Goal: Task Accomplishment & Management: Manage account settings

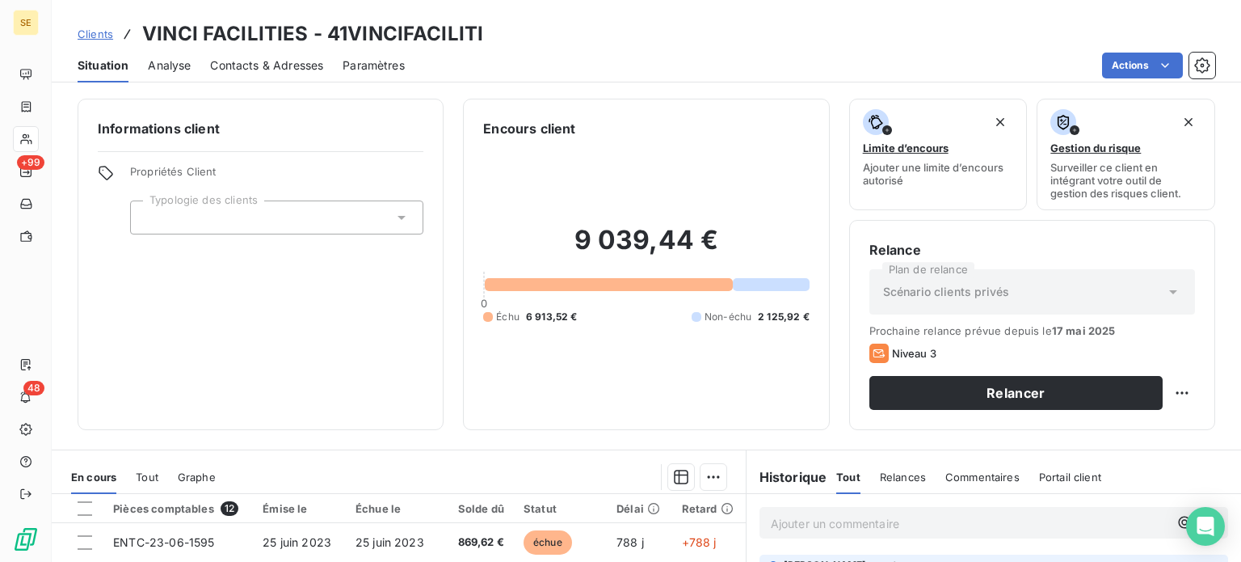
scroll to position [183, 0]
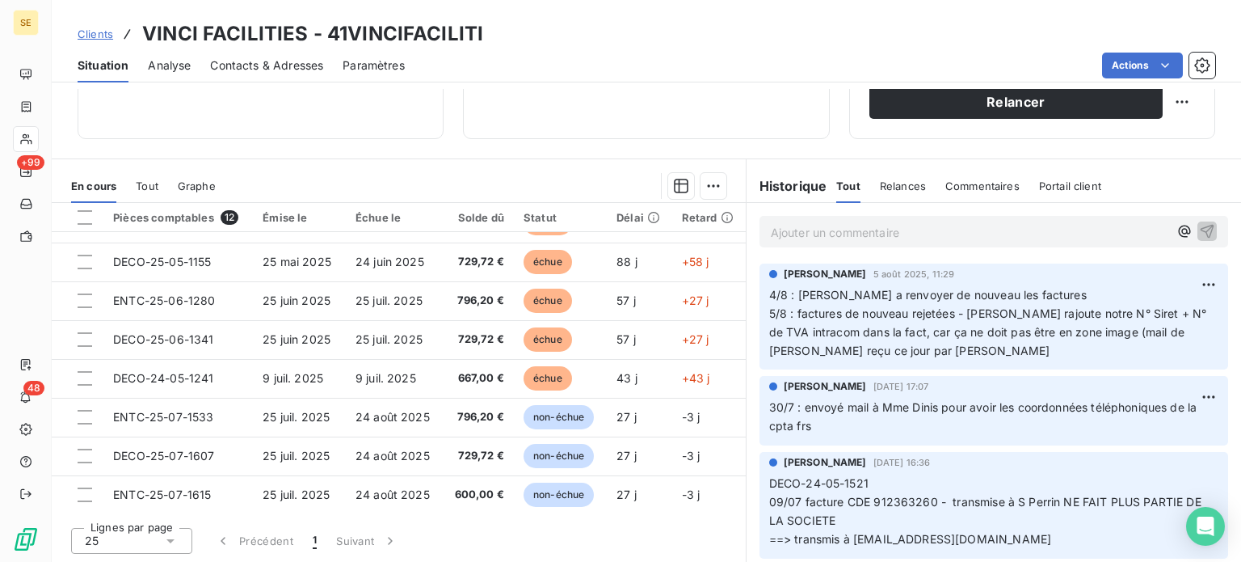
click at [94, 31] on span "Clients" at bounding box center [96, 33] width 36 height 13
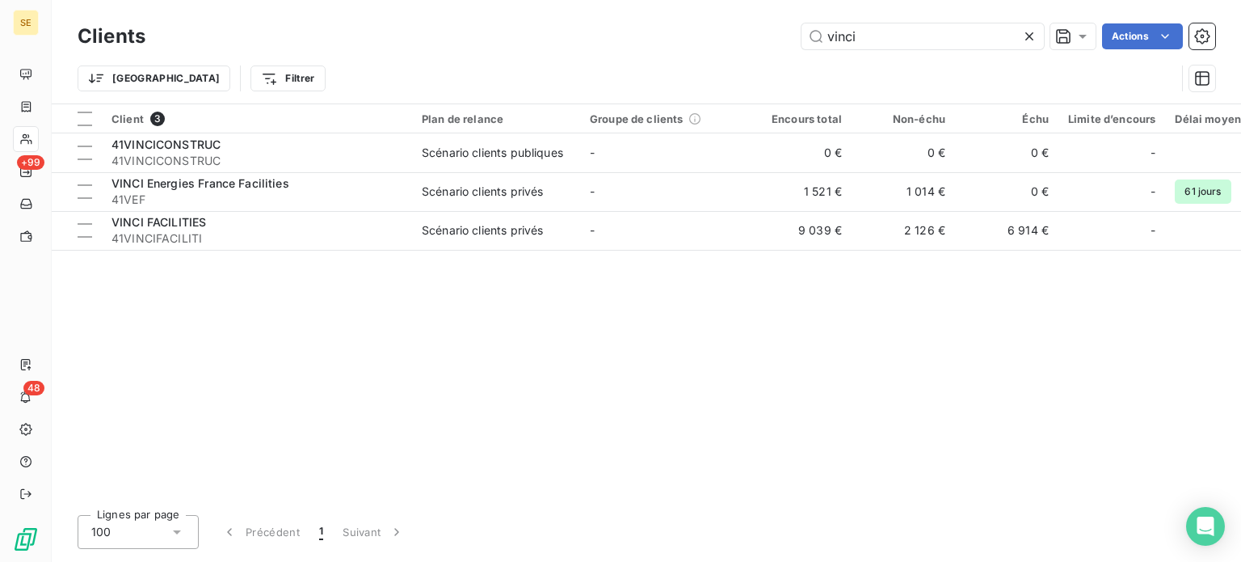
drag, startPoint x: 928, startPoint y: 40, endPoint x: 534, endPoint y: 49, distance: 394.4
click at [536, 48] on div "vinci Actions" at bounding box center [690, 36] width 1050 height 26
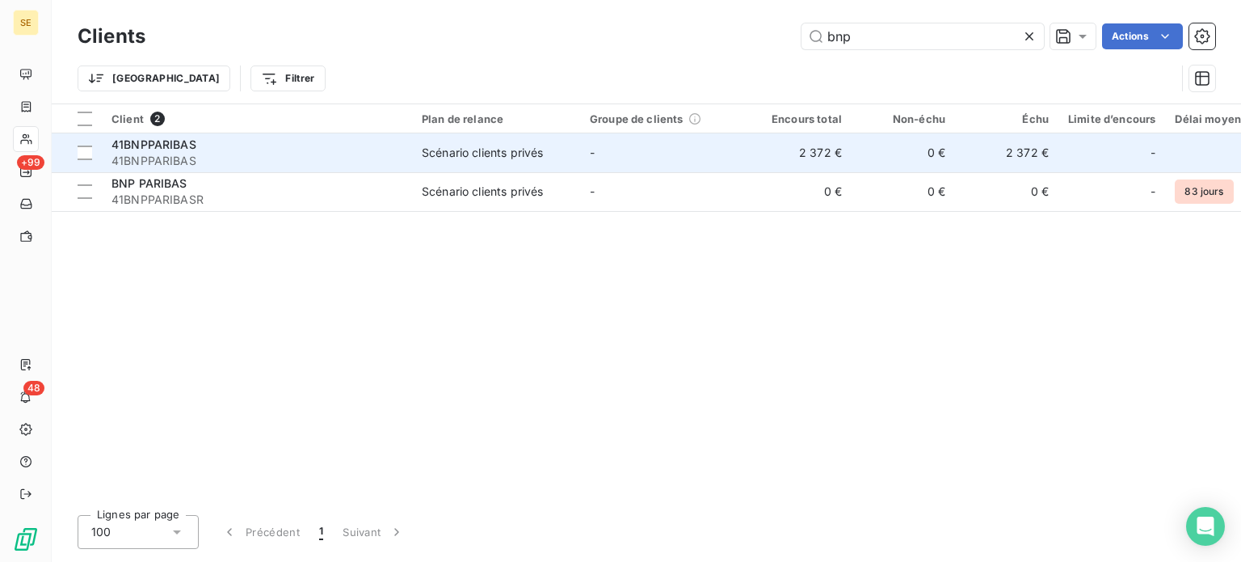
type input "bnp"
click at [307, 151] on div "41BNPPARIBAS" at bounding box center [257, 145] width 291 height 16
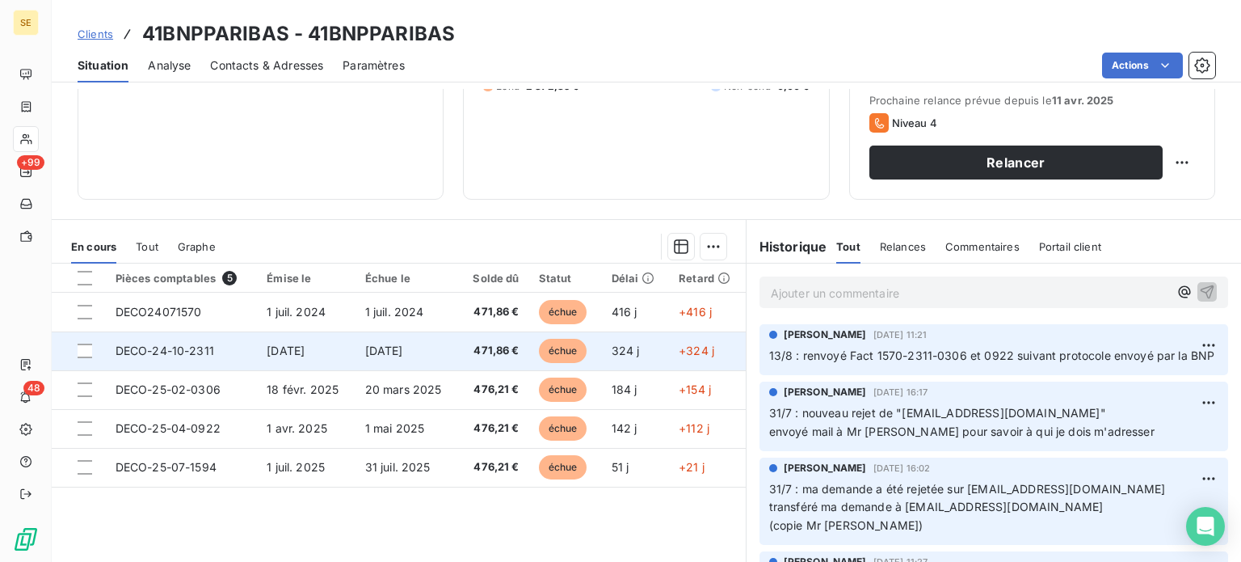
scroll to position [242, 0]
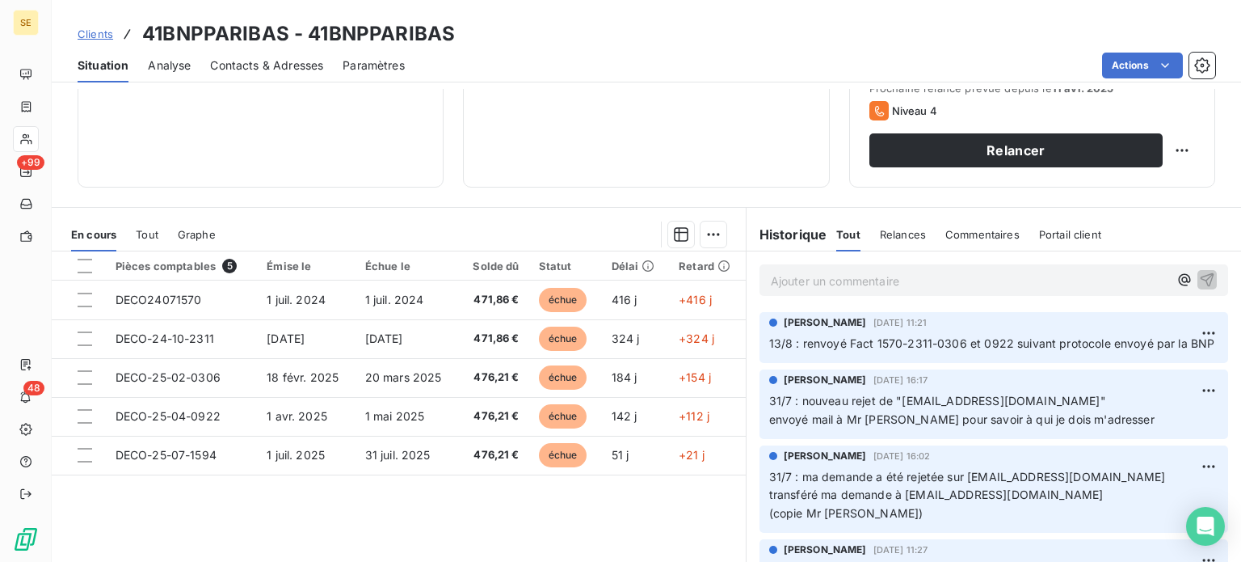
click at [849, 280] on p "Ajouter un commentaire ﻿" at bounding box center [970, 281] width 398 height 20
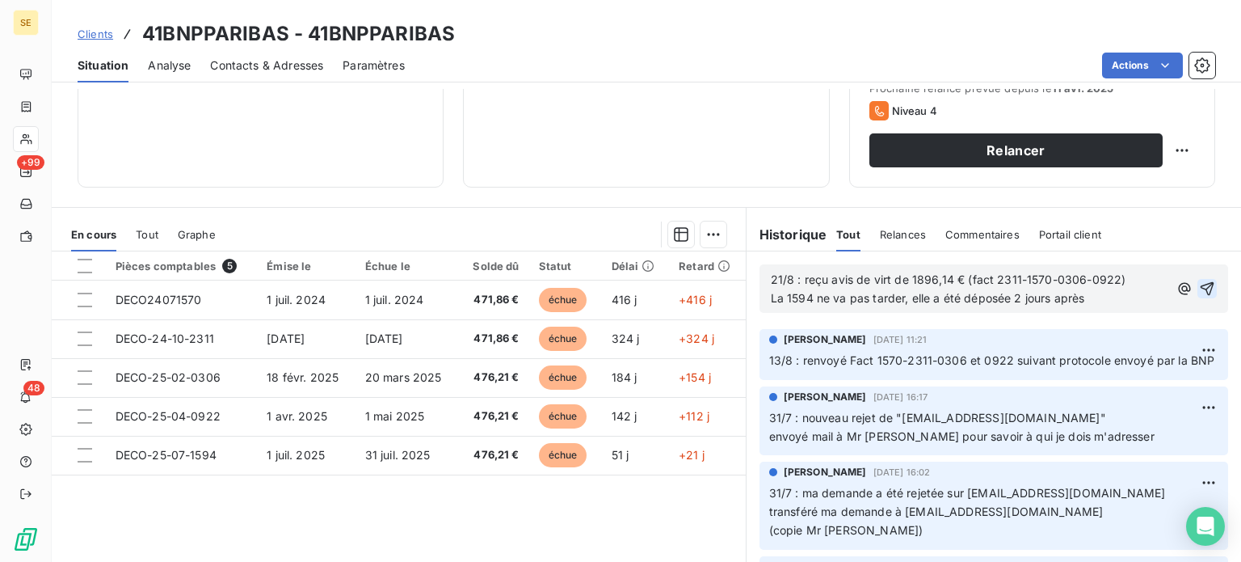
click at [1201, 282] on icon "button" at bounding box center [1208, 289] width 14 height 14
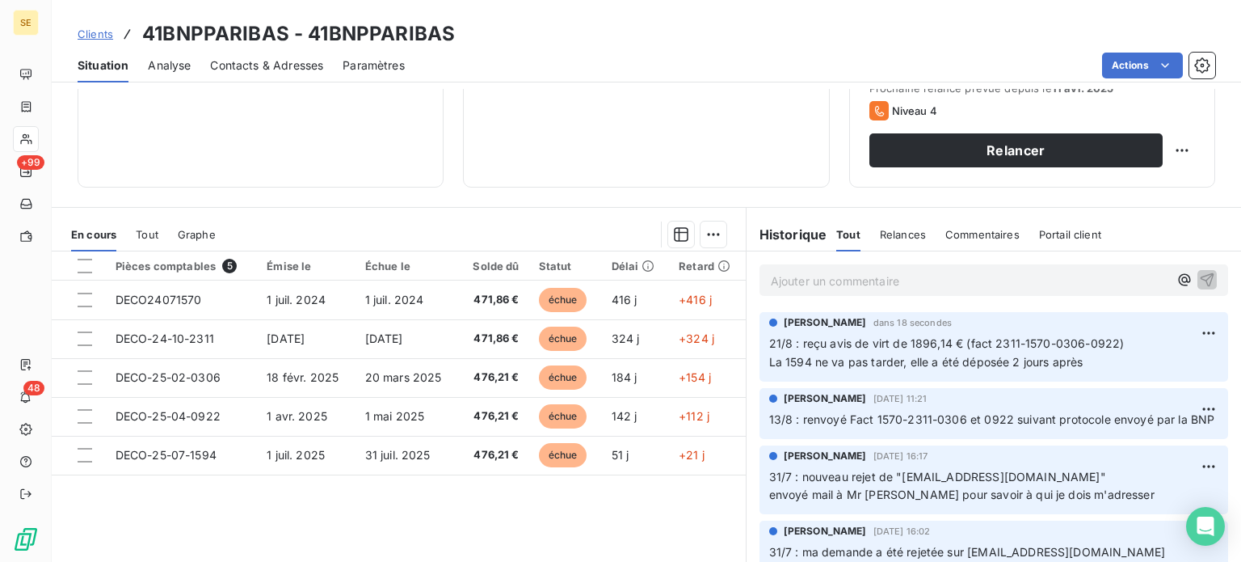
click at [84, 30] on span "Clients" at bounding box center [96, 33] width 36 height 13
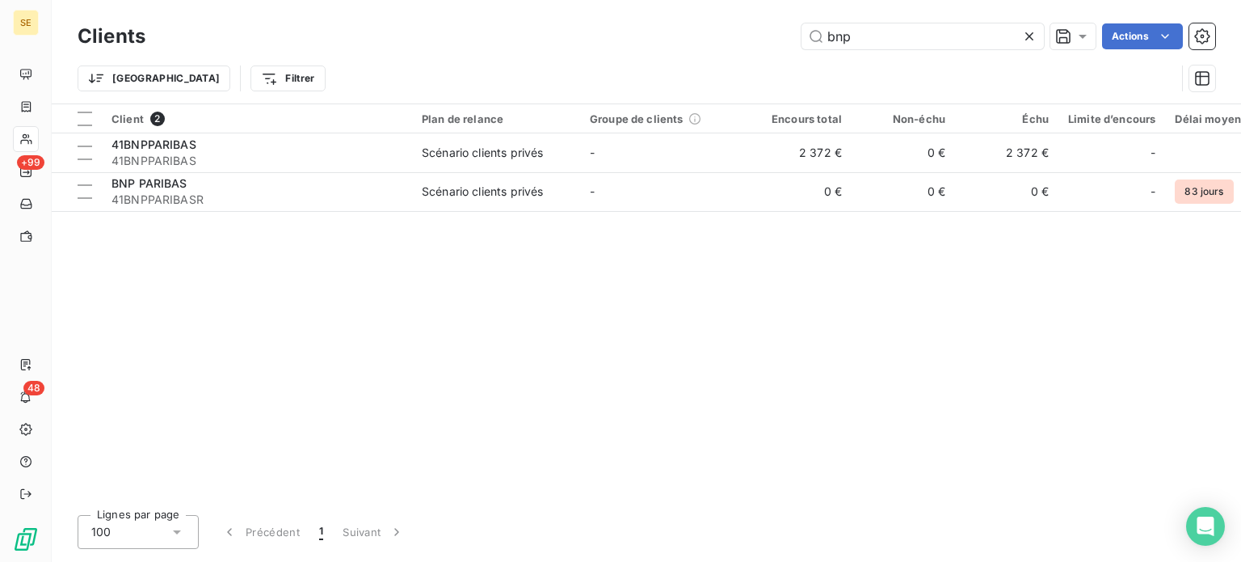
drag, startPoint x: 874, startPoint y: 30, endPoint x: 785, endPoint y: 35, distance: 89.8
click at [790, 27] on div "bnp Actions" at bounding box center [690, 36] width 1050 height 26
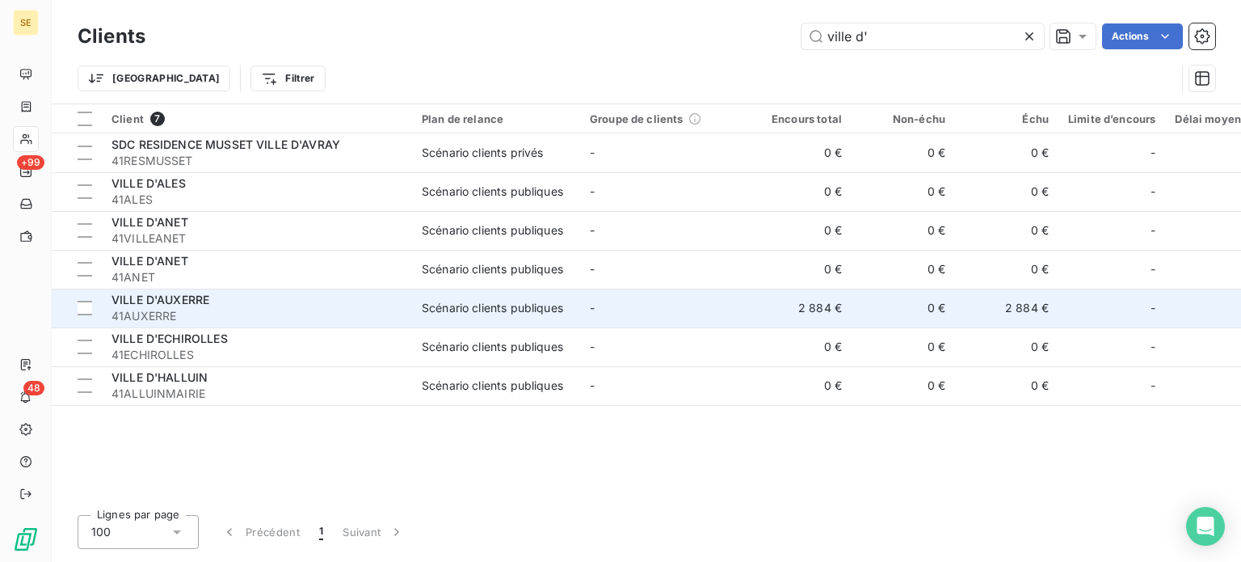
type input "ville d'"
click at [554, 309] on div "Scénario clients publiques" at bounding box center [492, 308] width 141 height 16
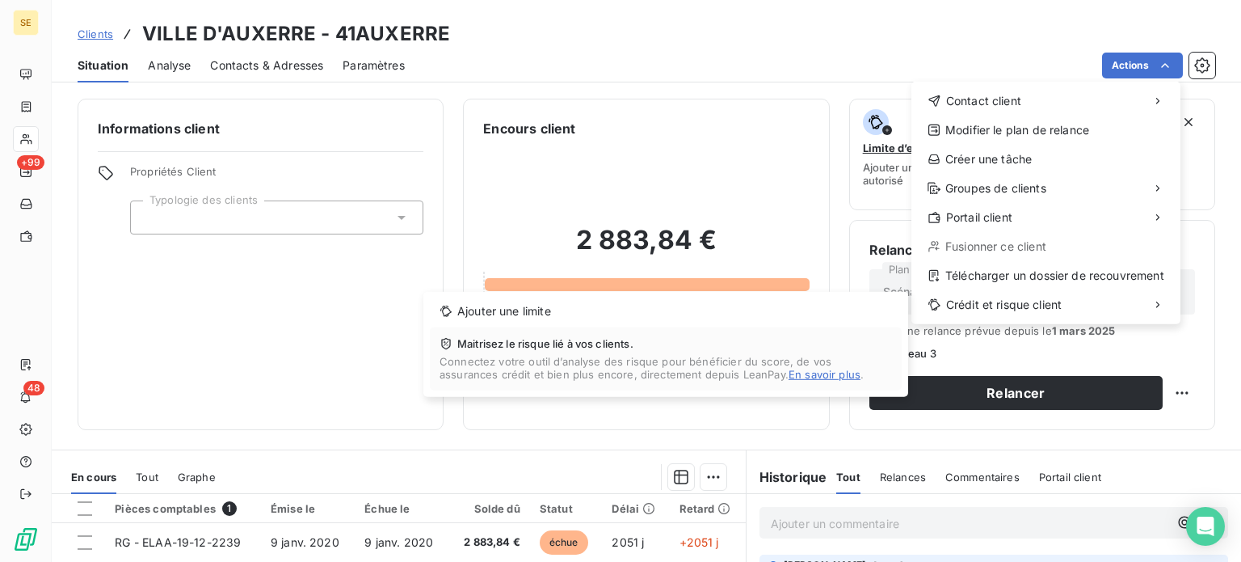
click at [657, 38] on html "SE +99 48 Clients VILLE D'AUXERRE - 41AUXERRE Situation Analyse Contacts & Adre…" at bounding box center [620, 281] width 1241 height 562
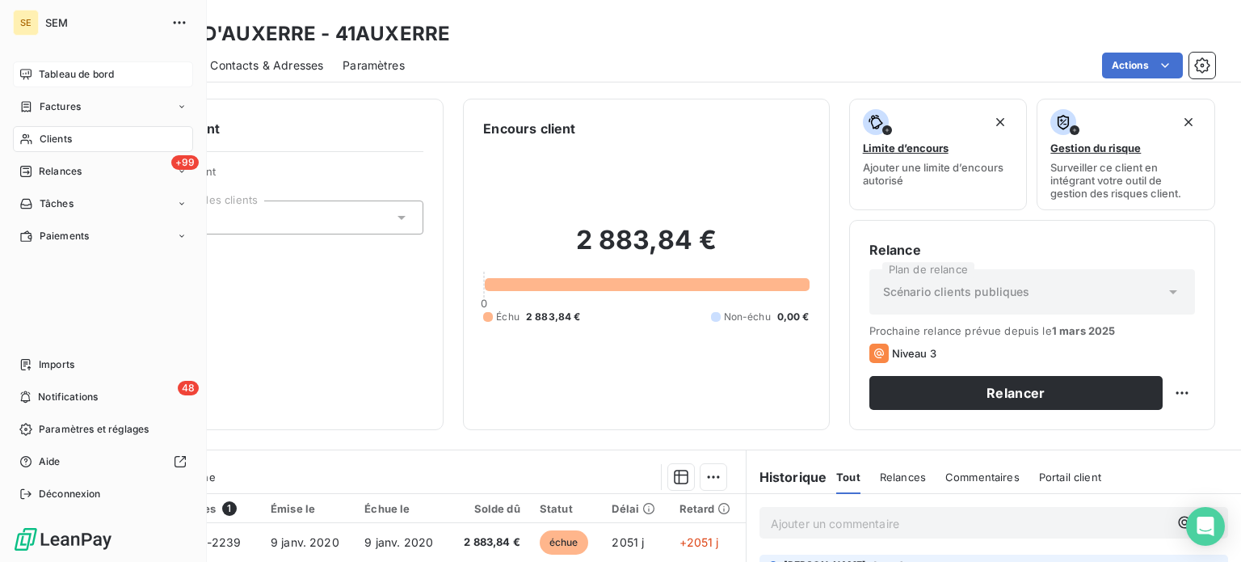
click at [36, 76] on div "Tableau de bord" at bounding box center [103, 74] width 180 height 26
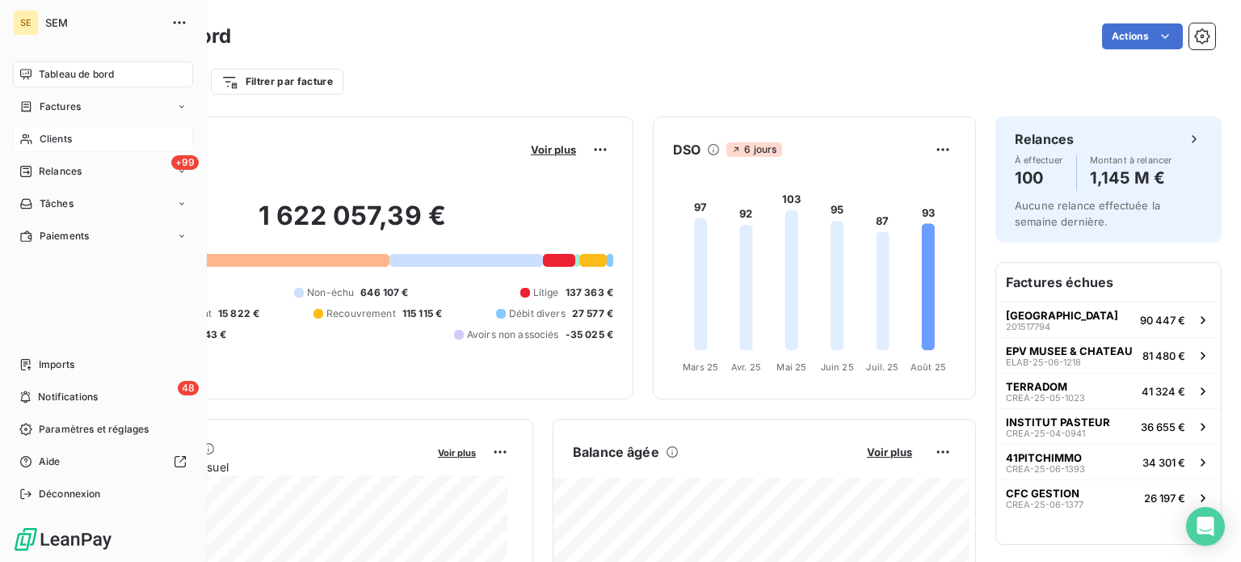
click at [47, 139] on span "Clients" at bounding box center [56, 139] width 32 height 15
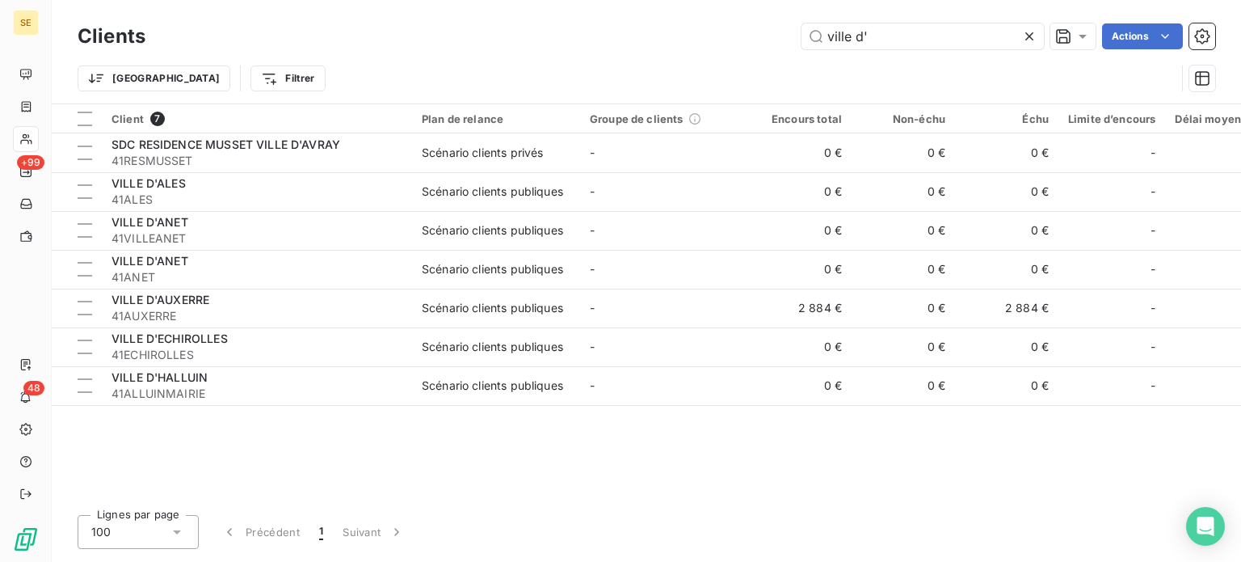
drag, startPoint x: 880, startPoint y: 37, endPoint x: 686, endPoint y: 44, distance: 194.1
click at [686, 44] on div "ville d' Actions" at bounding box center [690, 36] width 1050 height 26
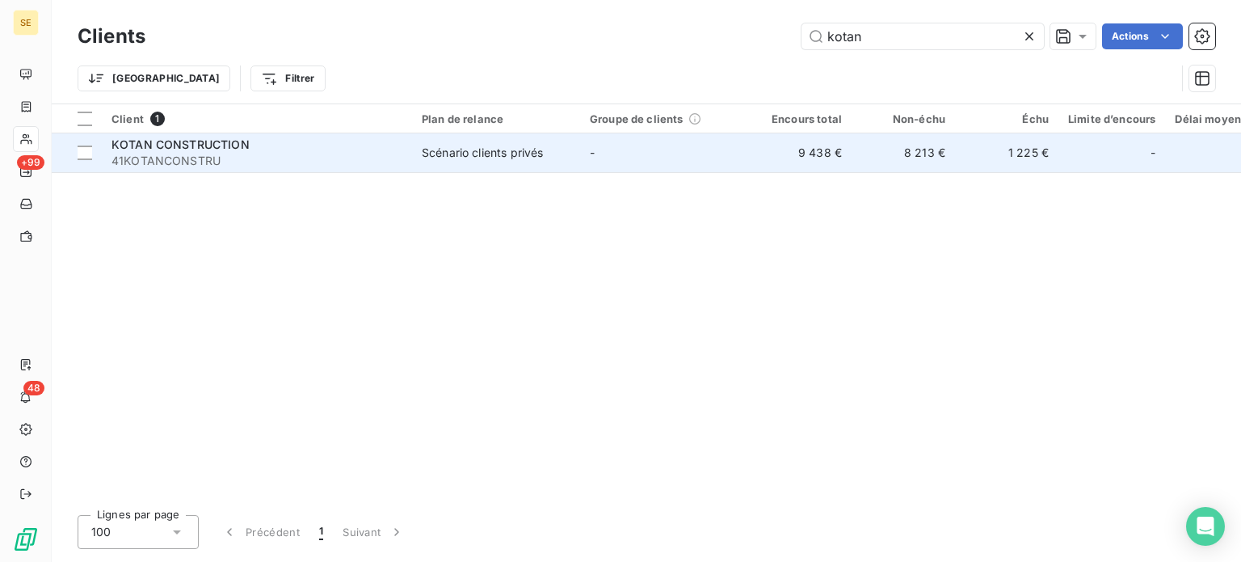
type input "kotan"
click at [263, 157] on span "41KOTANCONSTRU" at bounding box center [257, 161] width 291 height 16
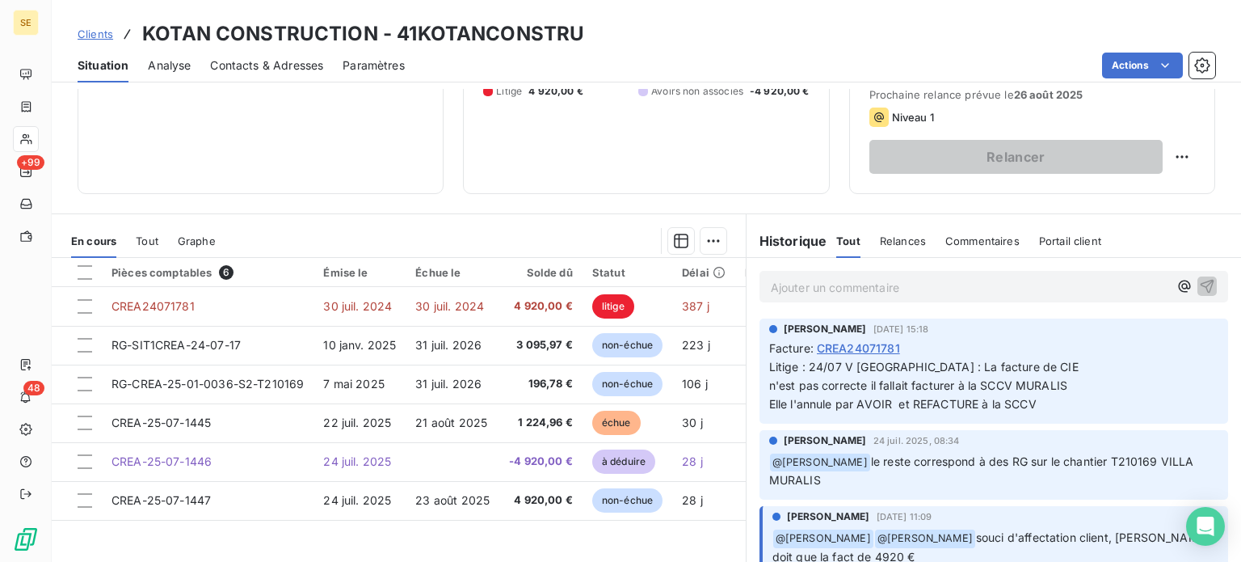
scroll to position [210, 0]
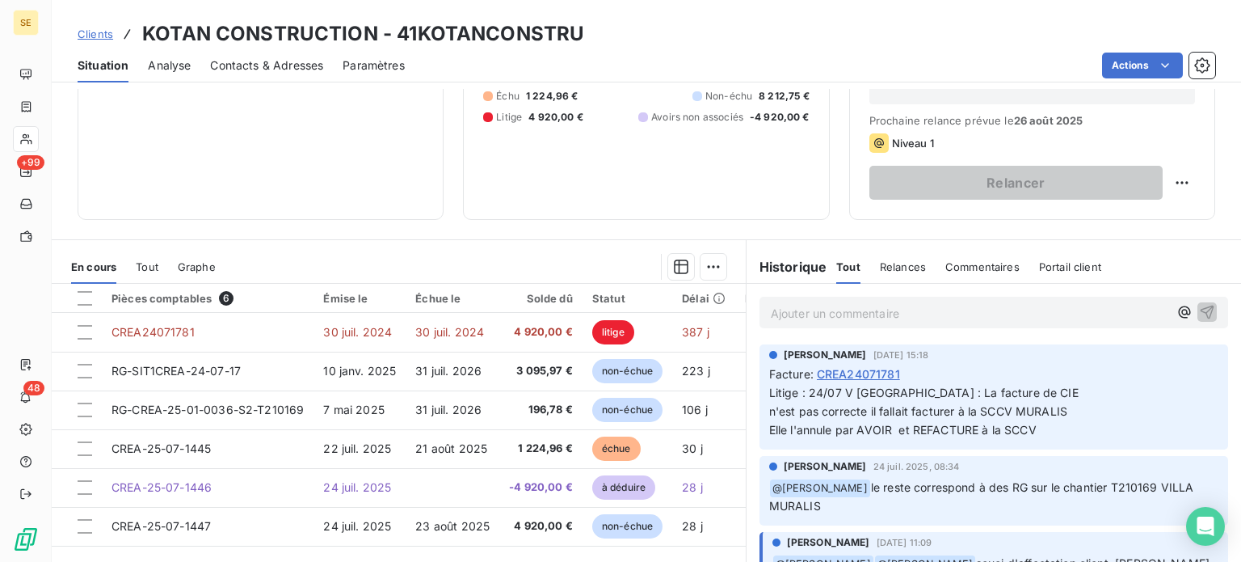
click at [102, 31] on span "Clients" at bounding box center [96, 33] width 36 height 13
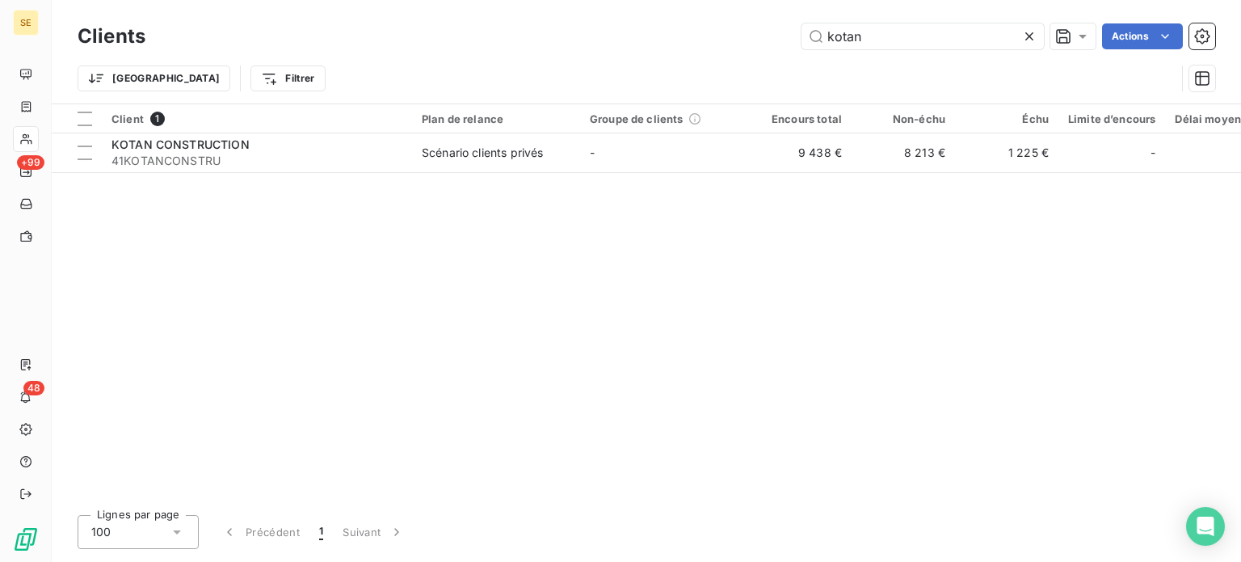
drag, startPoint x: 887, startPoint y: 40, endPoint x: 574, endPoint y: 52, distance: 313.7
click at [582, 58] on div "Clients kotan Actions Trier Filtrer" at bounding box center [647, 61] width 1138 height 84
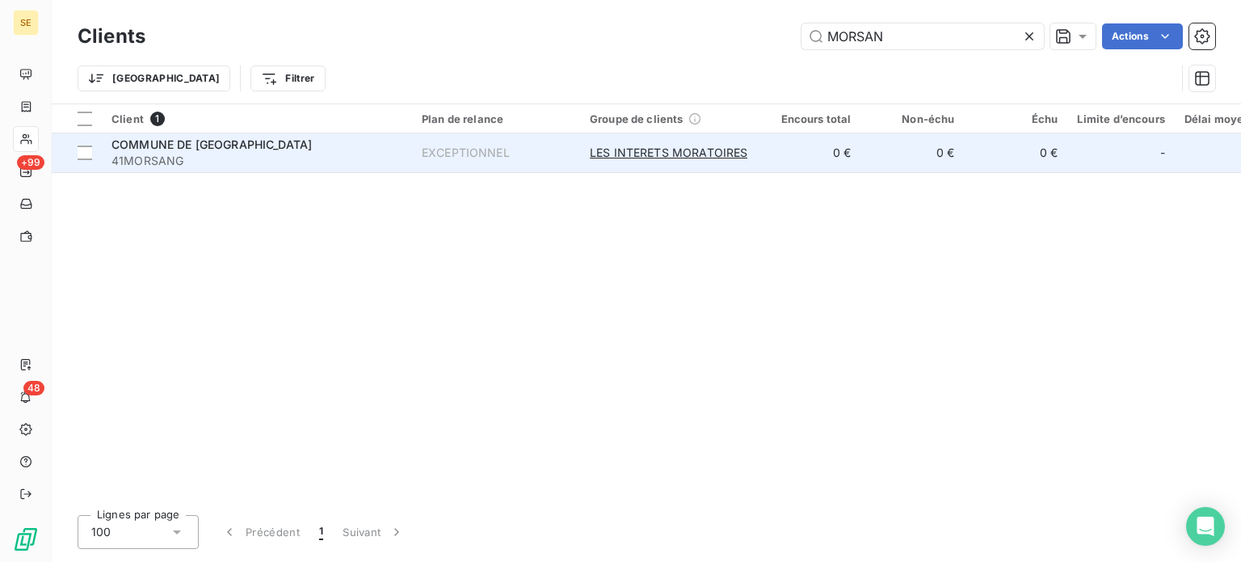
type input "MORSAN"
click at [304, 139] on span "COMMUNE DE [GEOGRAPHIC_DATA]" at bounding box center [212, 144] width 200 height 14
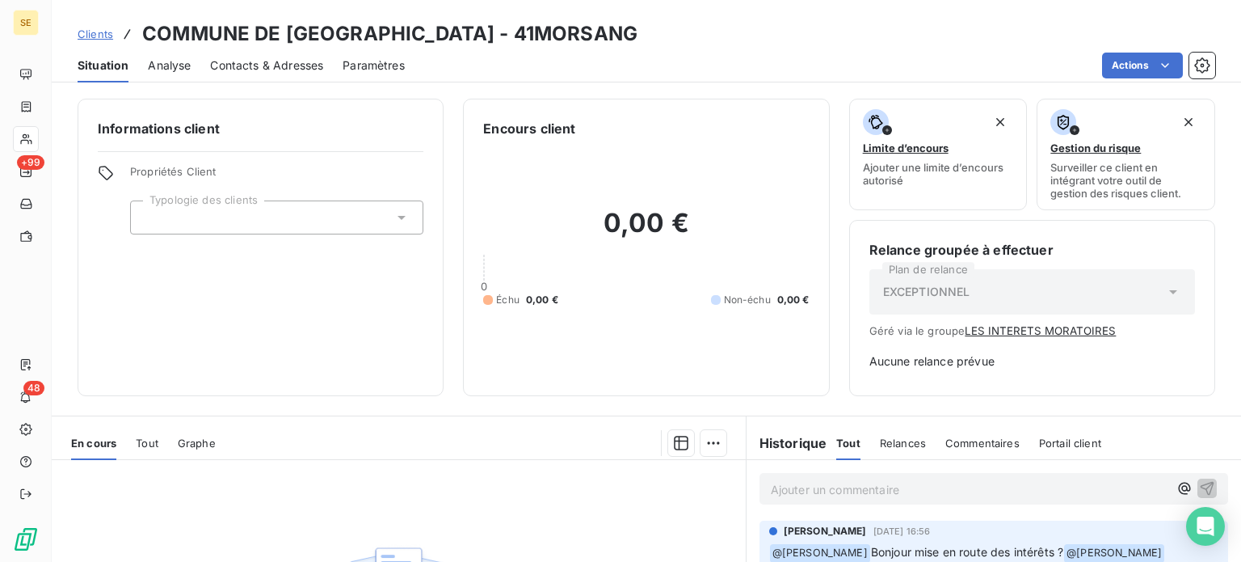
click at [101, 36] on span "Clients" at bounding box center [96, 33] width 36 height 13
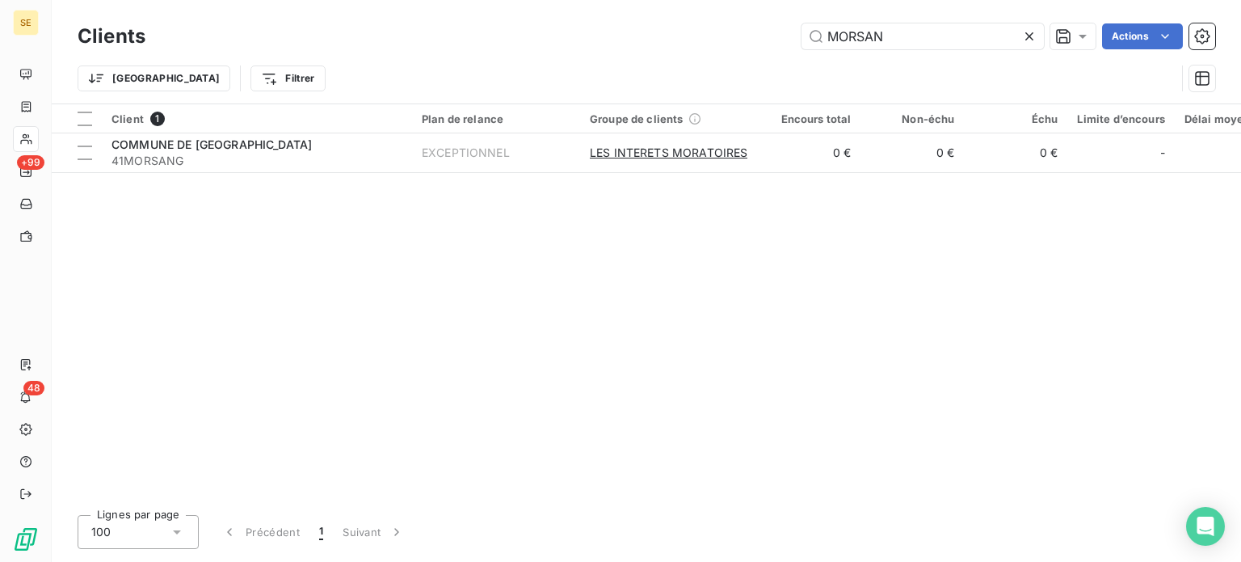
drag, startPoint x: 903, startPoint y: 35, endPoint x: 591, endPoint y: 38, distance: 311.1
click at [601, 41] on div "MORSAN Actions" at bounding box center [690, 36] width 1050 height 26
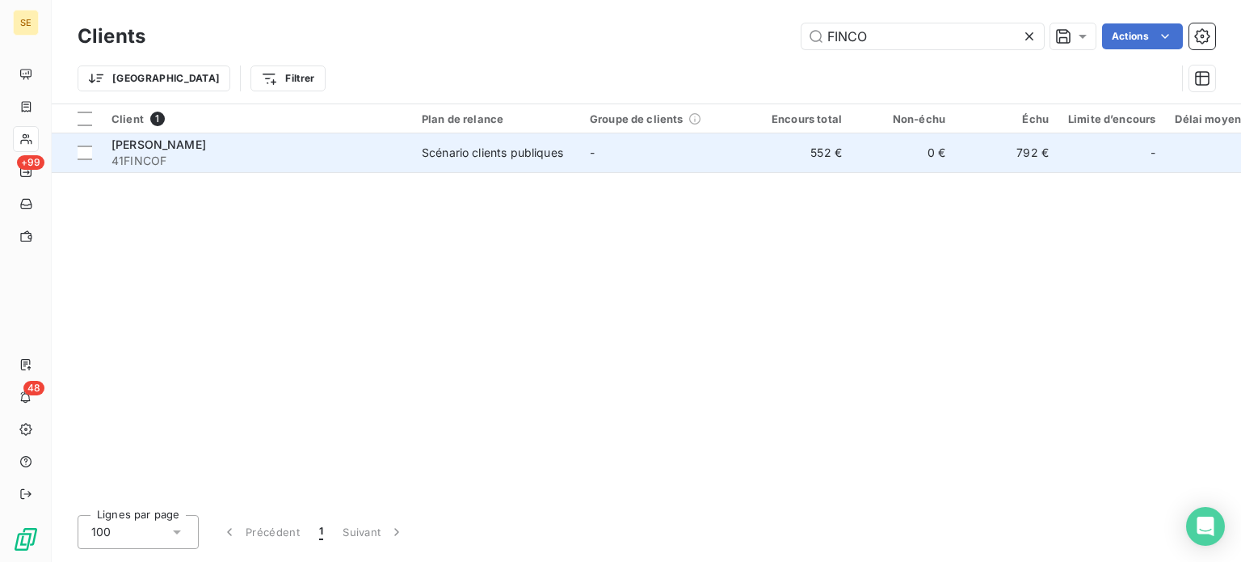
type input "FINCO"
click at [335, 153] on span "41FINCOF" at bounding box center [257, 161] width 291 height 16
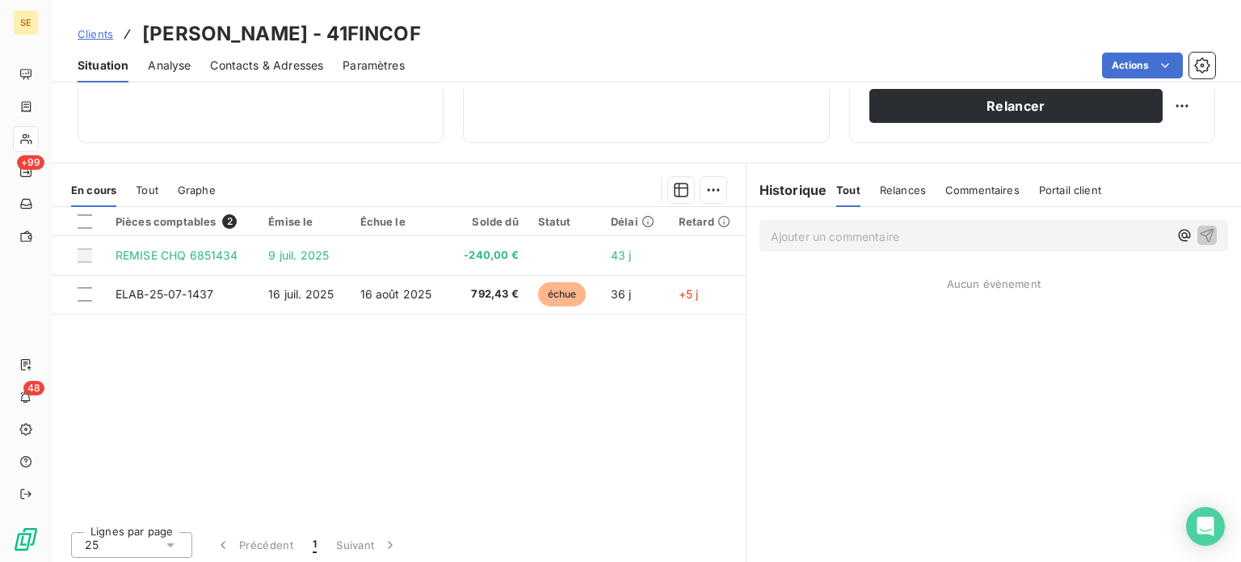
scroll to position [291, 0]
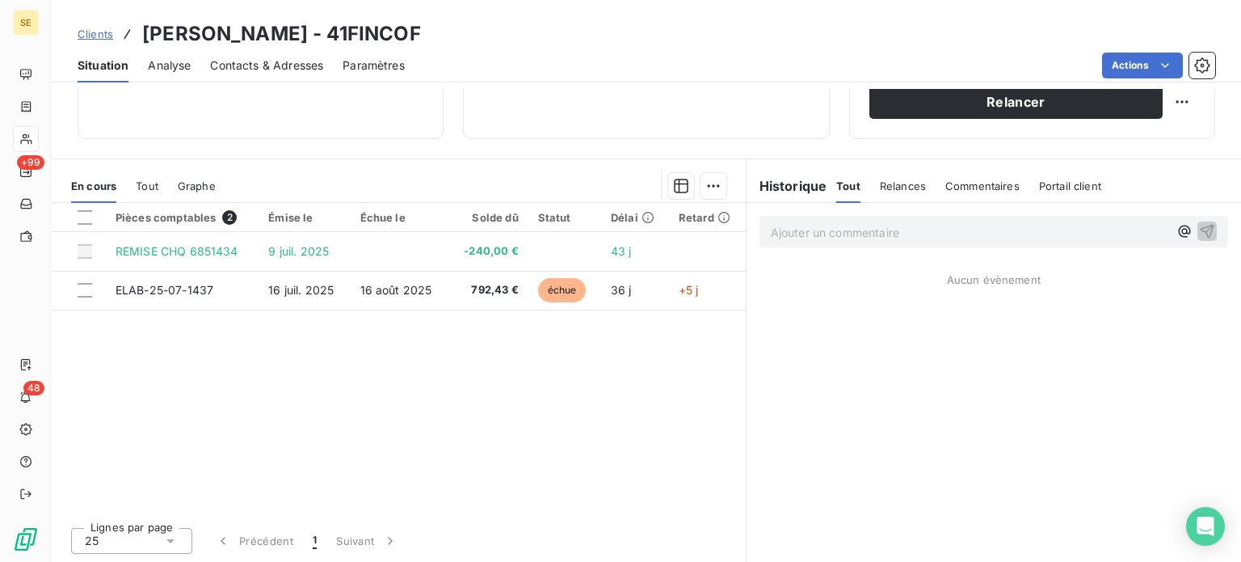
click at [93, 37] on span "Clients" at bounding box center [96, 33] width 36 height 13
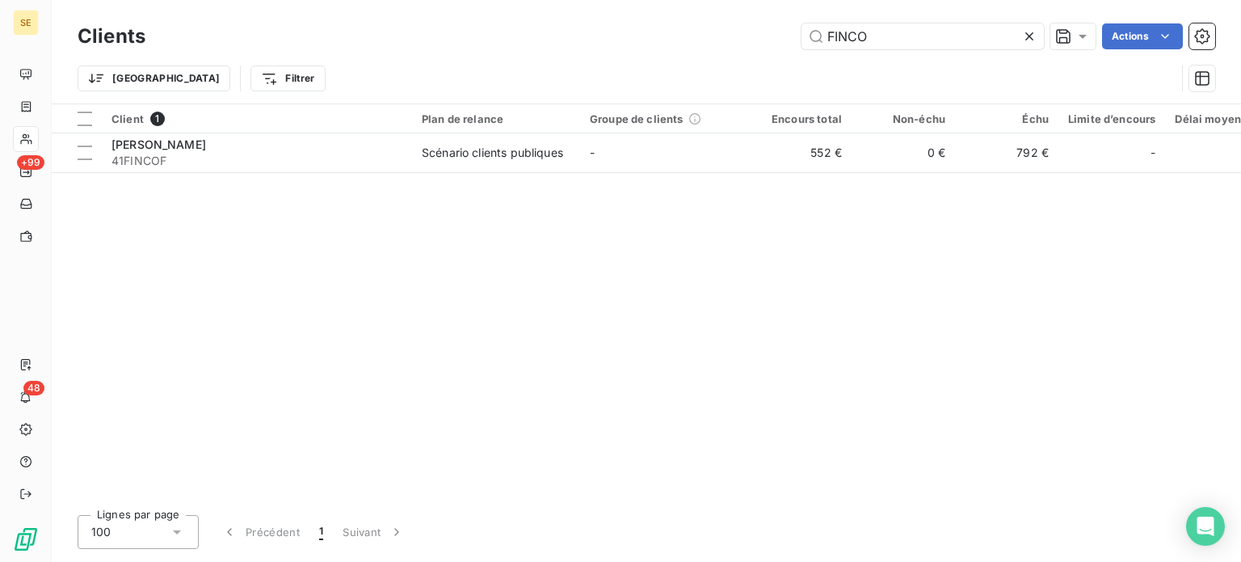
drag, startPoint x: 898, startPoint y: 40, endPoint x: 588, endPoint y: 36, distance: 309.5
click at [588, 36] on div "FINCO Actions" at bounding box center [690, 36] width 1050 height 26
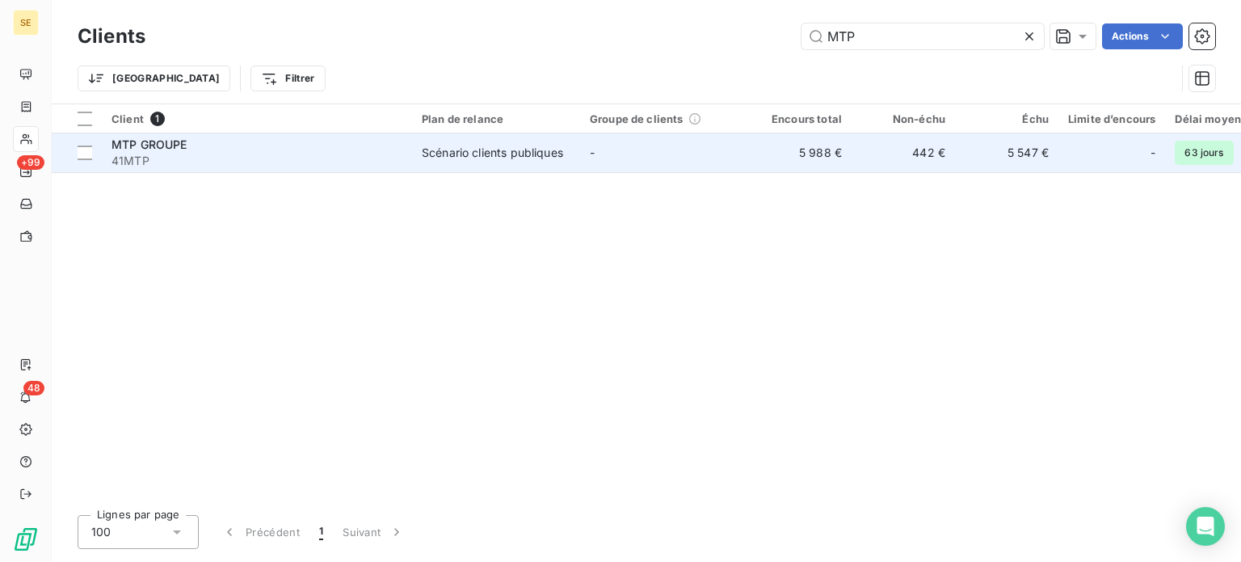
type input "MTP"
click at [313, 140] on div "MTP GROUPE" at bounding box center [257, 145] width 291 height 16
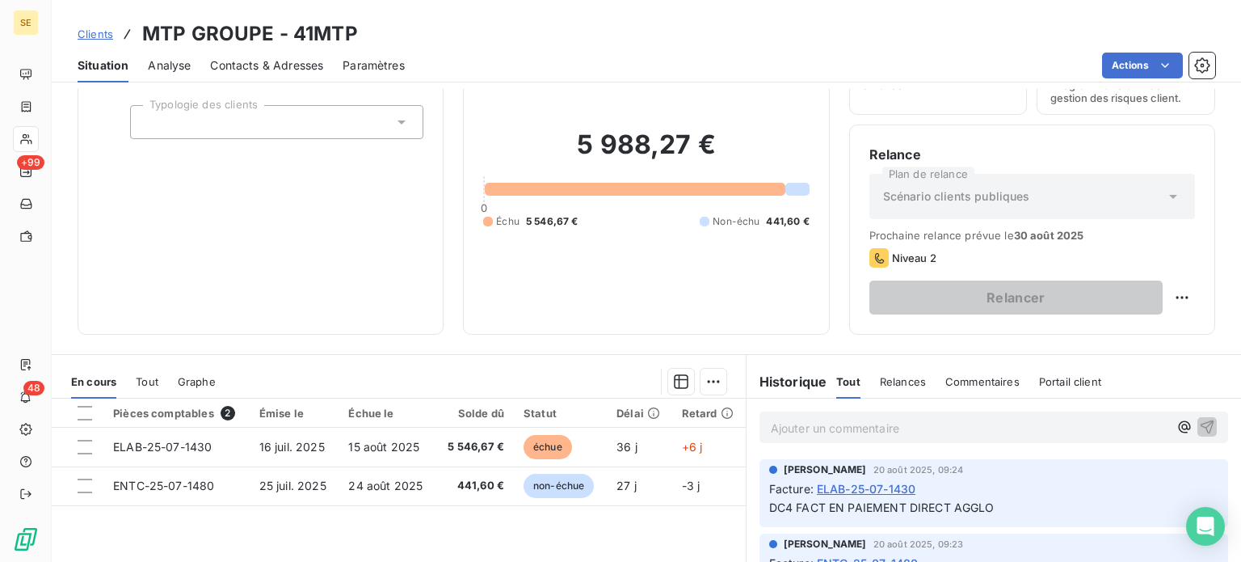
scroll to position [242, 0]
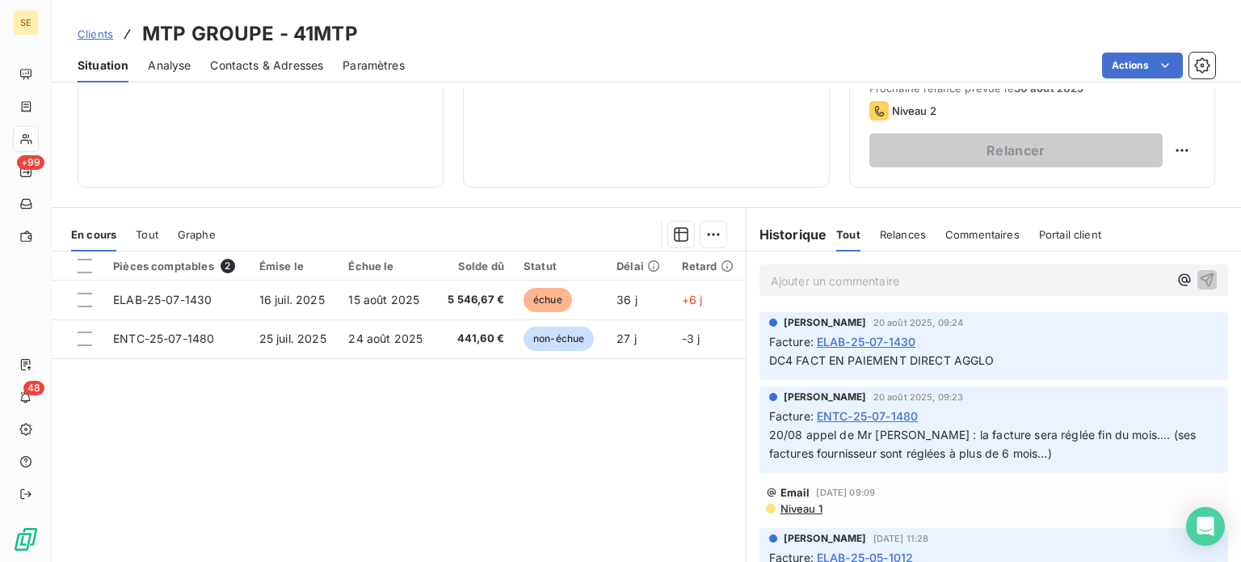
click at [107, 35] on span "Clients" at bounding box center [96, 33] width 36 height 13
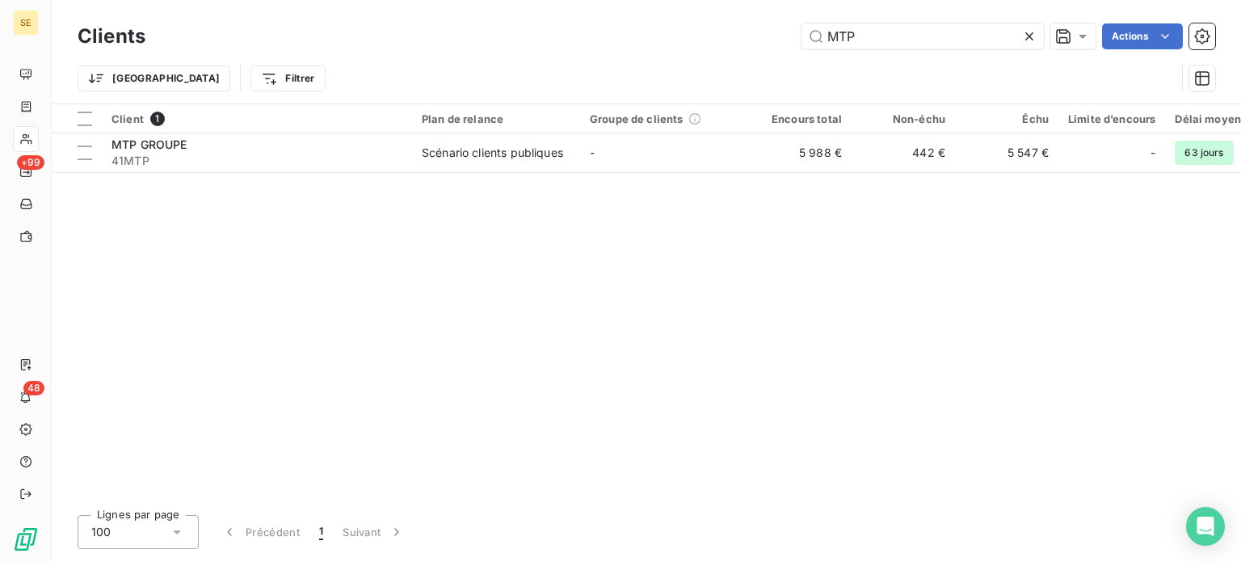
drag, startPoint x: 888, startPoint y: 47, endPoint x: 652, endPoint y: 77, distance: 237.8
click at [652, 77] on div "Clients MTP Actions Trier Filtrer" at bounding box center [647, 61] width 1138 height 84
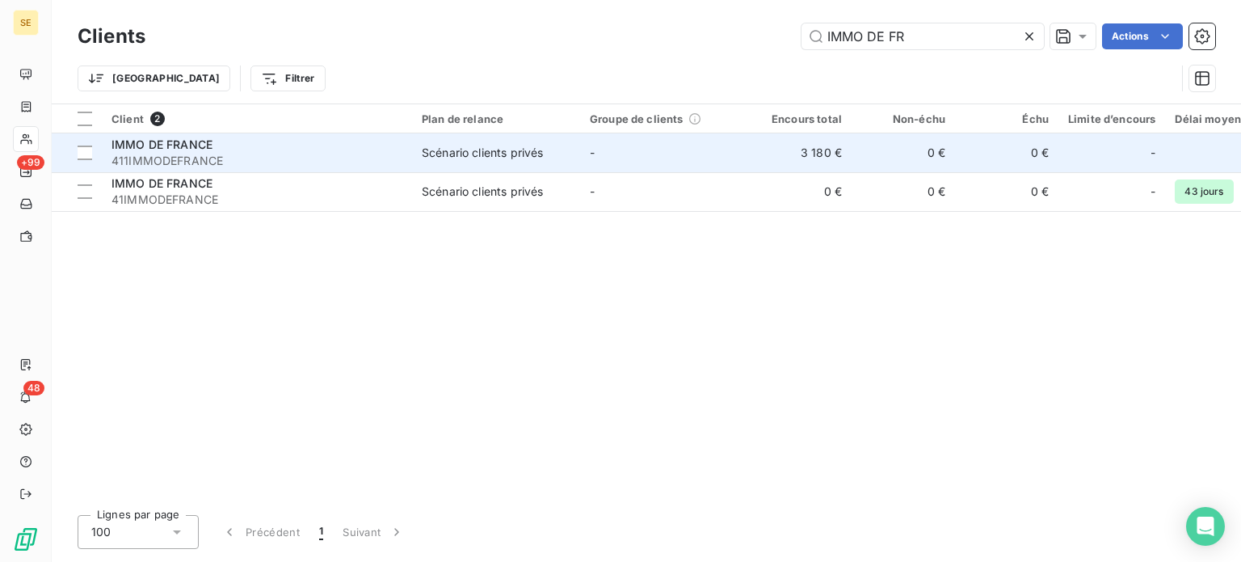
type input "IMMO DE FR"
click at [227, 154] on span "411IMMODEFRANCE" at bounding box center [257, 161] width 291 height 16
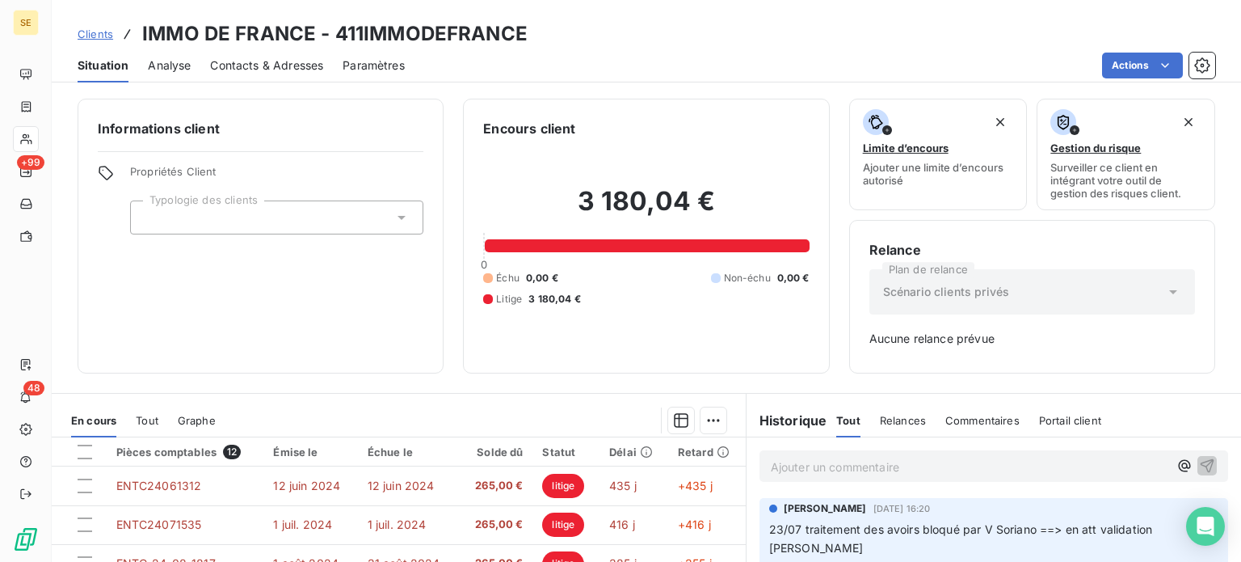
click at [88, 36] on span "Clients" at bounding box center [96, 33] width 36 height 13
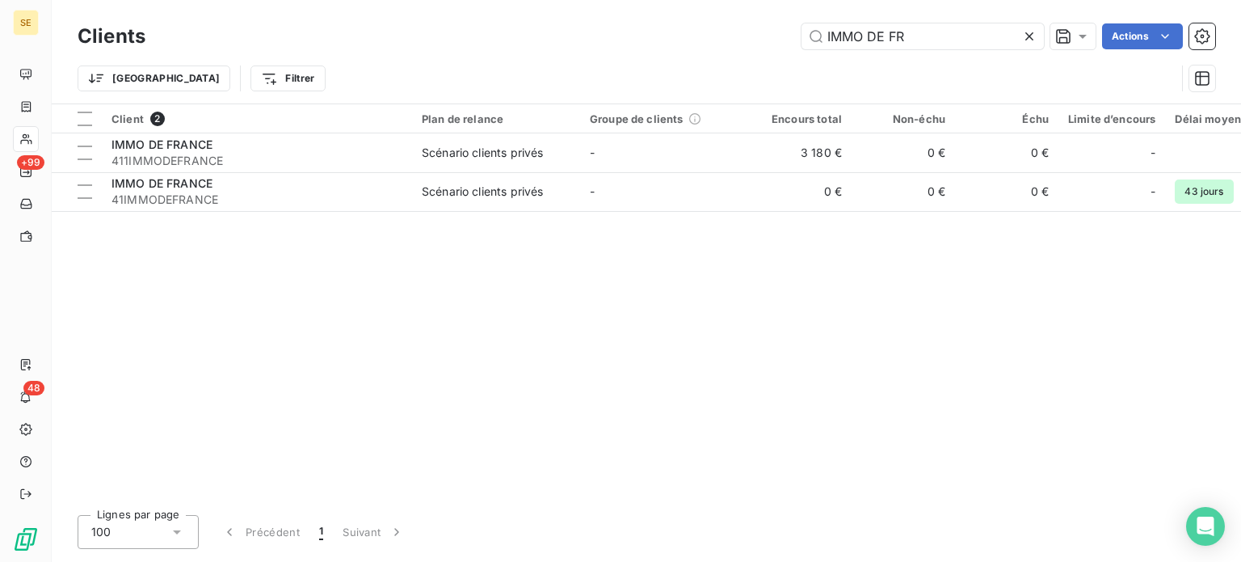
drag, startPoint x: 918, startPoint y: 38, endPoint x: 537, endPoint y: 65, distance: 382.3
click at [537, 65] on div "Clients IMMO DE FR Actions Trier Filtrer" at bounding box center [647, 61] width 1138 height 84
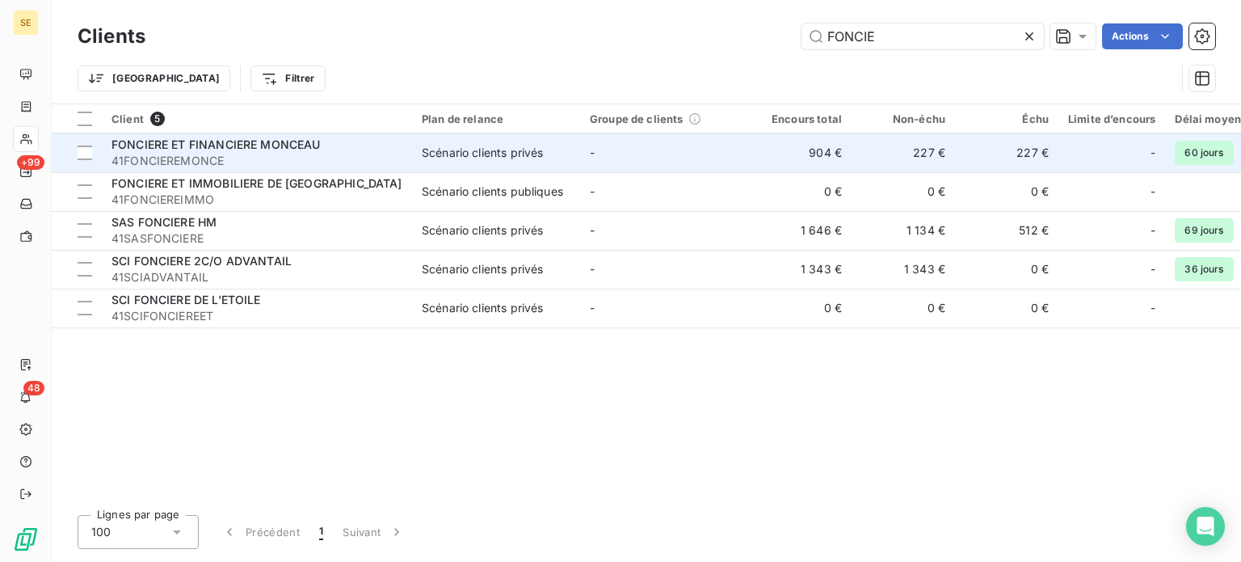
type input "FONCIE"
click at [264, 148] on span "FONCIERE ET FINANCIERE MONCEAU" at bounding box center [216, 144] width 209 height 14
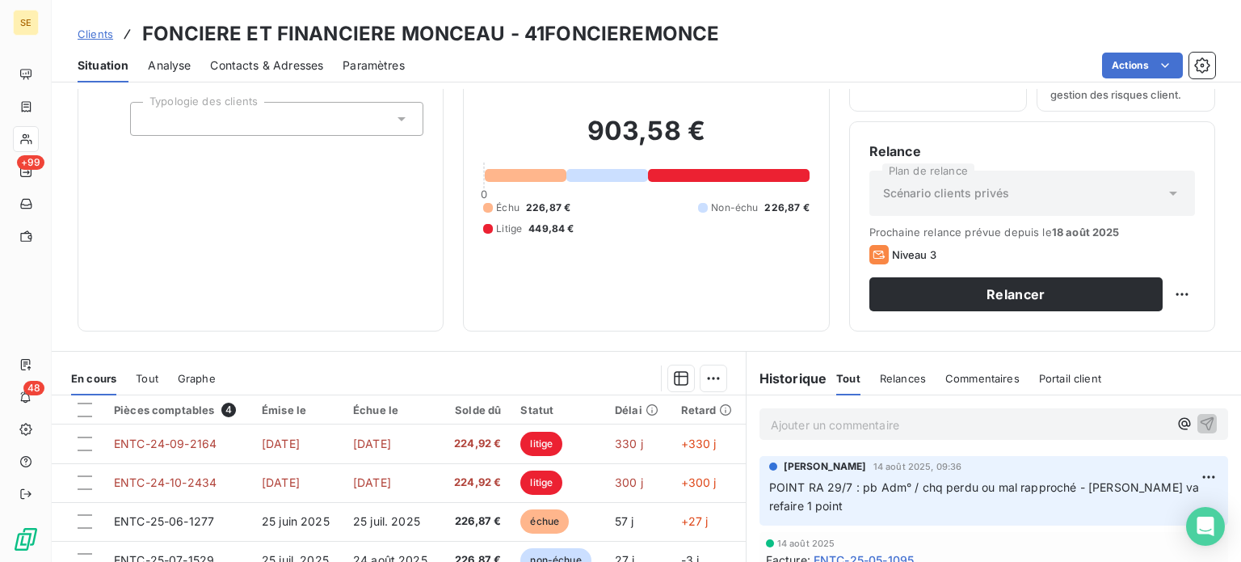
scroll to position [291, 0]
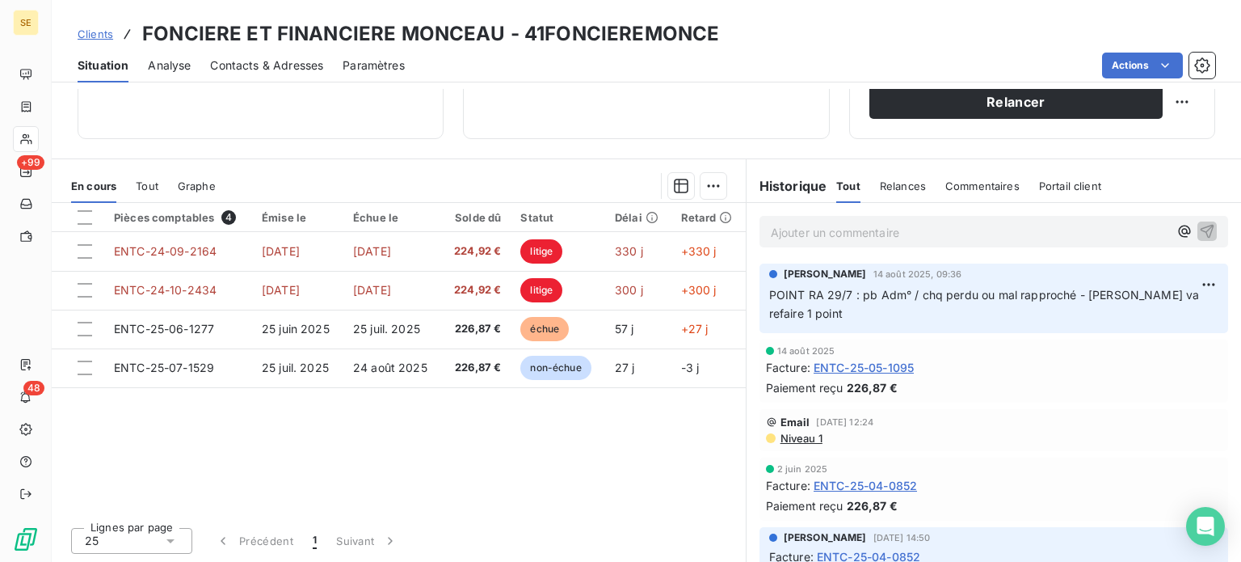
click at [95, 30] on span "Clients" at bounding box center [96, 33] width 36 height 13
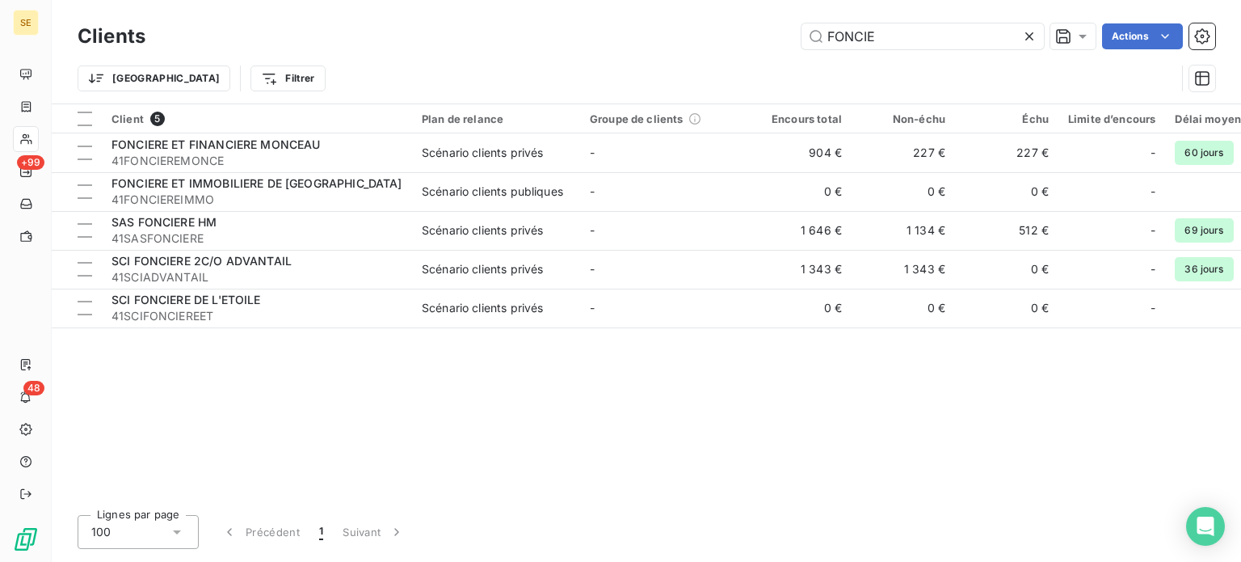
drag, startPoint x: 896, startPoint y: 36, endPoint x: 640, endPoint y: 36, distance: 256.1
click at [640, 36] on div "FONCIE Actions" at bounding box center [690, 36] width 1050 height 26
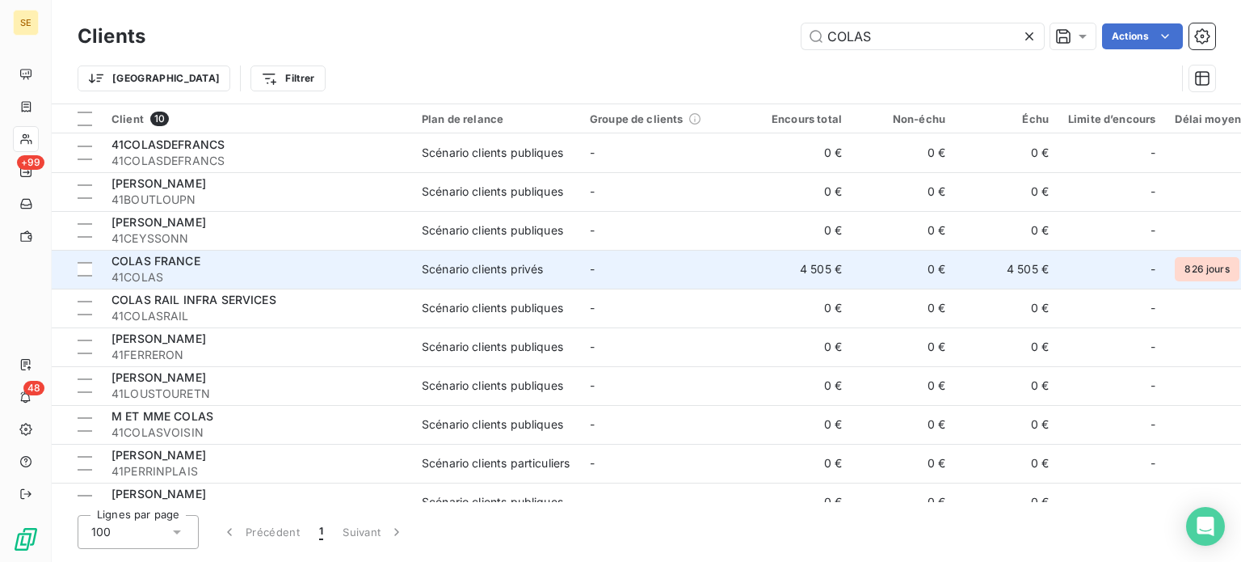
type input "COLAS"
click at [208, 258] on div "COLAS FRANCE" at bounding box center [257, 261] width 291 height 16
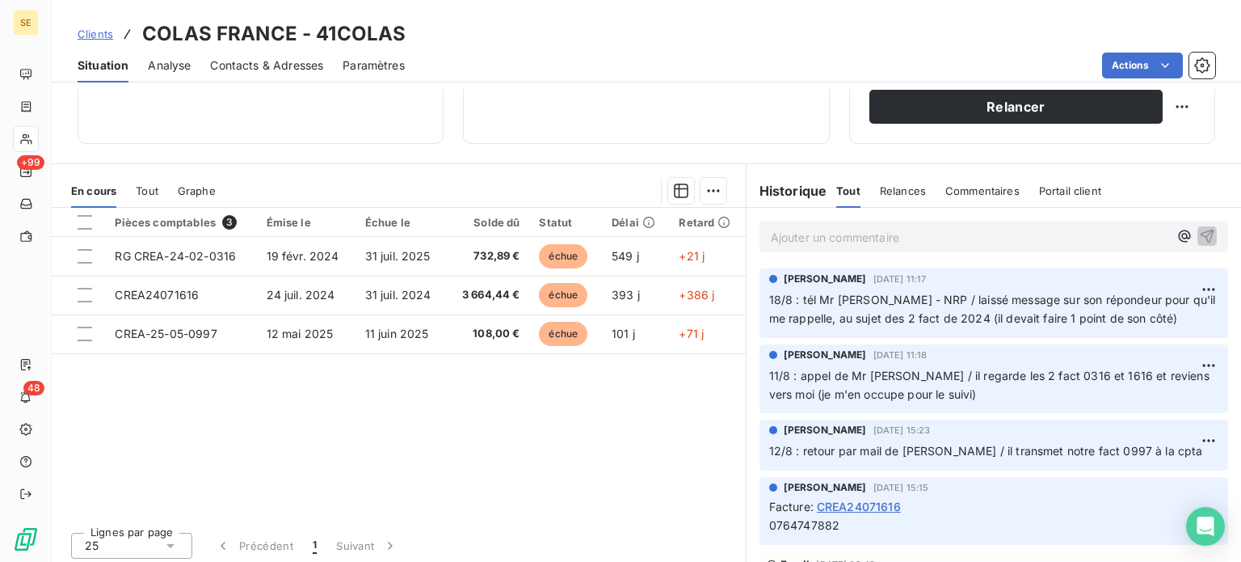
scroll to position [291, 0]
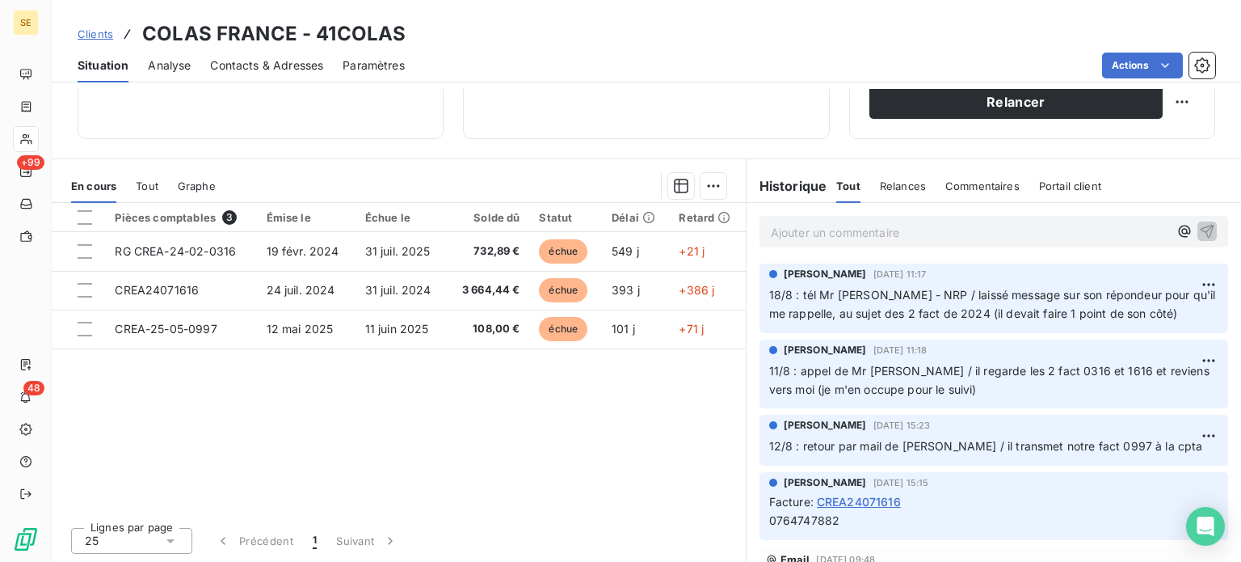
click at [808, 224] on p "Ajouter un commentaire ﻿" at bounding box center [970, 232] width 398 height 20
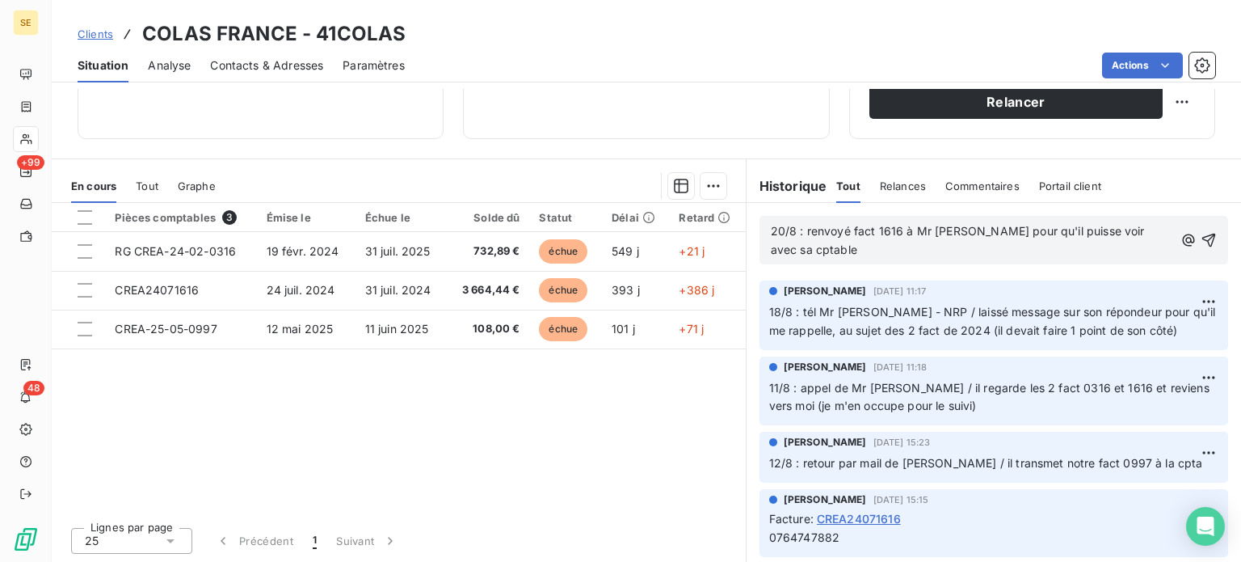
click at [150, 187] on span "Tout" at bounding box center [147, 185] width 23 height 13
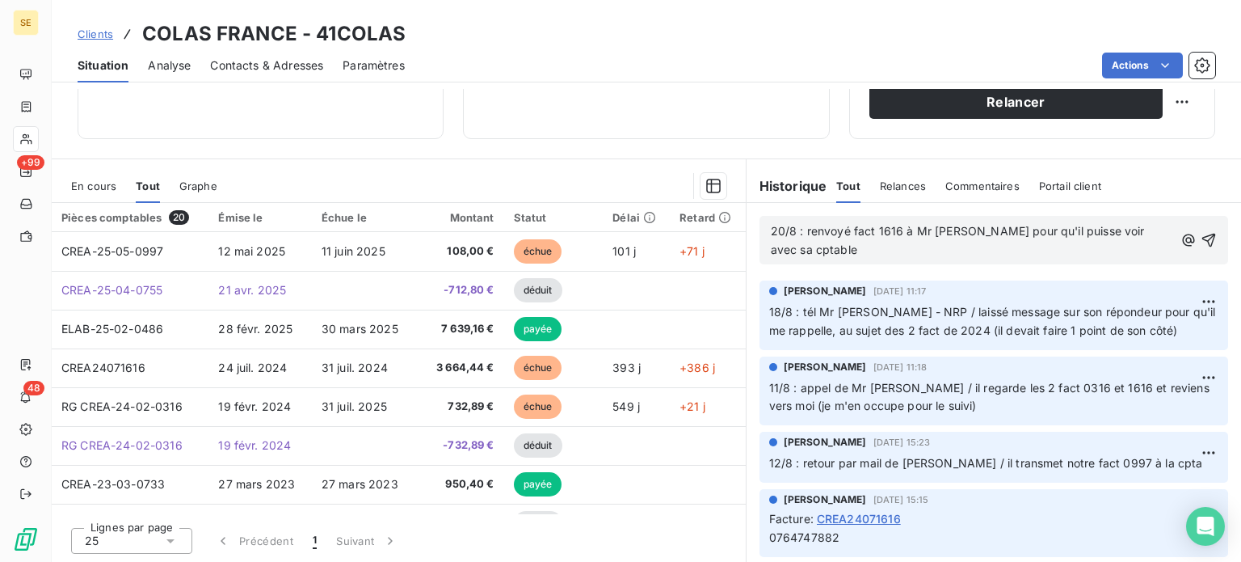
click at [821, 250] on p "20/8 : renvoyé fact 1616 à Mr [PERSON_NAME] pour qu'il puisse voir avec sa cpta…" at bounding box center [972, 240] width 403 height 37
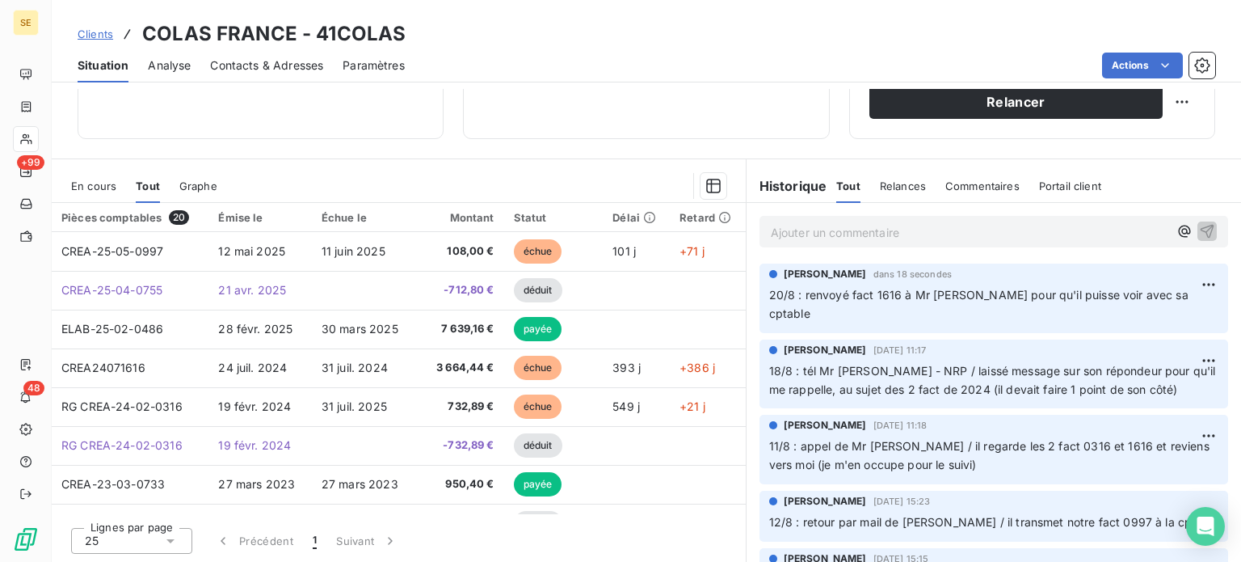
click at [921, 226] on p "Ajouter un commentaire ﻿" at bounding box center [970, 232] width 398 height 20
click at [81, 183] on span "En cours" at bounding box center [93, 185] width 45 height 13
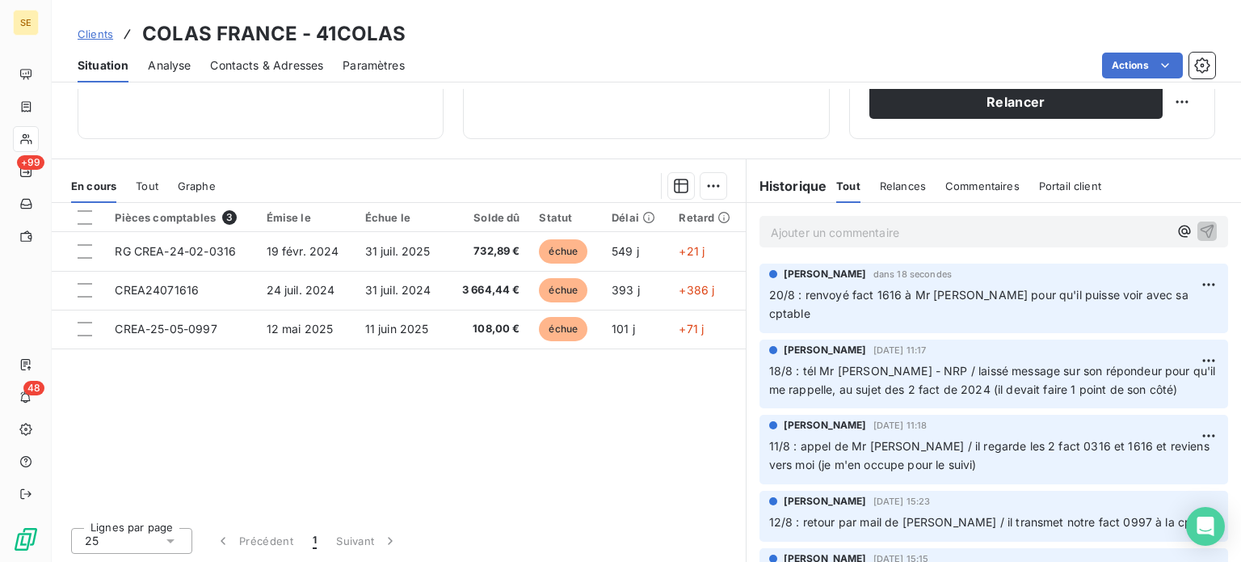
click at [100, 35] on span "Clients" at bounding box center [96, 33] width 36 height 13
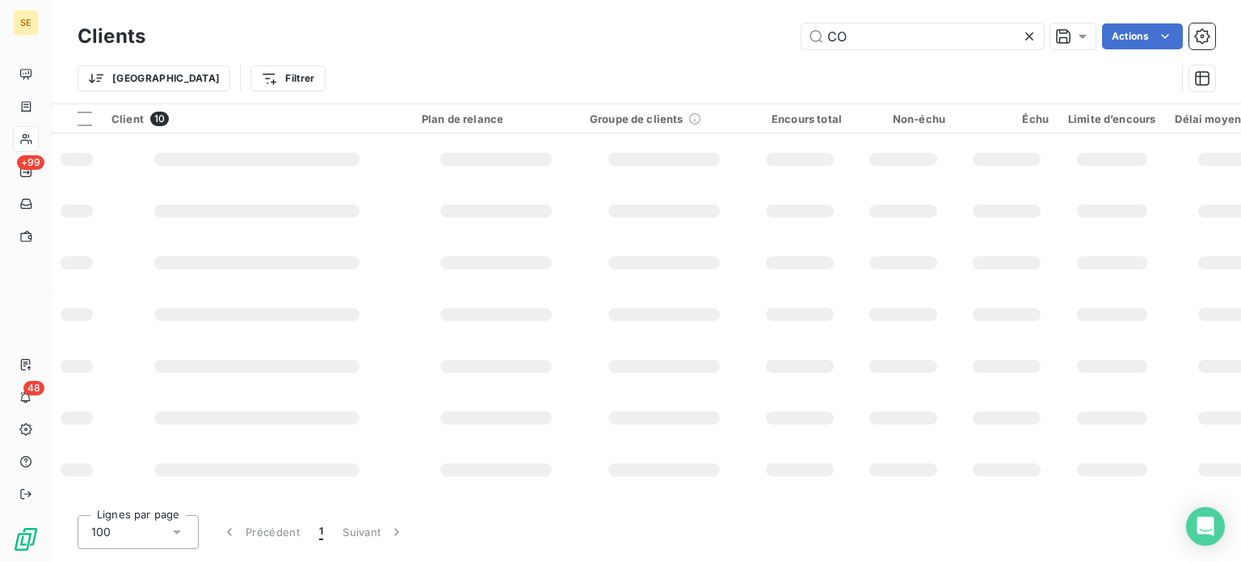
type input "C"
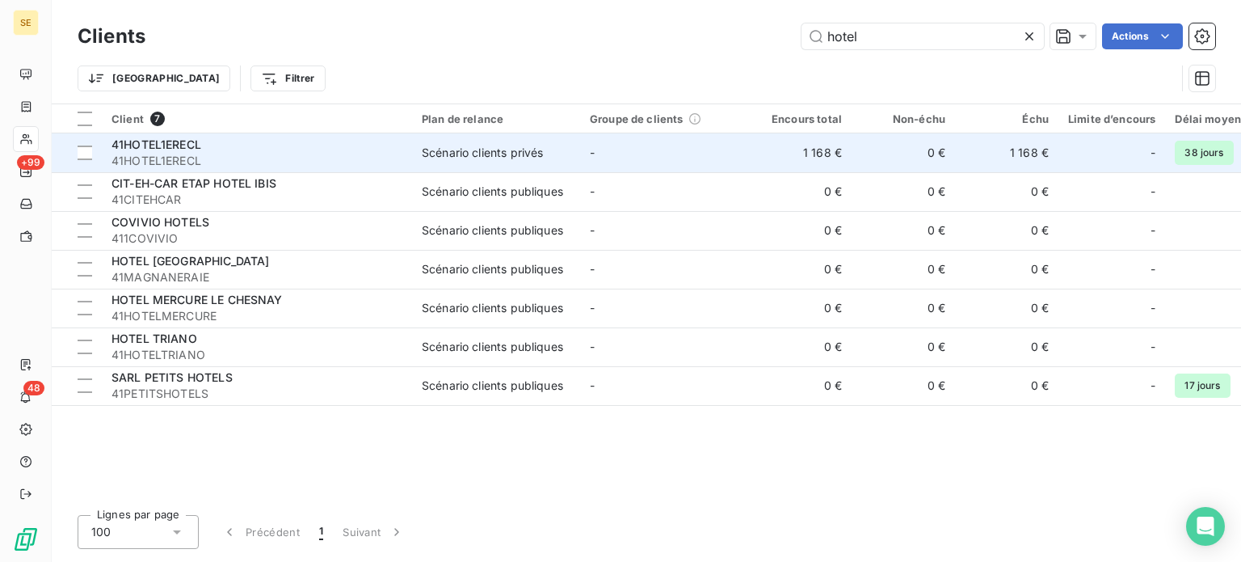
type input "hotel"
click at [195, 153] on span "41HOTEL1ERECL" at bounding box center [257, 161] width 291 height 16
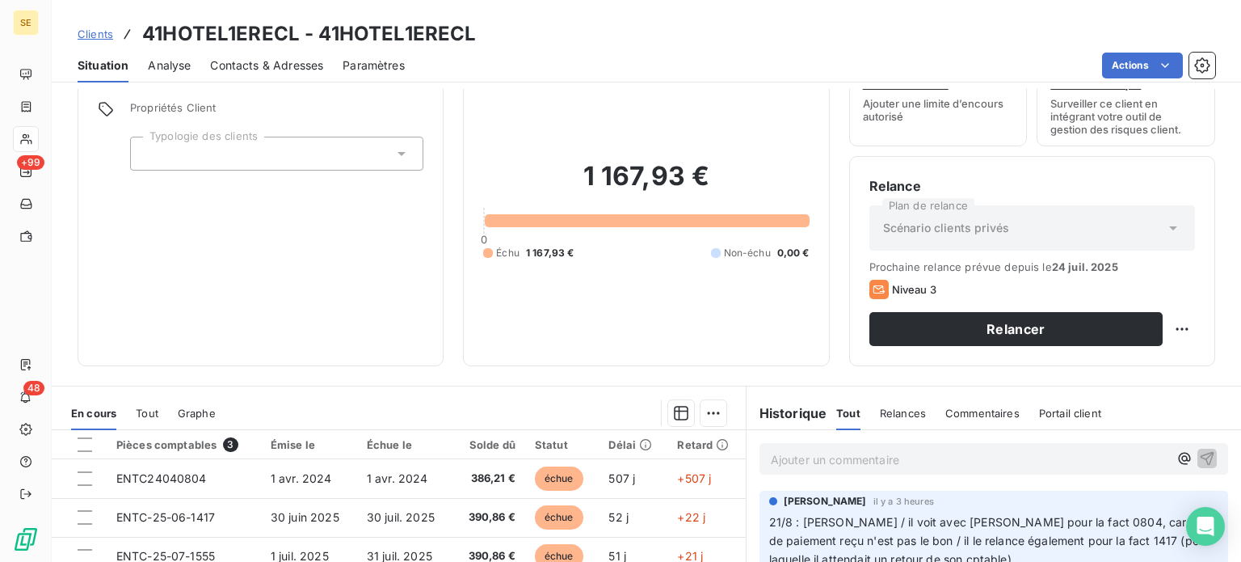
scroll to position [162, 0]
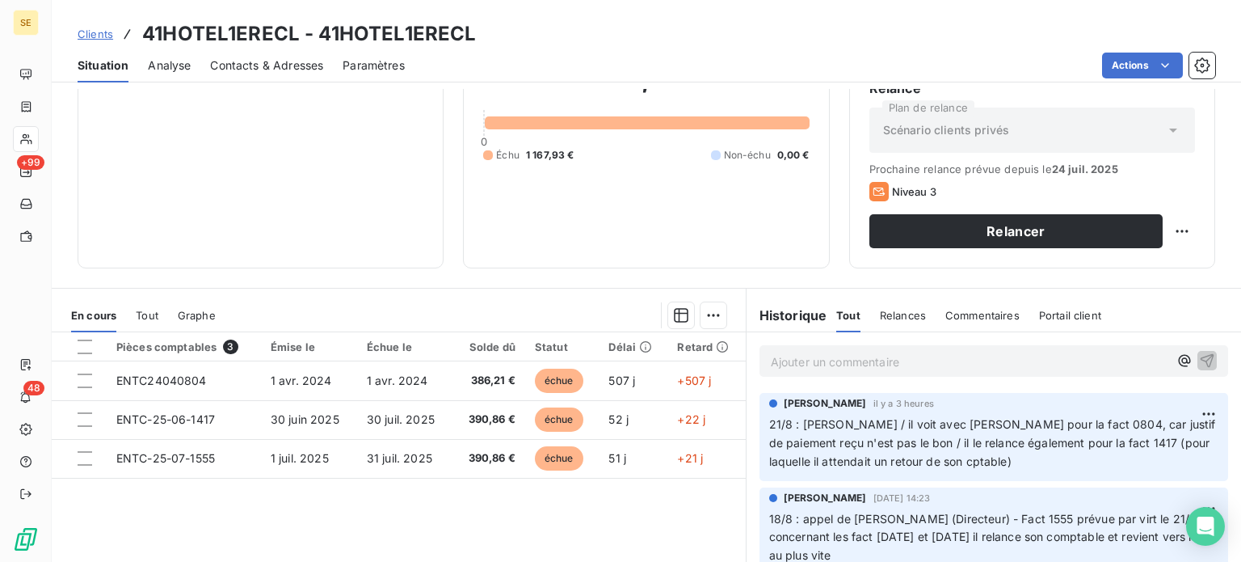
click at [269, 63] on span "Contacts & Adresses" at bounding box center [266, 65] width 113 height 16
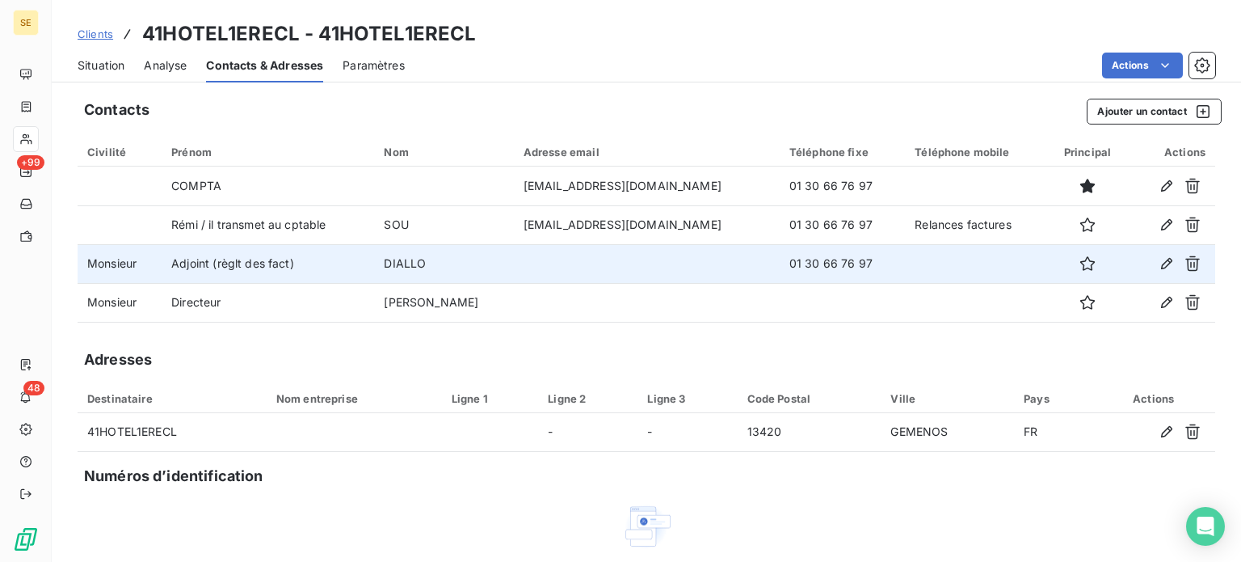
click at [389, 267] on td "DIALLO" at bounding box center [443, 263] width 139 height 39
click at [1159, 261] on icon "button" at bounding box center [1167, 263] width 16 height 16
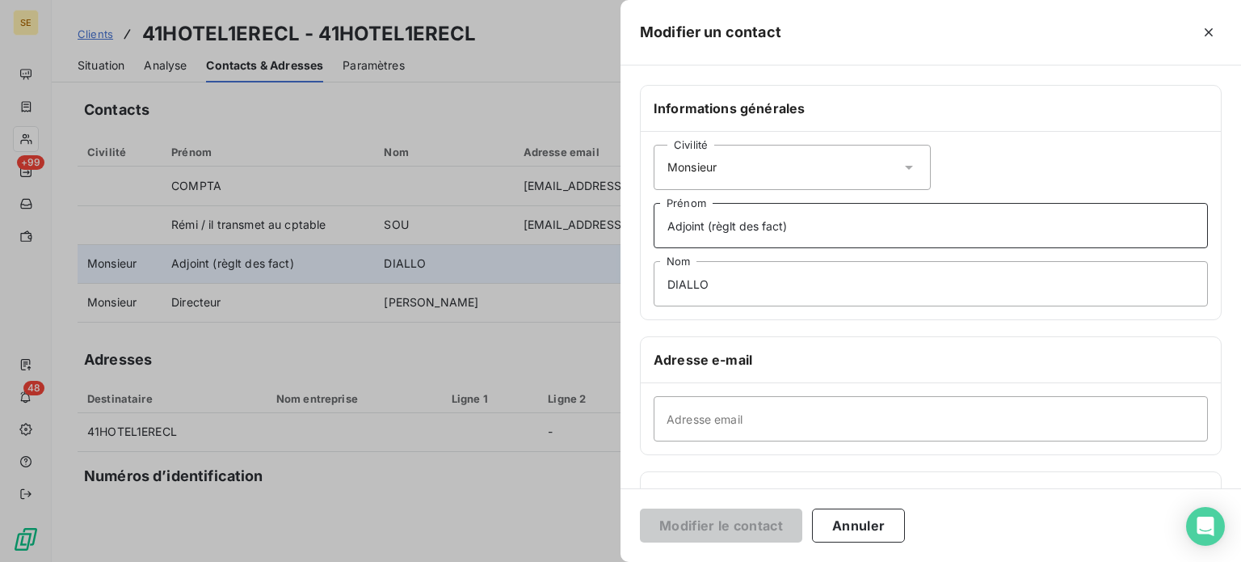
click at [705, 224] on input "Adjoint (règlt des fact)" at bounding box center [931, 225] width 554 height 45
type input "Adjoint de Direction (règlt des fact)"
click at [640, 508] on button "Modifier le contact" at bounding box center [721, 525] width 162 height 34
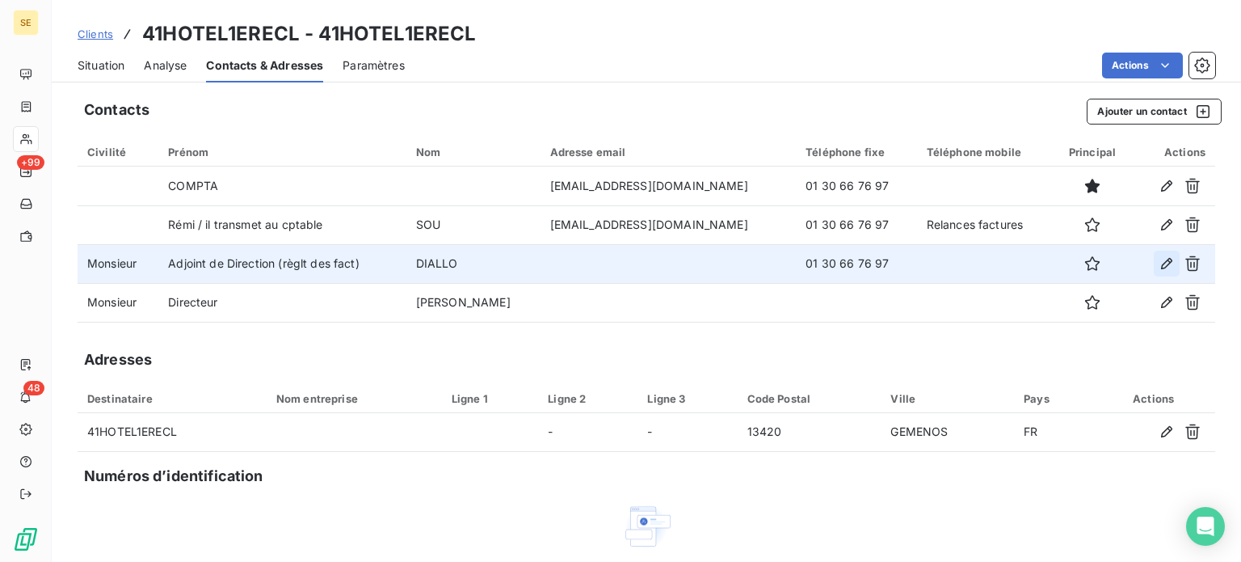
click at [1159, 266] on icon "button" at bounding box center [1167, 263] width 16 height 16
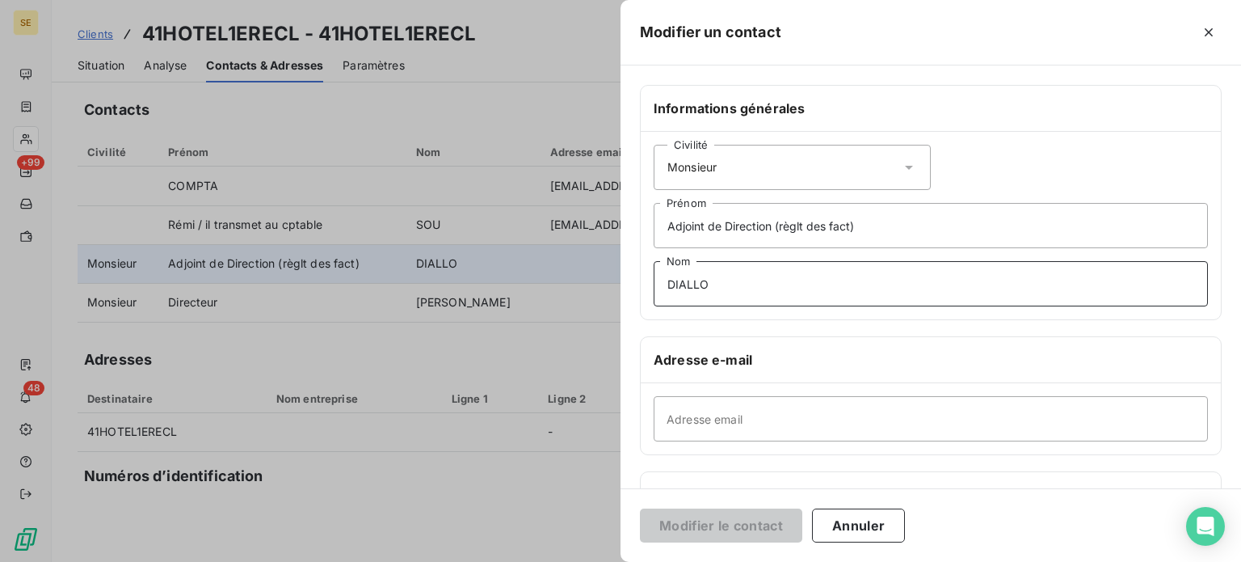
click at [743, 285] on input "DIALLO" at bounding box center [931, 283] width 554 height 45
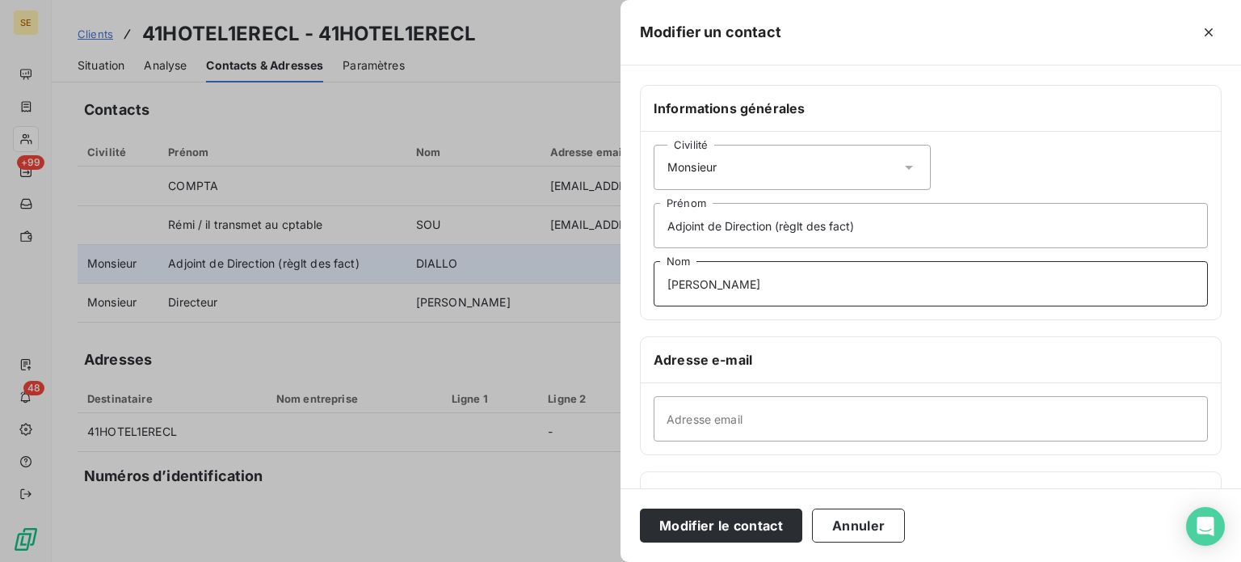
type input "[PERSON_NAME]"
click at [640, 508] on button "Modifier le contact" at bounding box center [721, 525] width 162 height 34
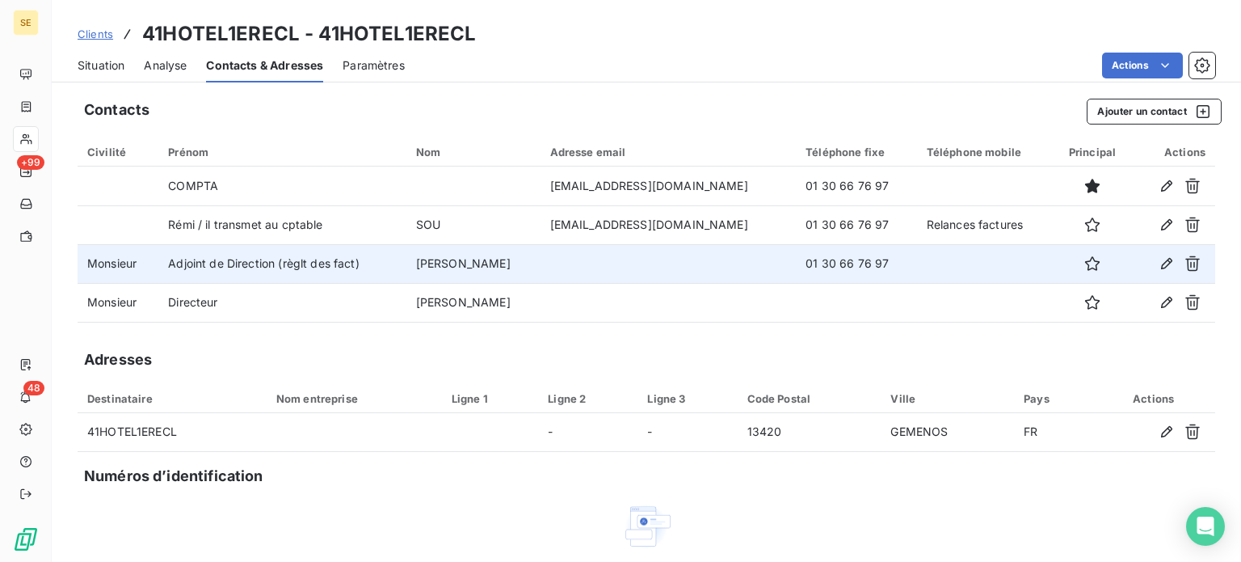
click at [91, 31] on span "Clients" at bounding box center [96, 33] width 36 height 13
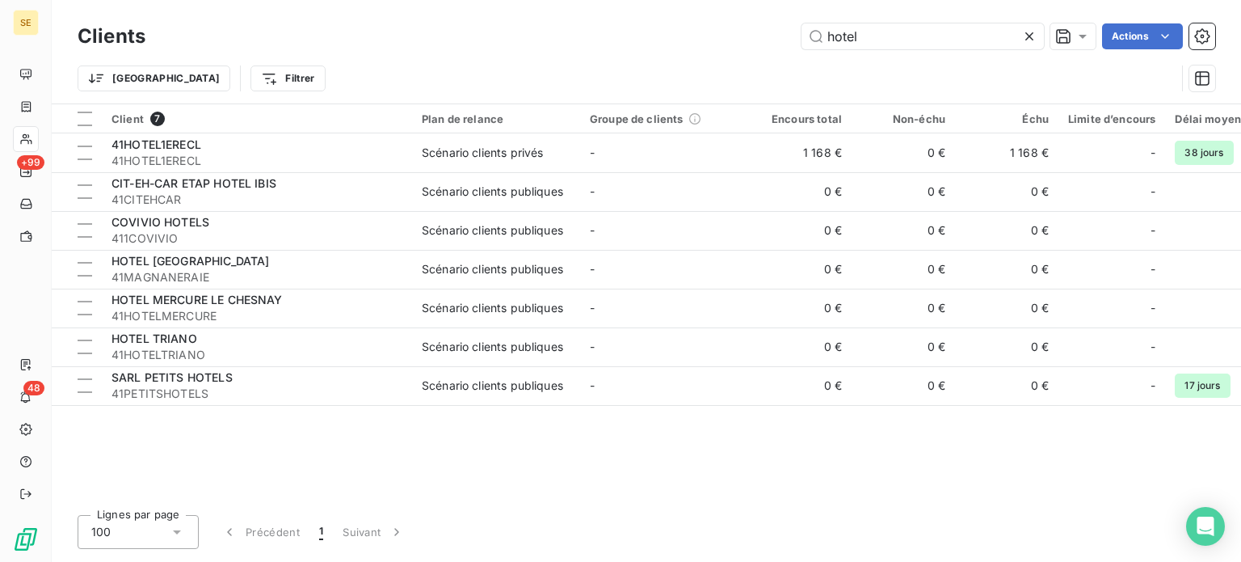
drag, startPoint x: 878, startPoint y: 40, endPoint x: 695, endPoint y: 35, distance: 183.5
click at [695, 35] on div "hotel Actions" at bounding box center [690, 36] width 1050 height 26
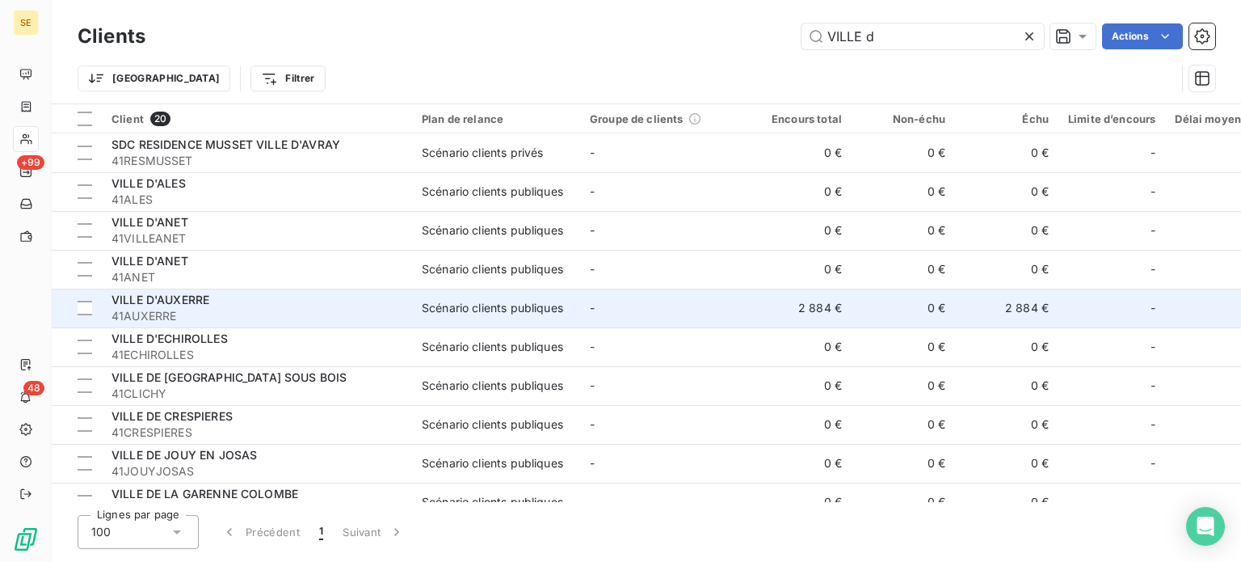
type input "VILLE d"
click at [220, 308] on span "41AUXERRE" at bounding box center [257, 316] width 291 height 16
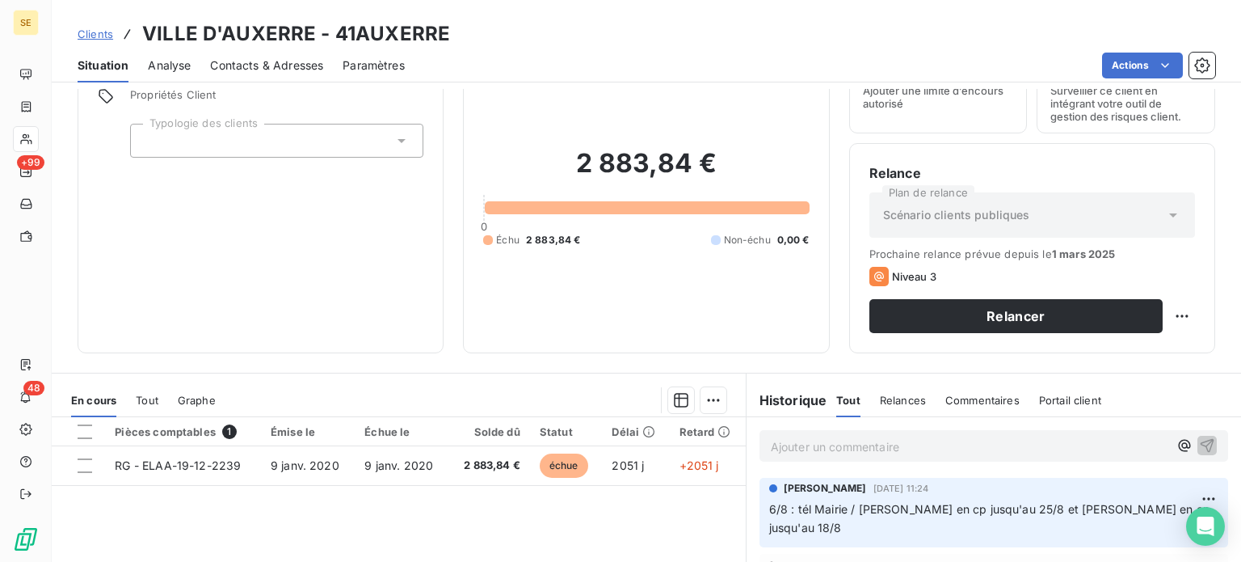
scroll to position [242, 0]
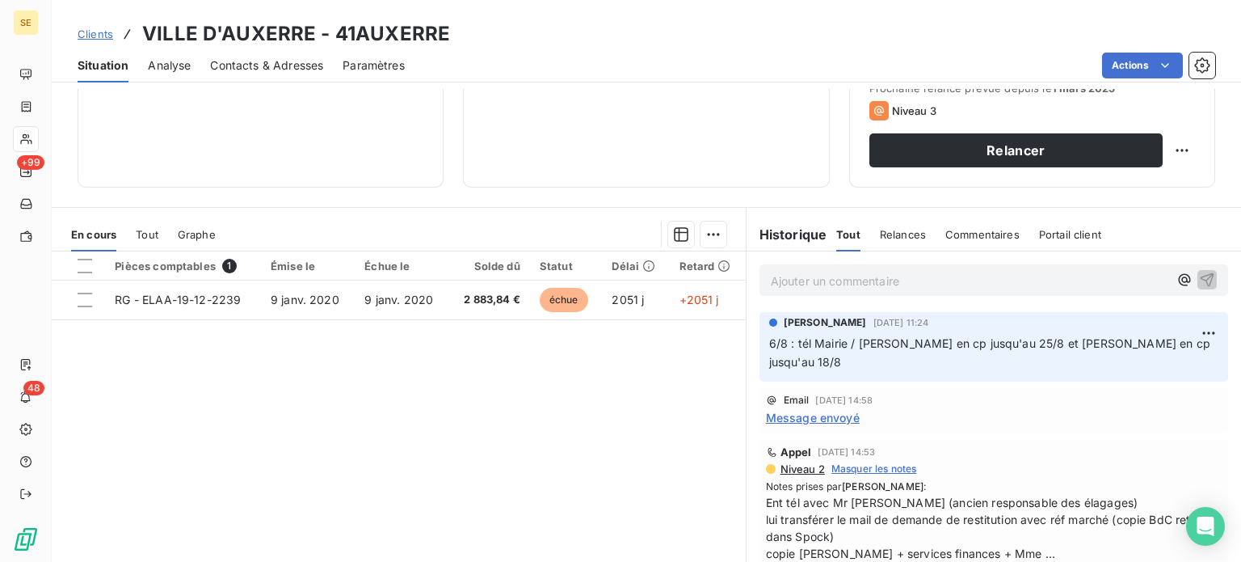
click at [146, 230] on span "Tout" at bounding box center [147, 234] width 23 height 13
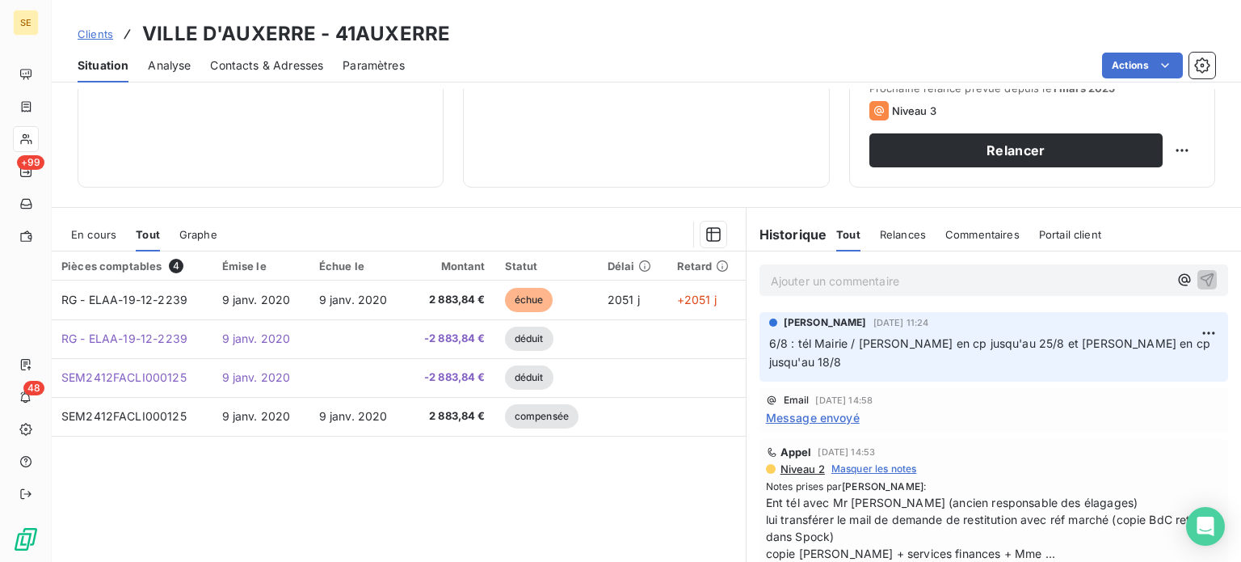
click at [99, 229] on span "En cours" at bounding box center [93, 234] width 45 height 13
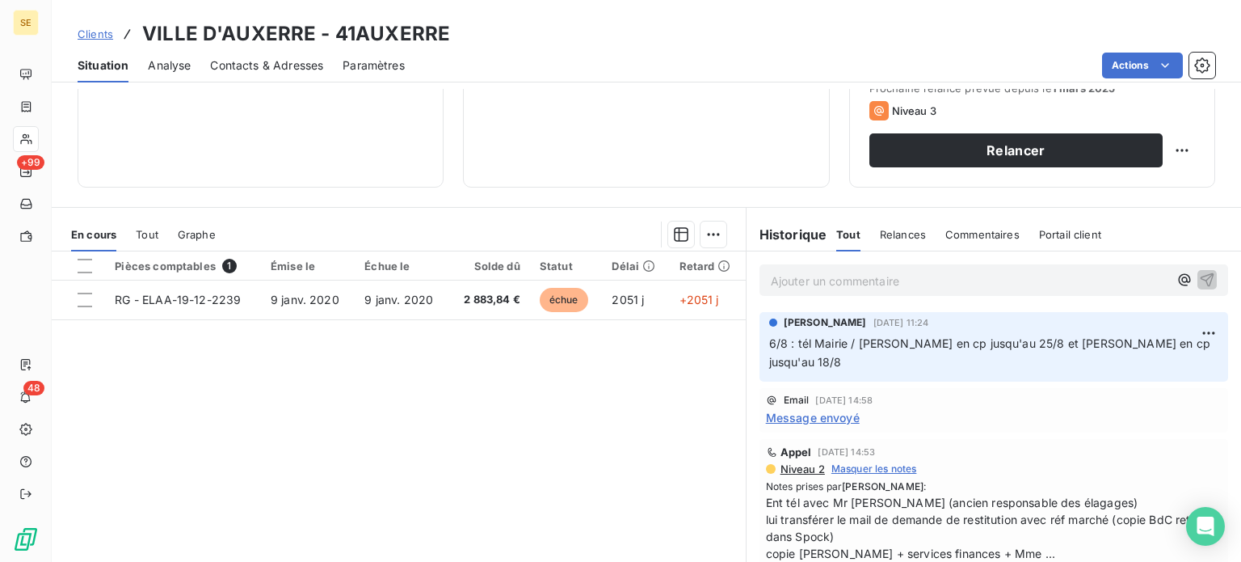
click at [90, 28] on span "Clients" at bounding box center [96, 33] width 36 height 13
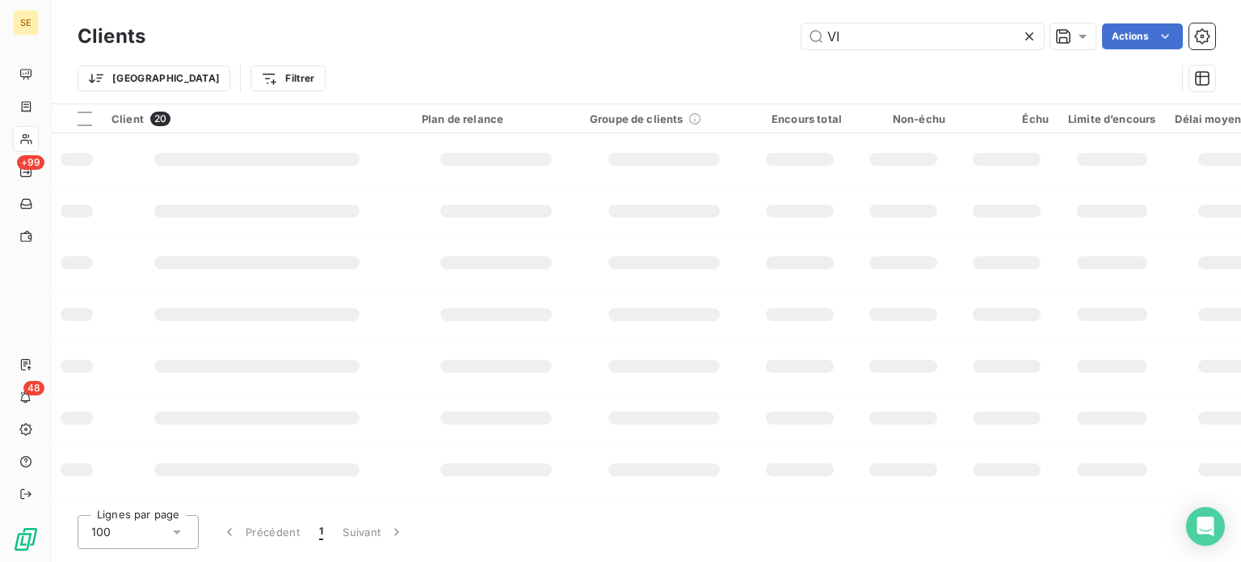
type input "V"
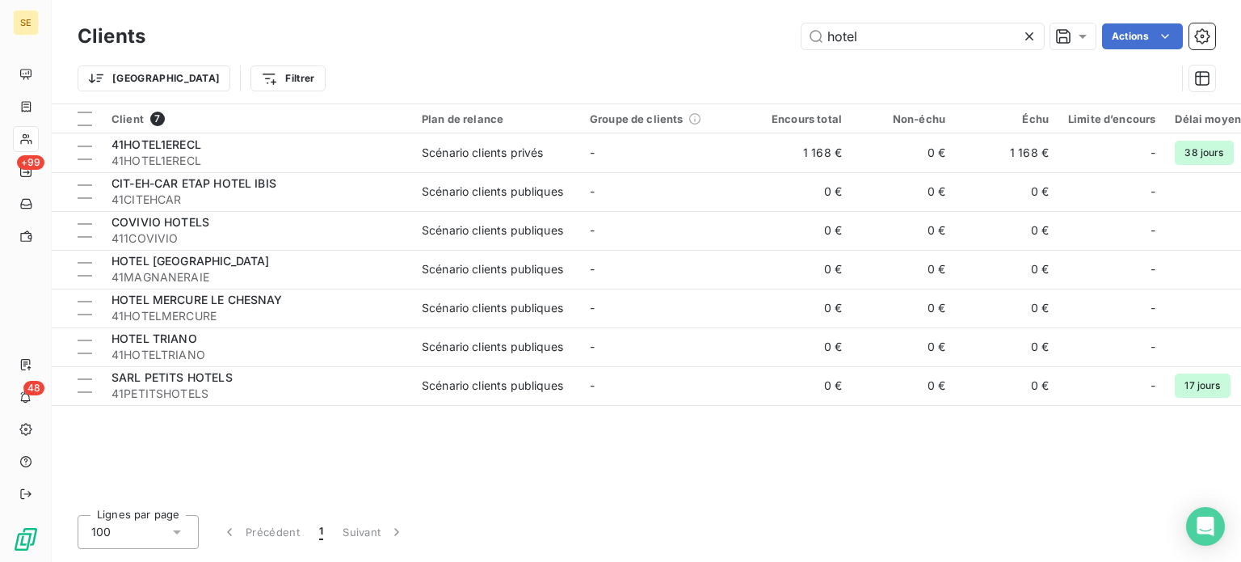
type input "hotel"
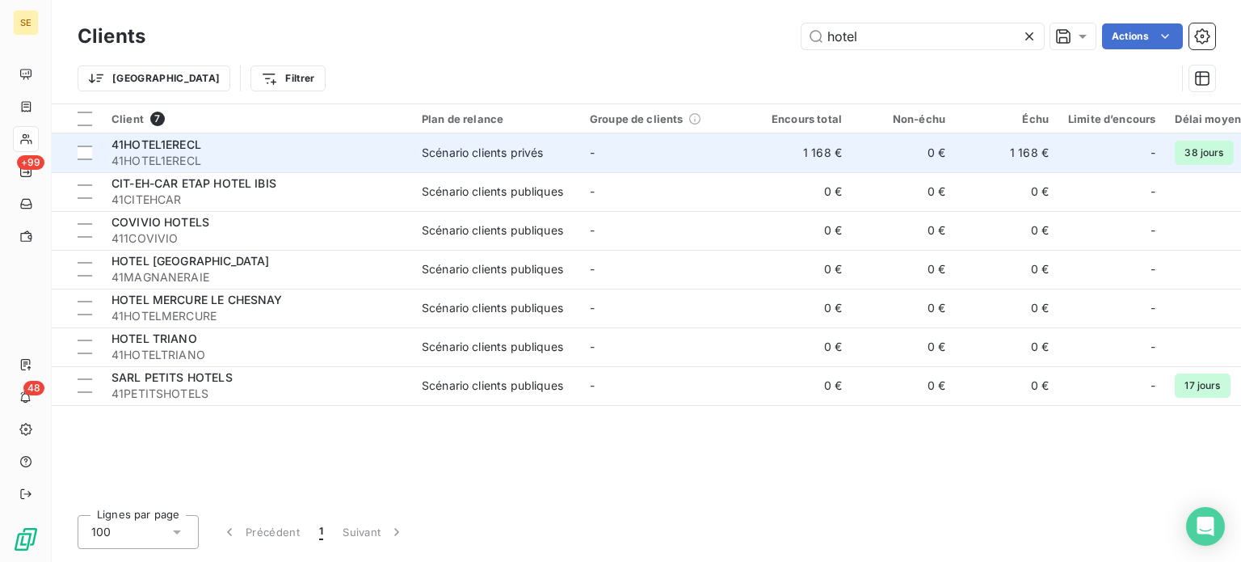
click at [330, 149] on div "41HOTEL1ERECL" at bounding box center [257, 145] width 291 height 16
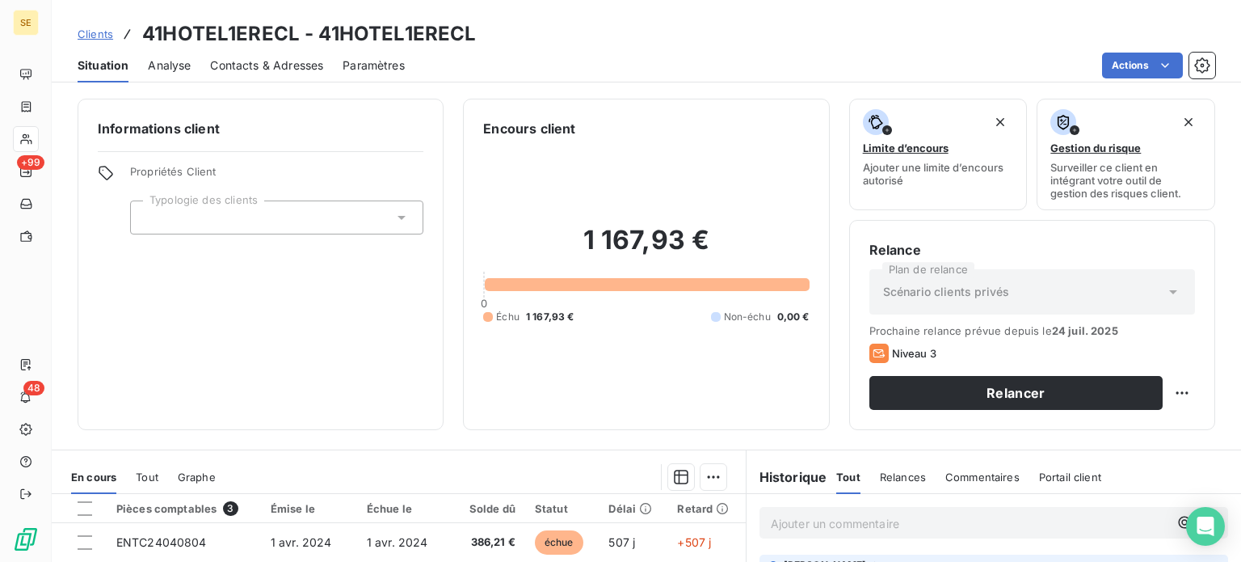
click at [282, 69] on span "Contacts & Adresses" at bounding box center [266, 65] width 113 height 16
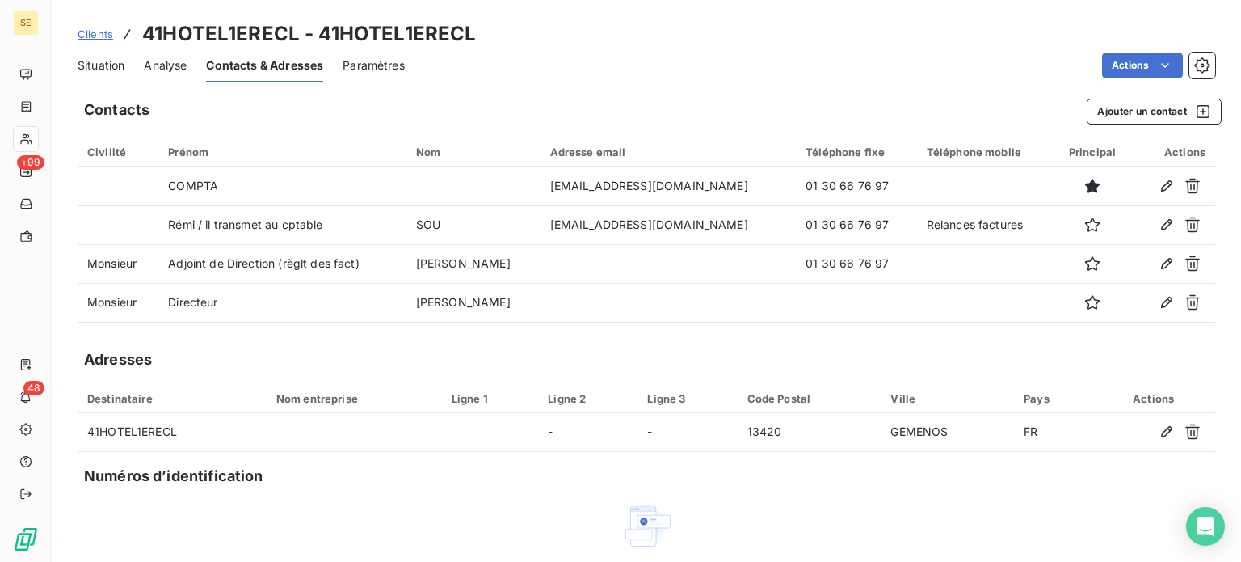
click at [100, 38] on span "Clients" at bounding box center [96, 33] width 36 height 13
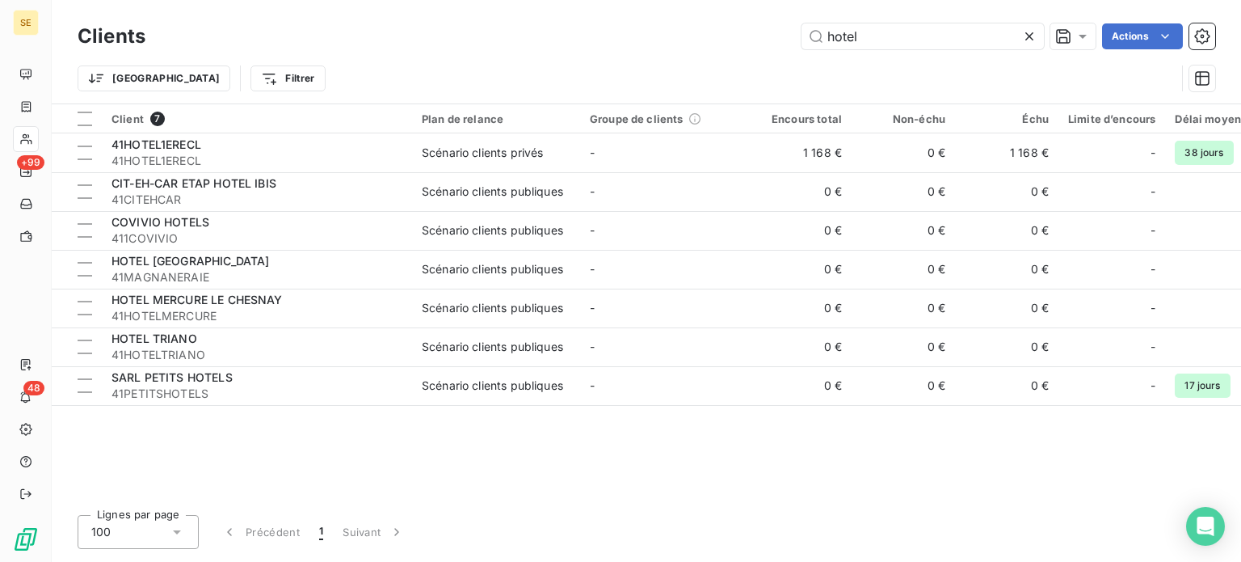
drag, startPoint x: 906, startPoint y: 36, endPoint x: 724, endPoint y: 54, distance: 182.7
click at [726, 54] on div "Clients hotel Actions Trier Filtrer" at bounding box center [647, 61] width 1138 height 84
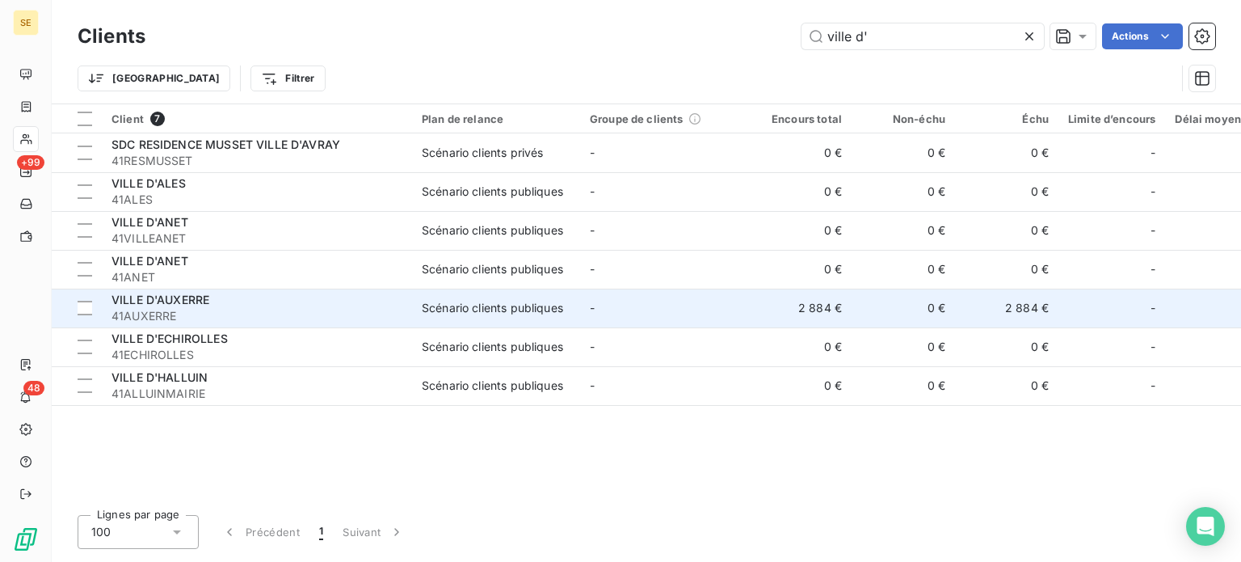
type input "ville d'"
click at [214, 301] on div "VILLE D'AUXERRE" at bounding box center [257, 300] width 291 height 16
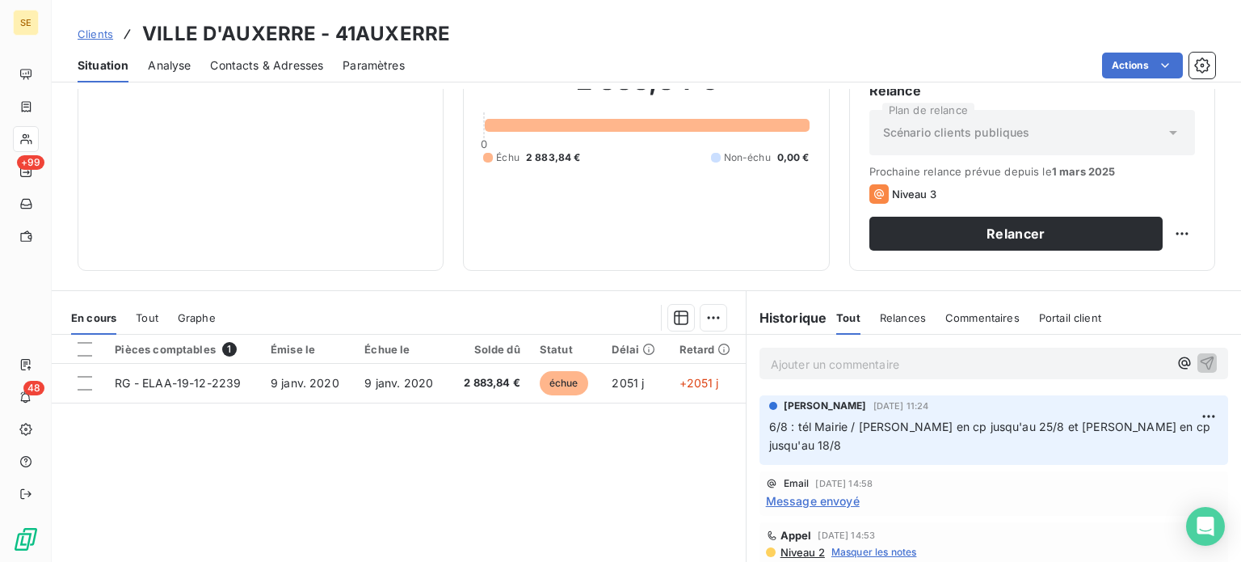
scroll to position [162, 0]
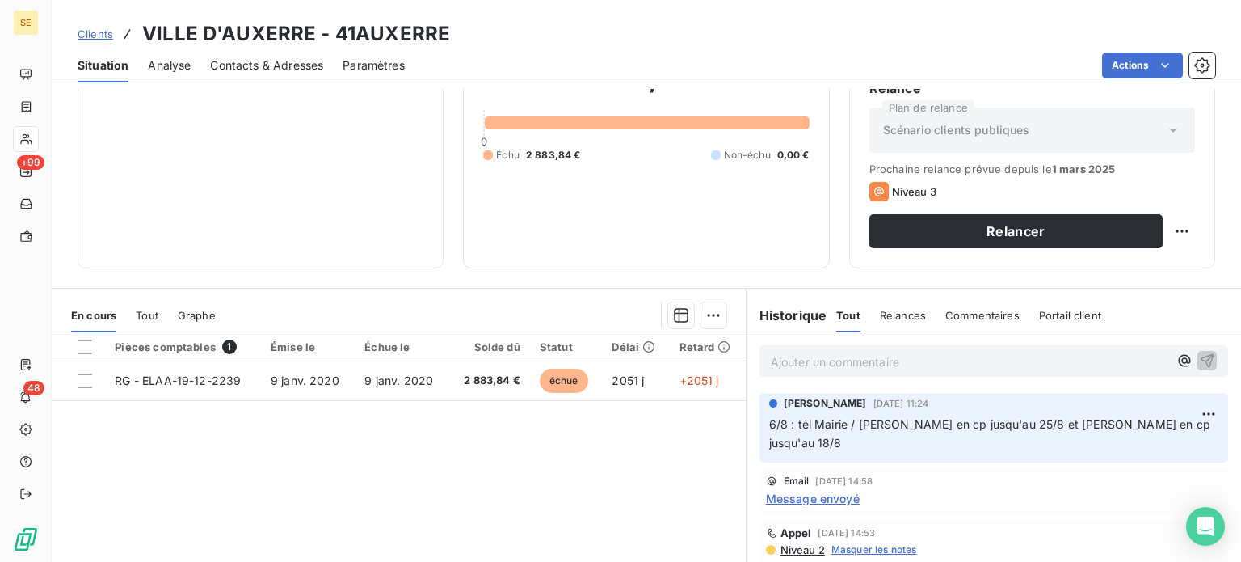
click at [147, 316] on span "Tout" at bounding box center [147, 315] width 23 height 13
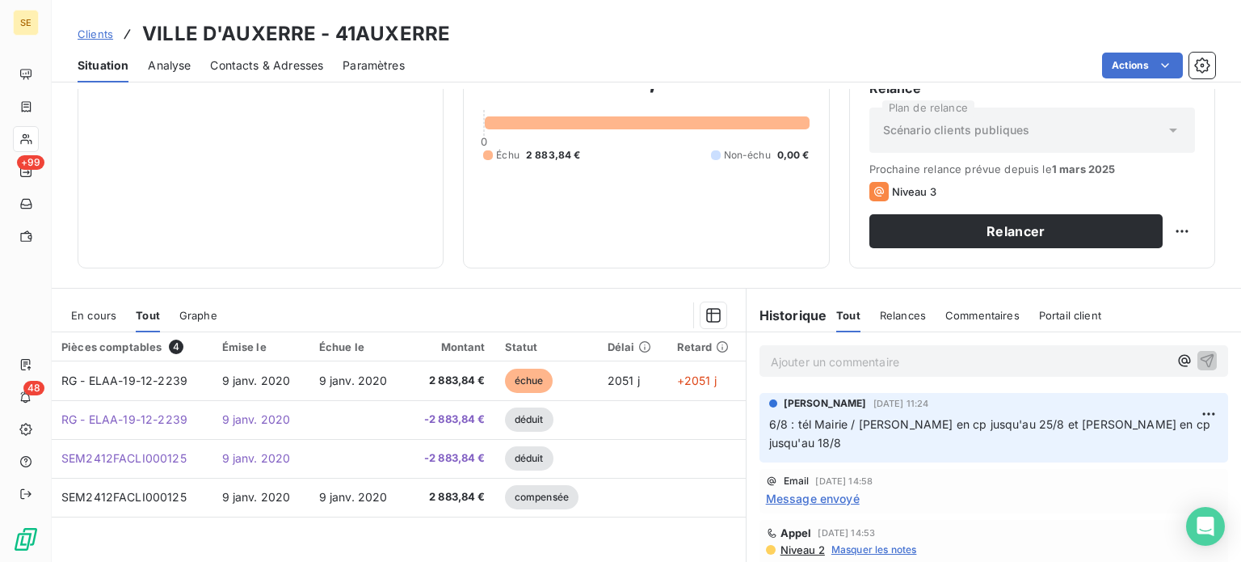
click at [99, 313] on span "En cours" at bounding box center [93, 315] width 45 height 13
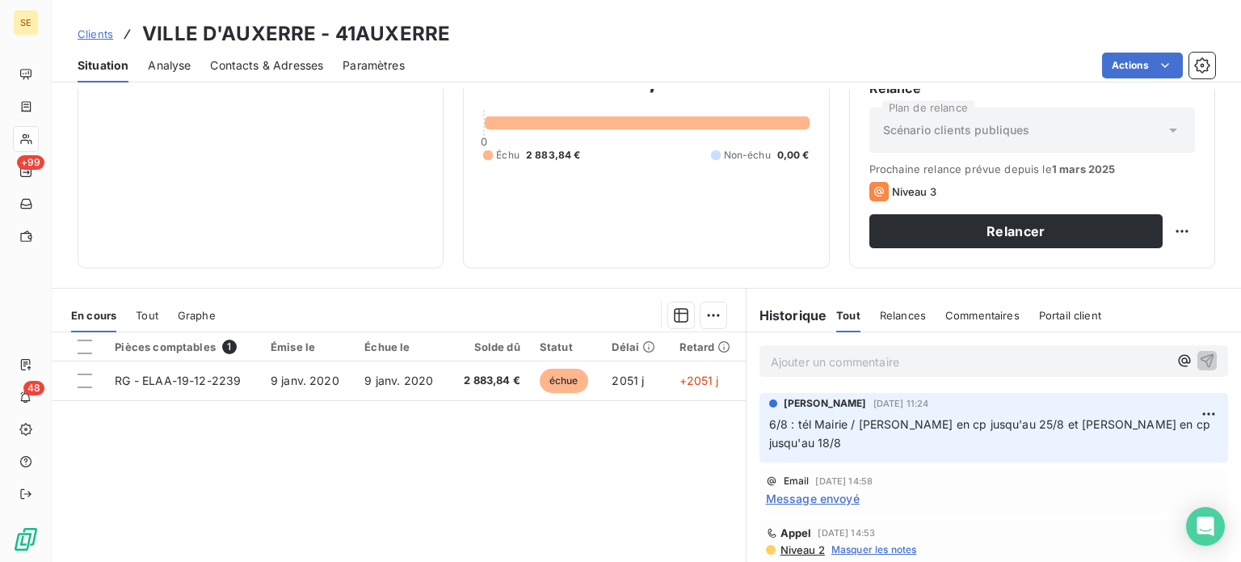
click at [145, 312] on span "Tout" at bounding box center [147, 315] width 23 height 13
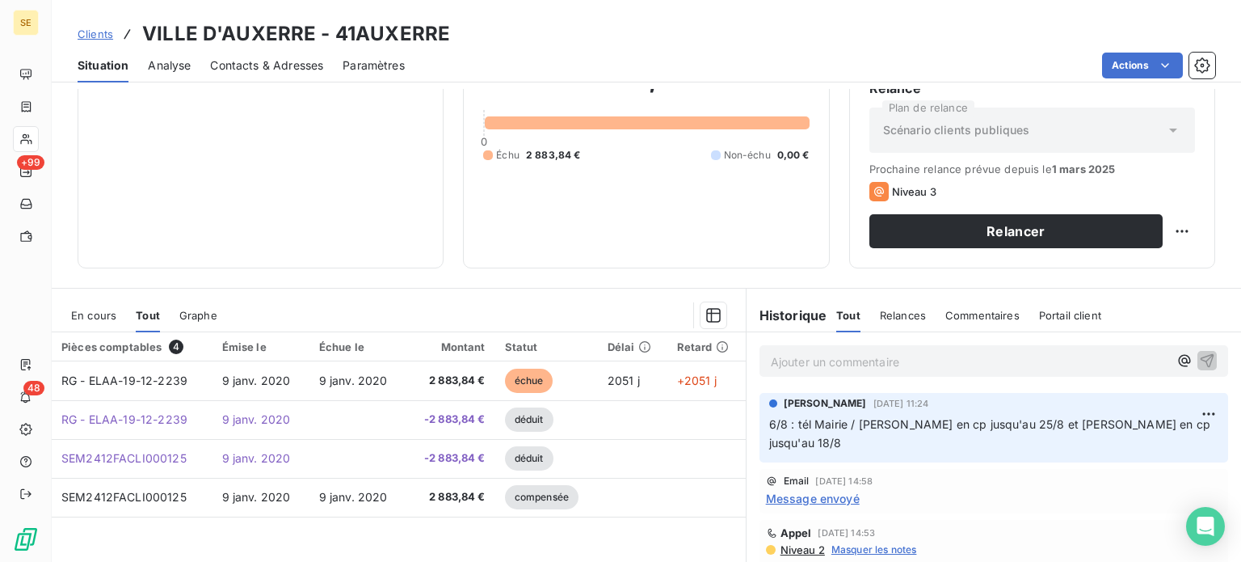
click at [88, 309] on span "En cours" at bounding box center [93, 315] width 45 height 13
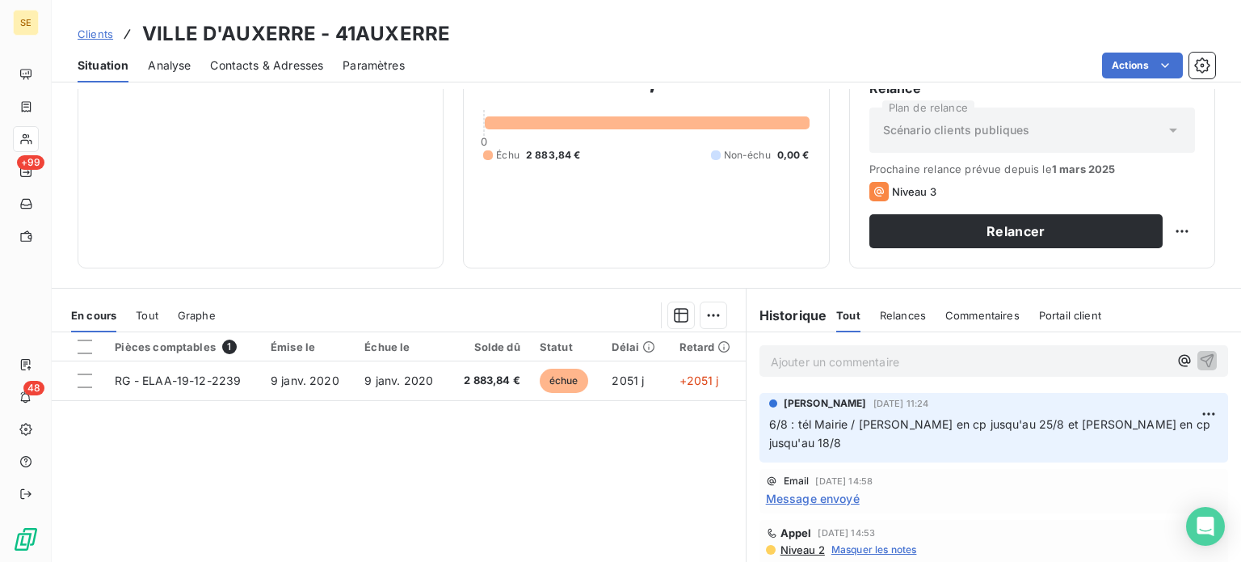
click at [149, 312] on span "Tout" at bounding box center [147, 315] width 23 height 13
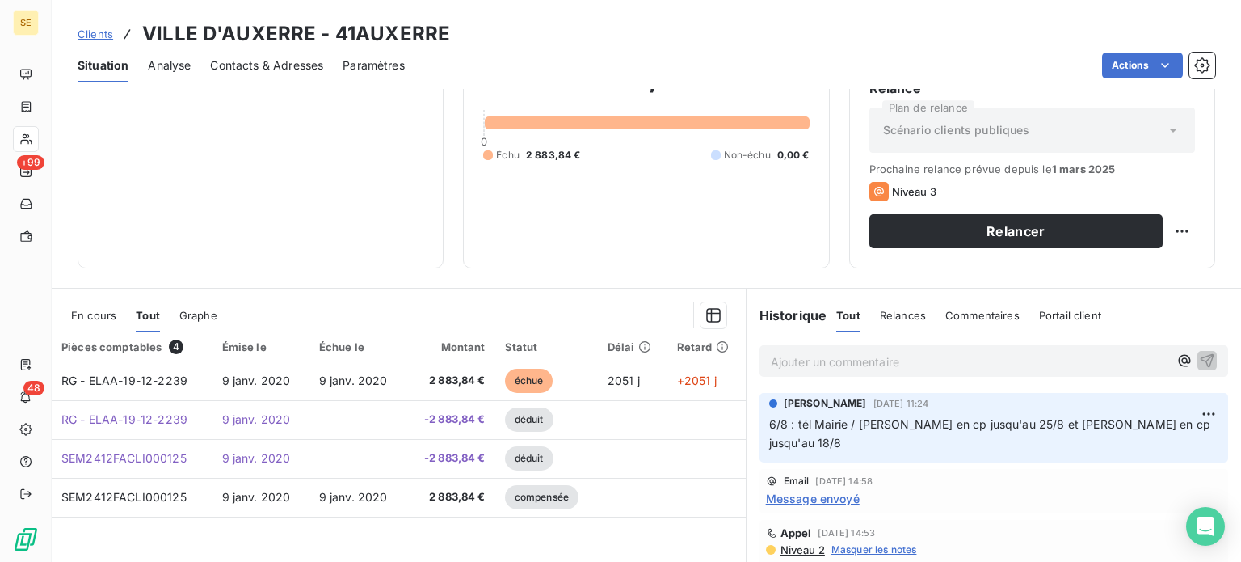
click at [99, 314] on span "En cours" at bounding box center [93, 315] width 45 height 13
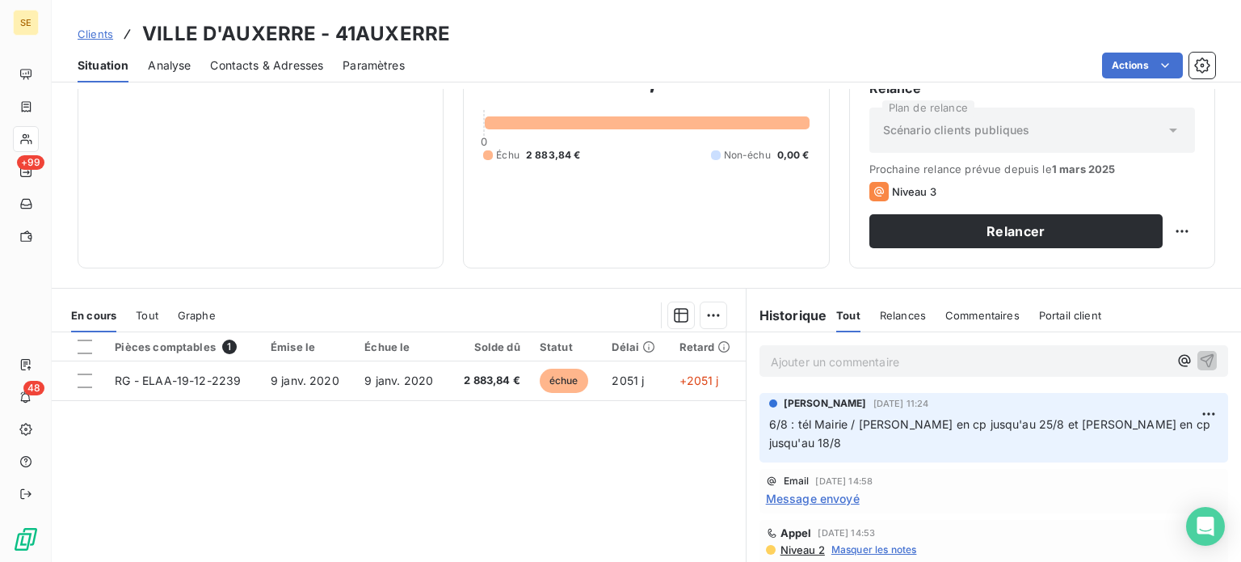
click at [154, 313] on span "Tout" at bounding box center [147, 315] width 23 height 13
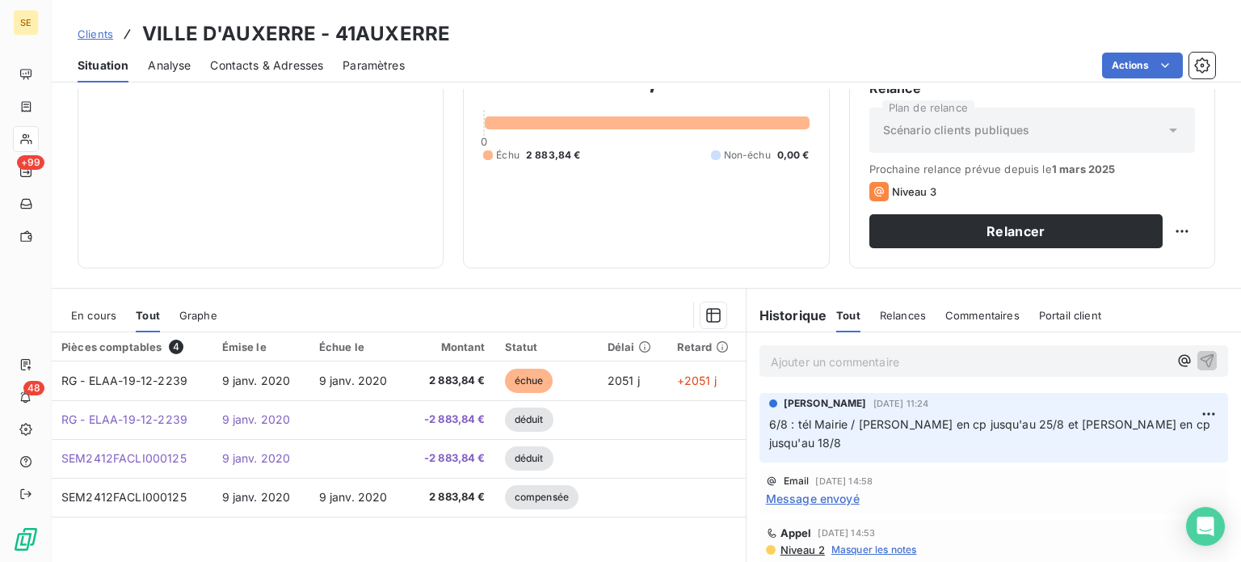
click at [101, 313] on span "En cours" at bounding box center [93, 315] width 45 height 13
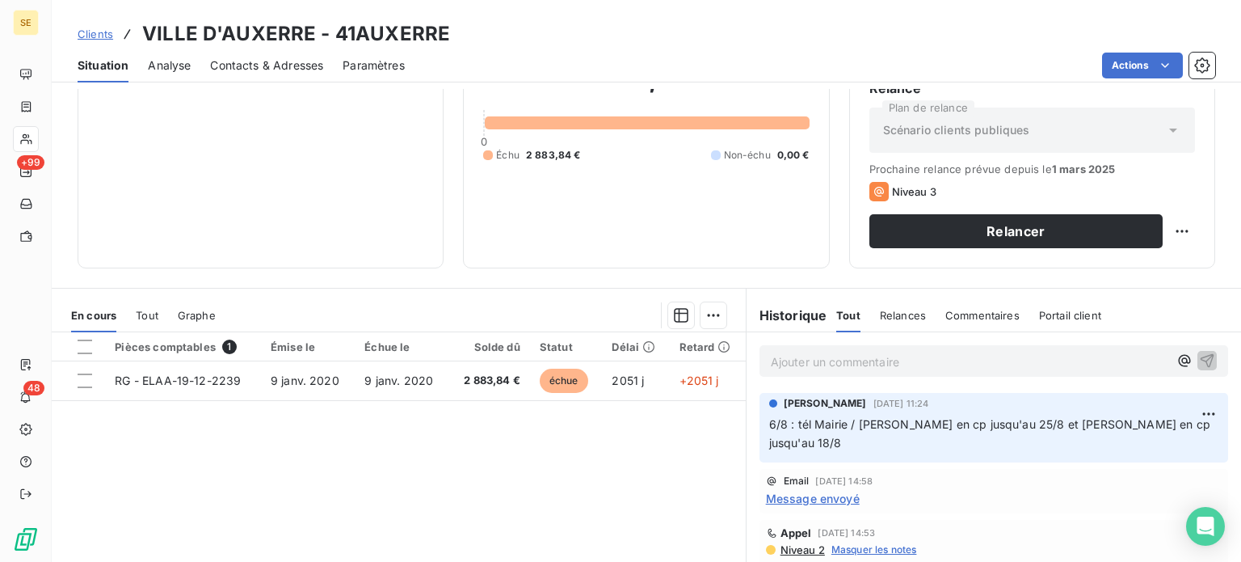
click at [150, 309] on span "Tout" at bounding box center [147, 315] width 23 height 13
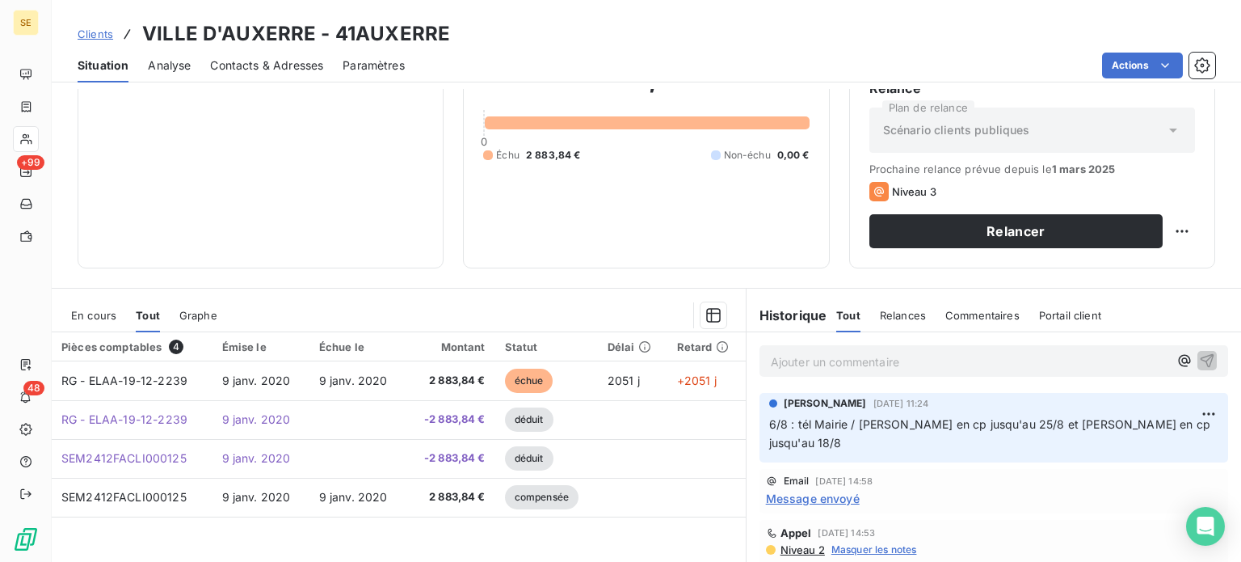
click at [87, 309] on span "En cours" at bounding box center [93, 315] width 45 height 13
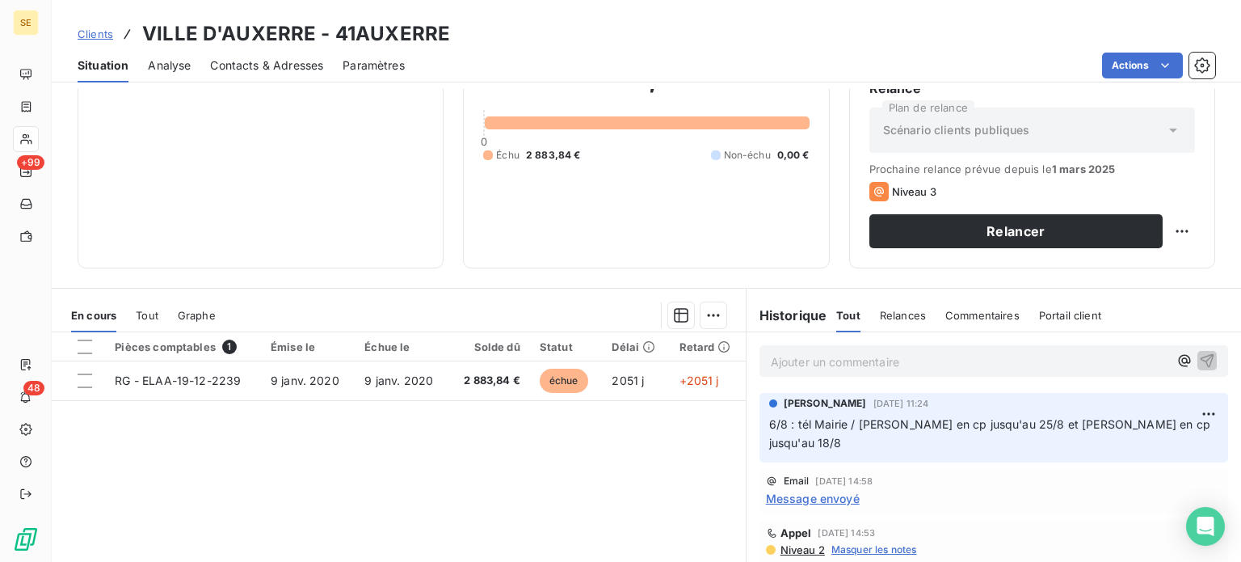
click at [148, 313] on span "Tout" at bounding box center [147, 315] width 23 height 13
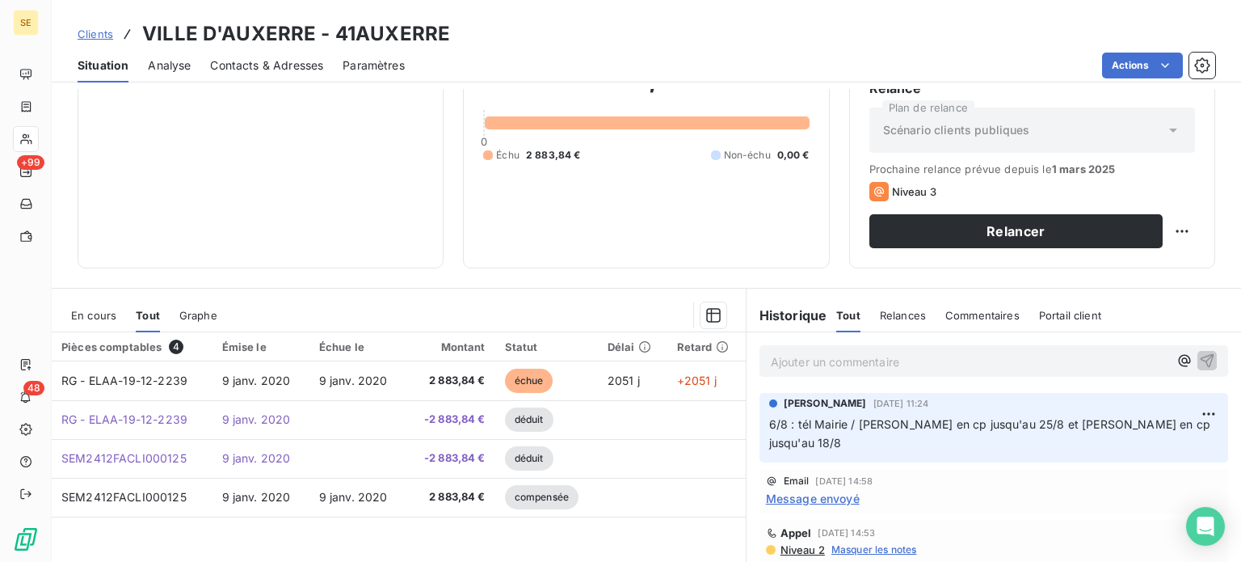
click at [93, 32] on span "Clients" at bounding box center [96, 33] width 36 height 13
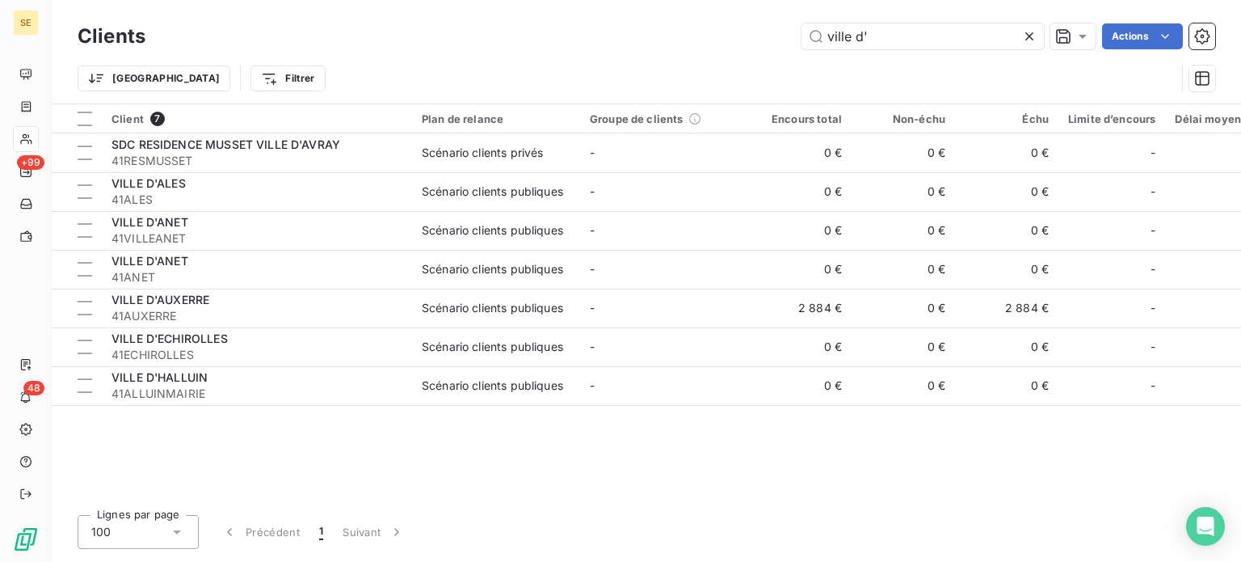
drag, startPoint x: 889, startPoint y: 38, endPoint x: 655, endPoint y: 39, distance: 233.5
click at [654, 35] on div "ville d' Actions" at bounding box center [690, 36] width 1050 height 26
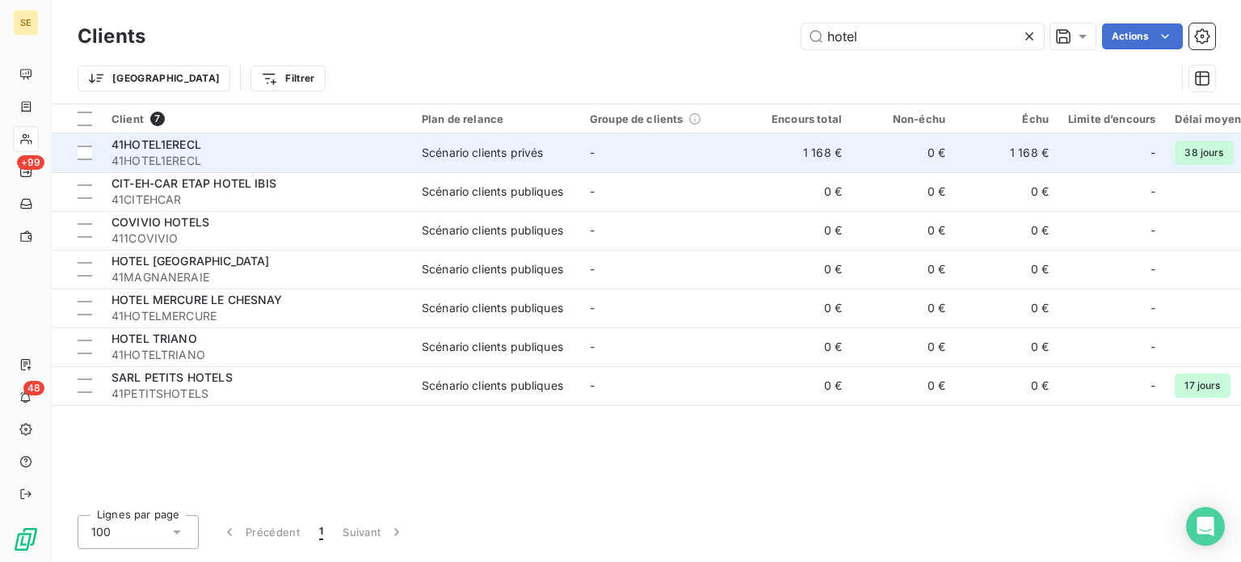
type input "hotel"
click at [192, 160] on span "41HOTEL1ERECL" at bounding box center [257, 161] width 291 height 16
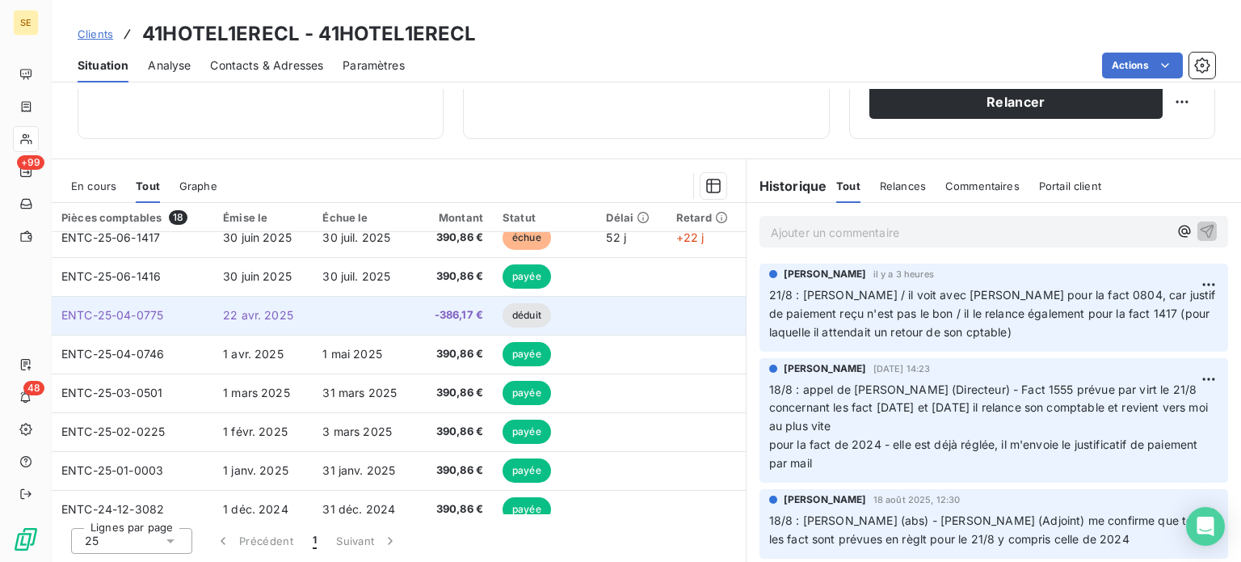
scroll to position [81, 0]
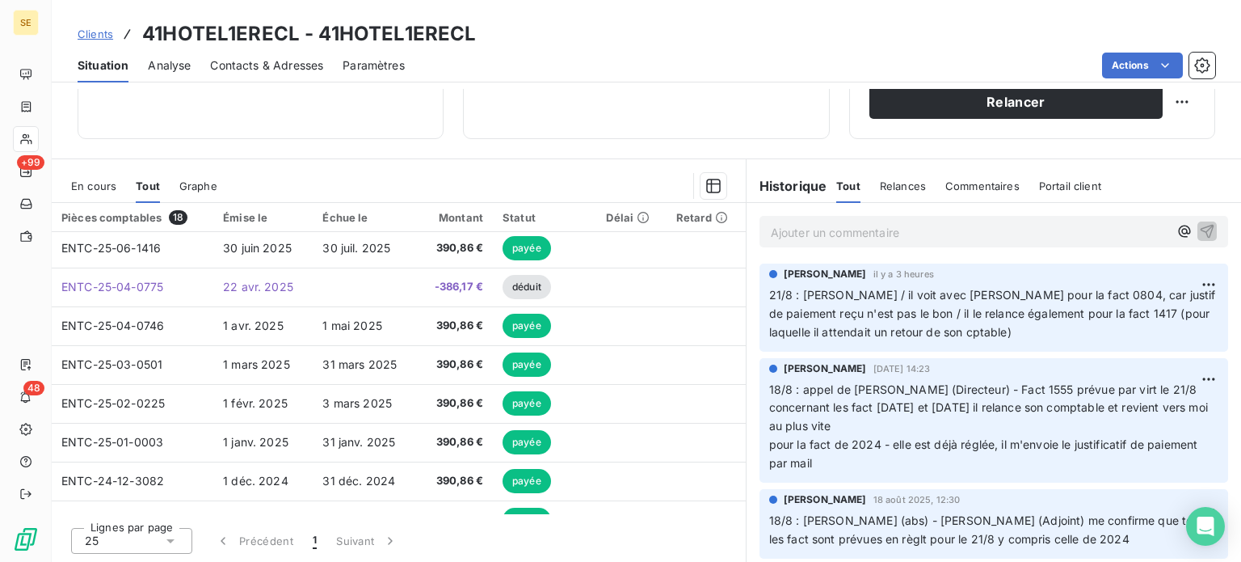
click at [90, 181] on span "En cours" at bounding box center [93, 185] width 45 height 13
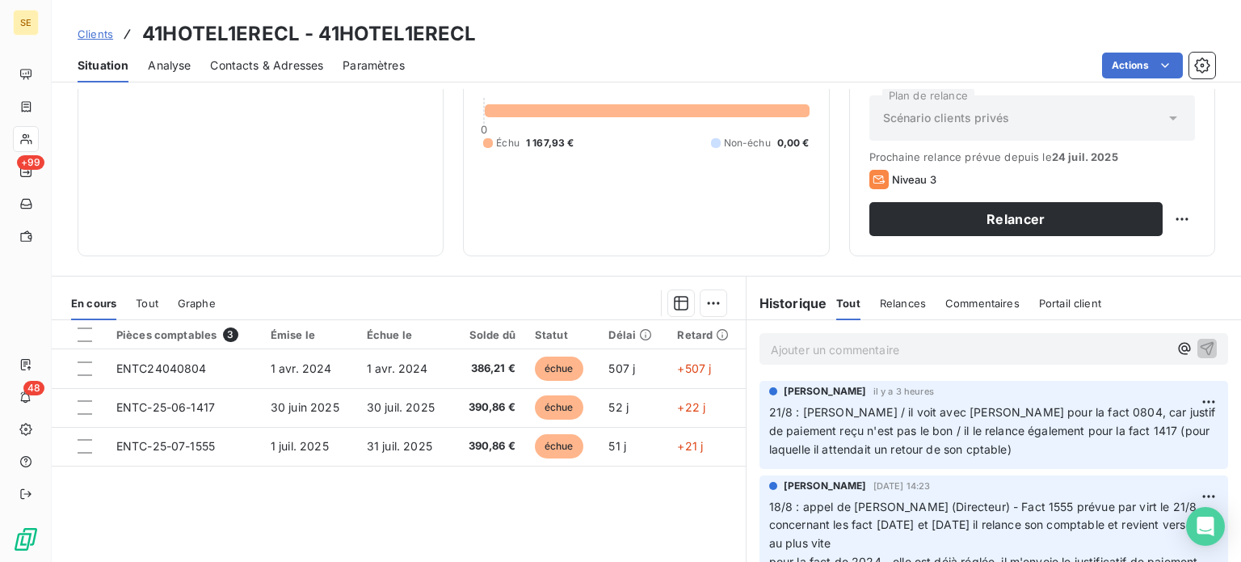
scroll to position [291, 0]
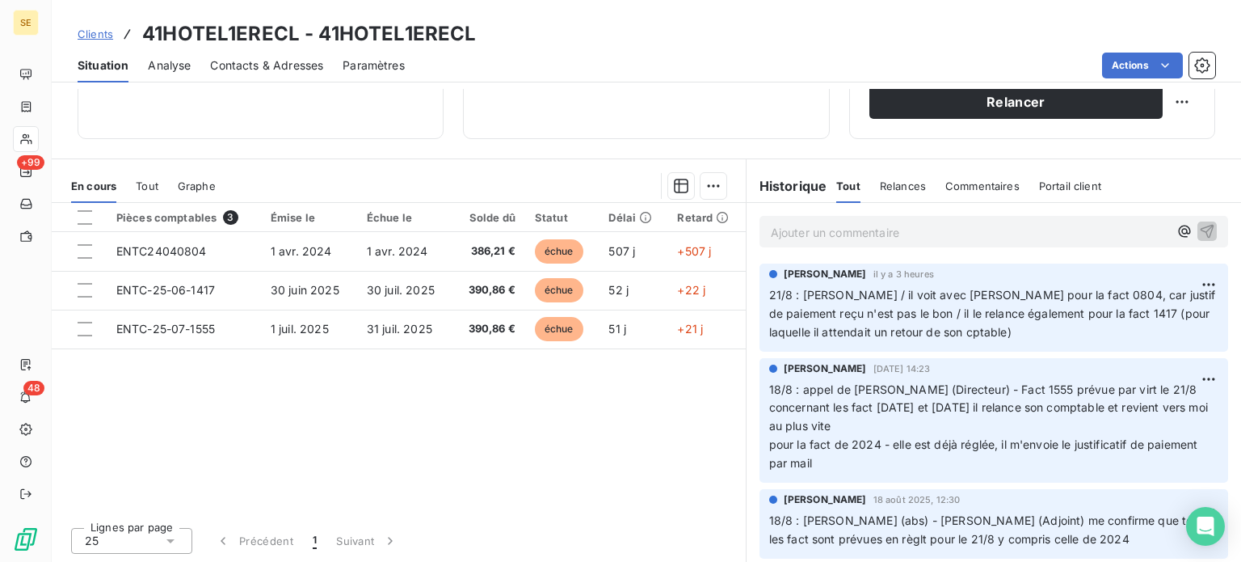
click at [95, 38] on span "Clients" at bounding box center [96, 33] width 36 height 13
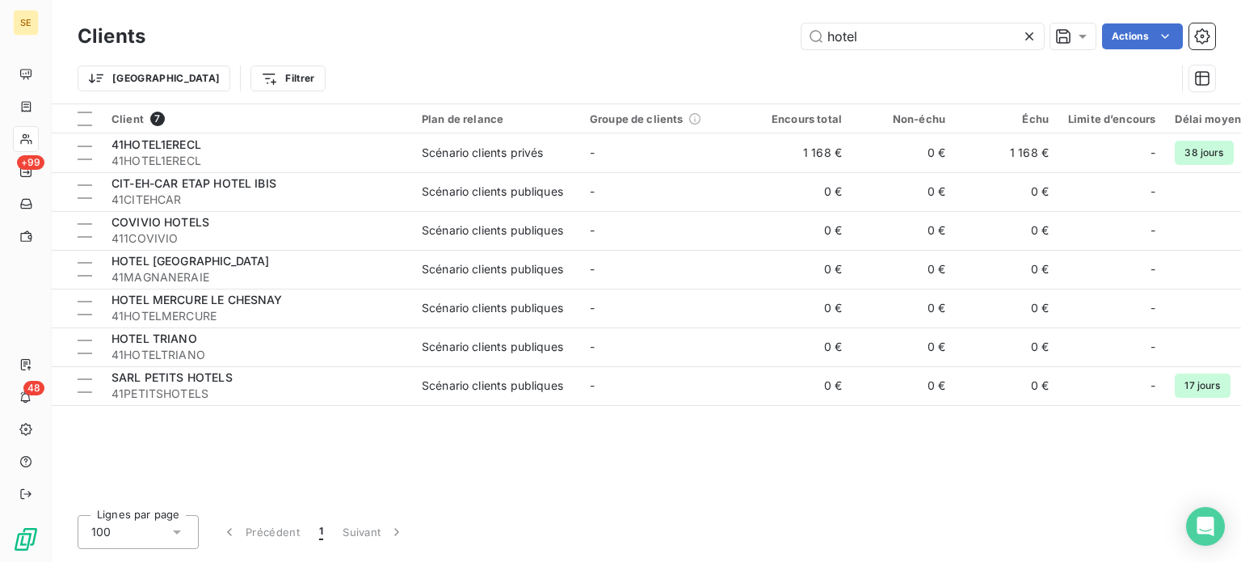
drag, startPoint x: 878, startPoint y: 43, endPoint x: 579, endPoint y: 66, distance: 299.9
click at [579, 66] on div "Clients hotel Actions Trier Filtrer" at bounding box center [647, 61] width 1138 height 84
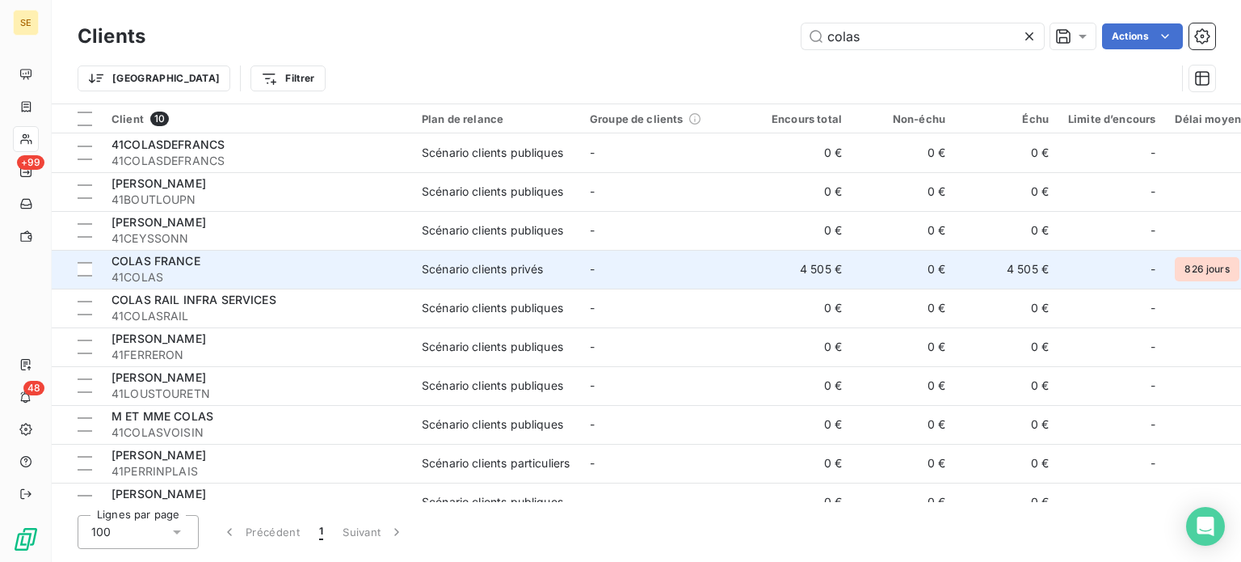
type input "colas"
click at [238, 255] on div "COLAS FRANCE" at bounding box center [257, 261] width 291 height 16
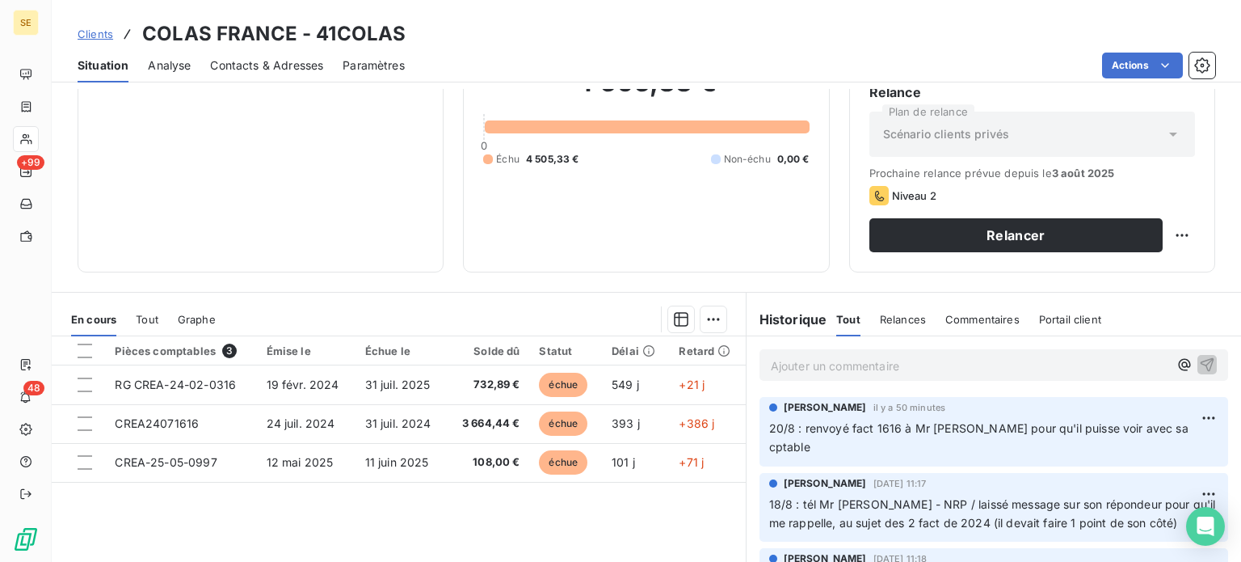
scroll to position [162, 0]
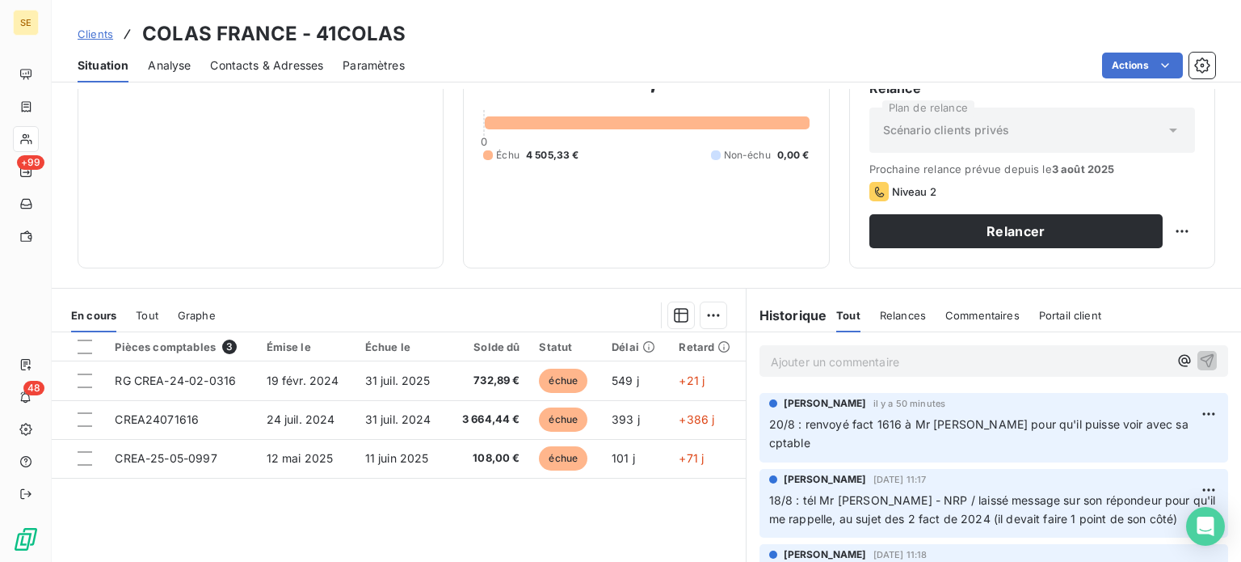
click at [788, 359] on p "Ajouter un commentaire ﻿" at bounding box center [970, 361] width 398 height 20
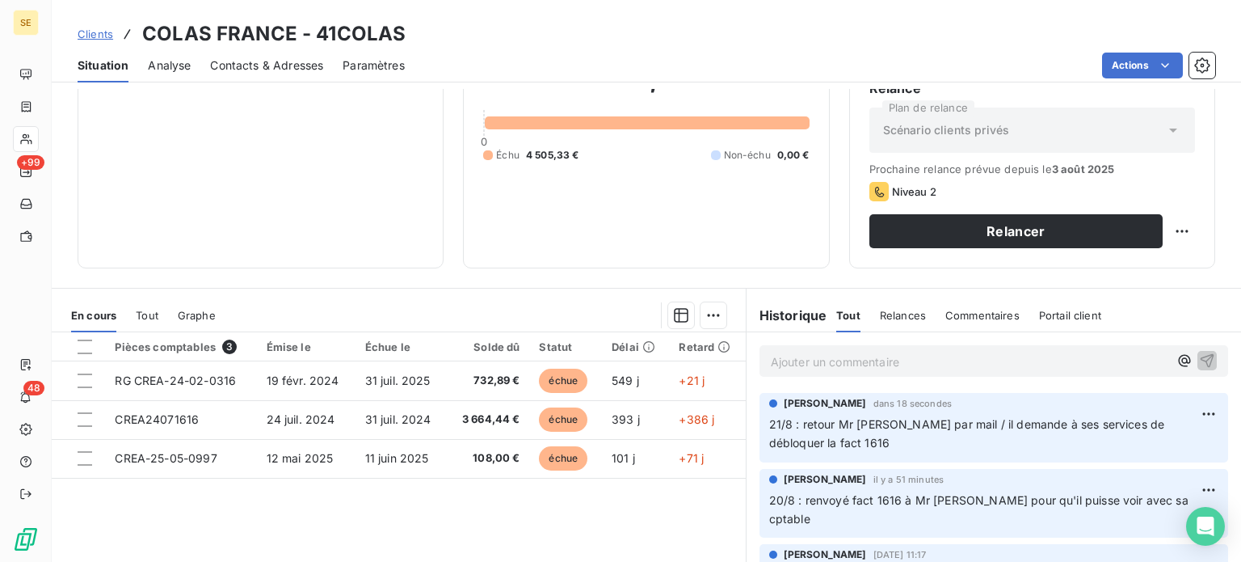
click at [85, 32] on span "Clients" at bounding box center [96, 33] width 36 height 13
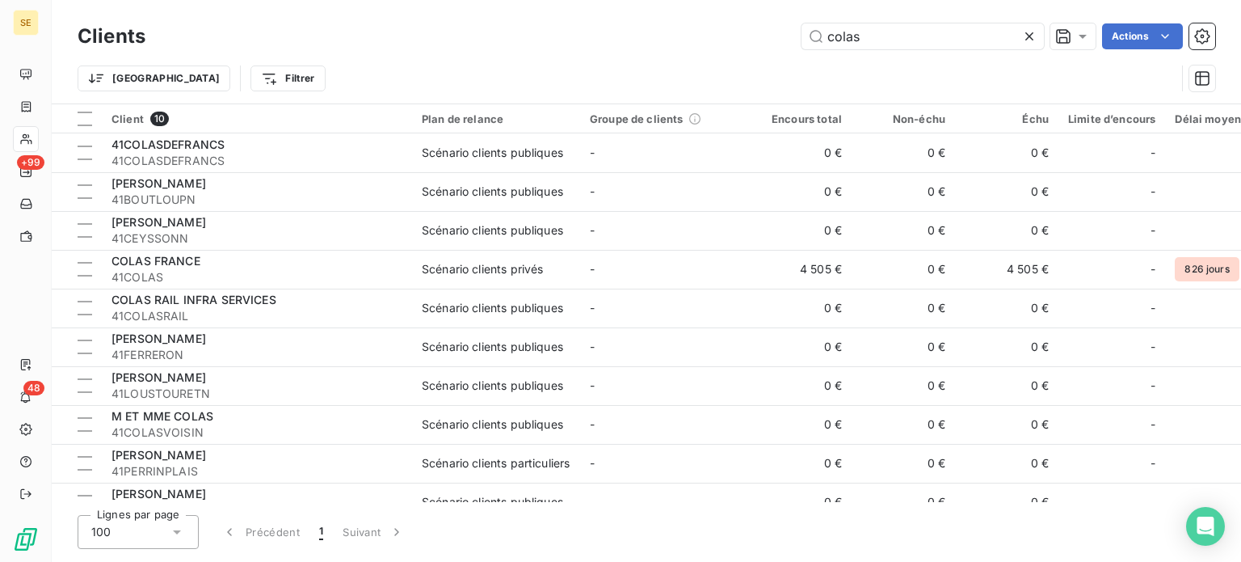
drag, startPoint x: 729, startPoint y: 59, endPoint x: 670, endPoint y: 63, distance: 59.1
click at [670, 63] on div "Clients colas Actions Trier Filtrer" at bounding box center [647, 61] width 1138 height 84
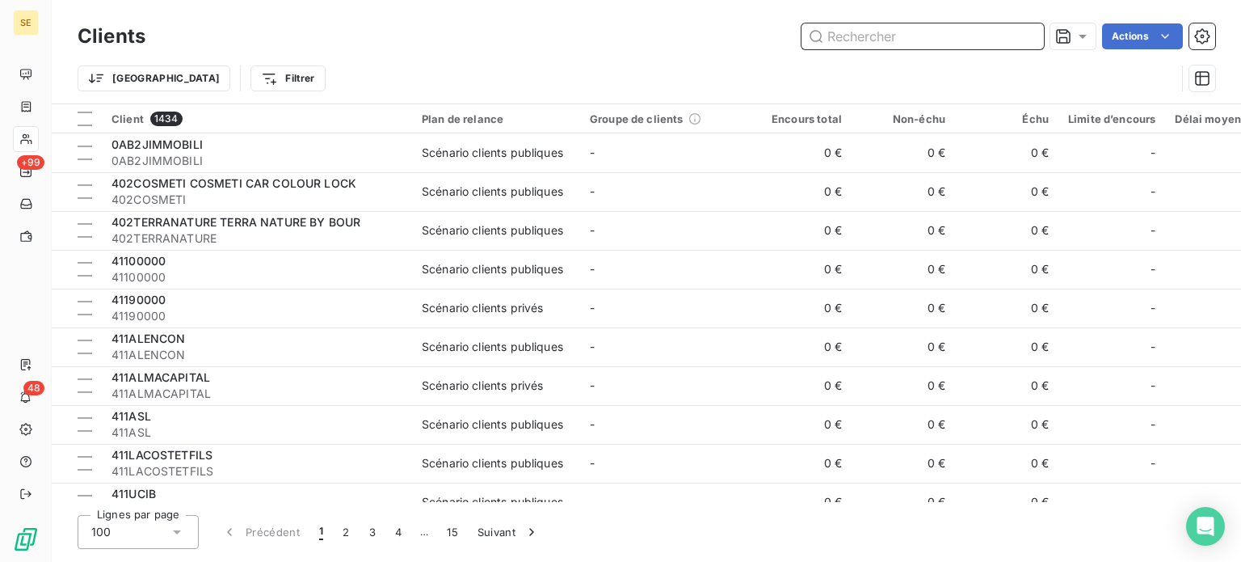
click at [908, 41] on input "text" at bounding box center [923, 36] width 242 height 26
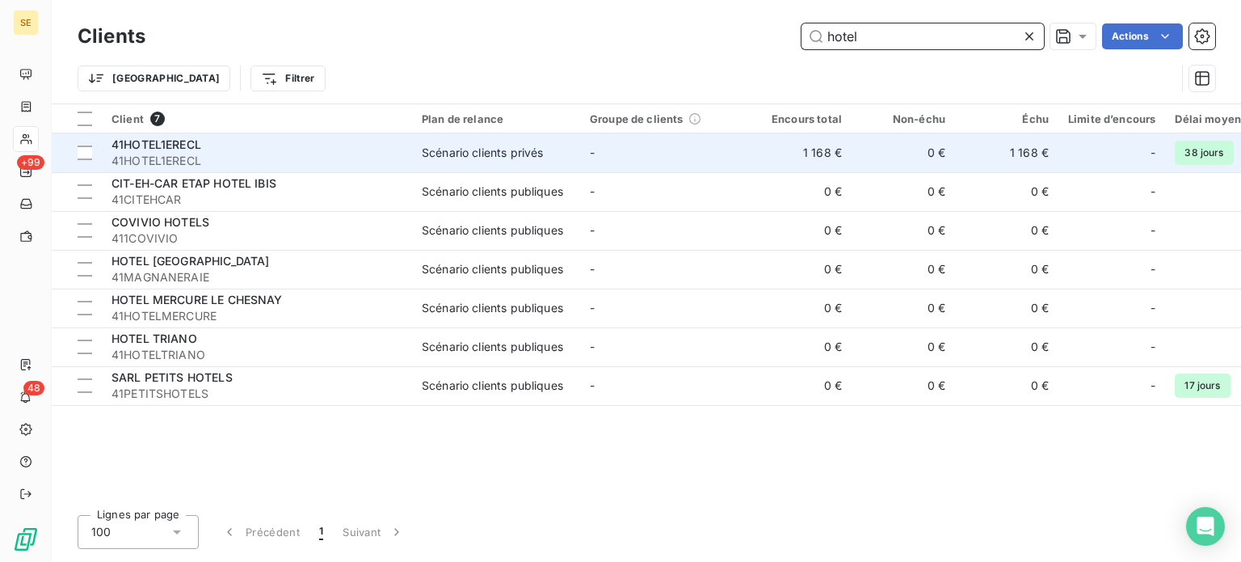
type input "hotel"
click at [215, 142] on div "41HOTEL1ERECL" at bounding box center [257, 145] width 291 height 16
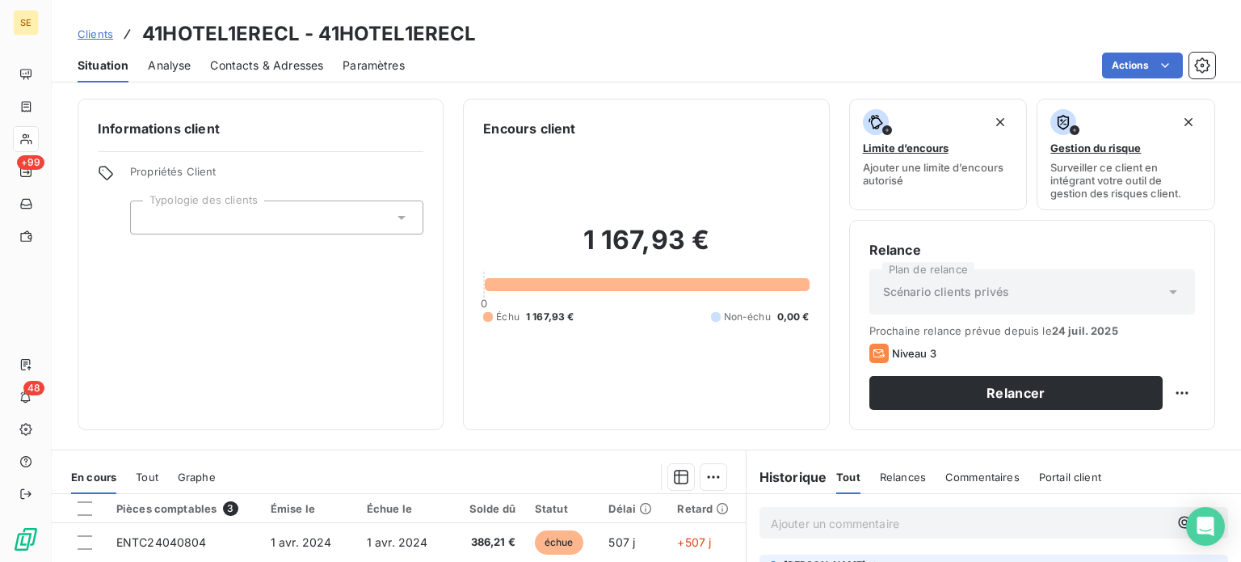
click at [269, 60] on span "Contacts & Adresses" at bounding box center [266, 65] width 113 height 16
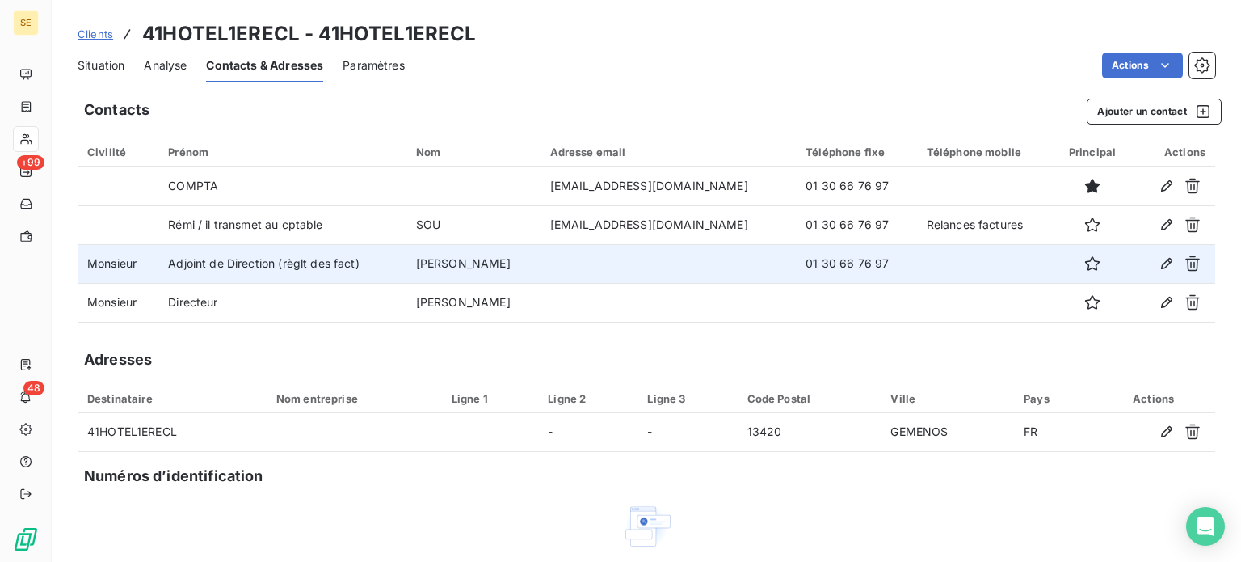
click at [486, 261] on td "[PERSON_NAME]" at bounding box center [473, 263] width 134 height 39
click at [1159, 266] on icon "button" at bounding box center [1167, 263] width 16 height 16
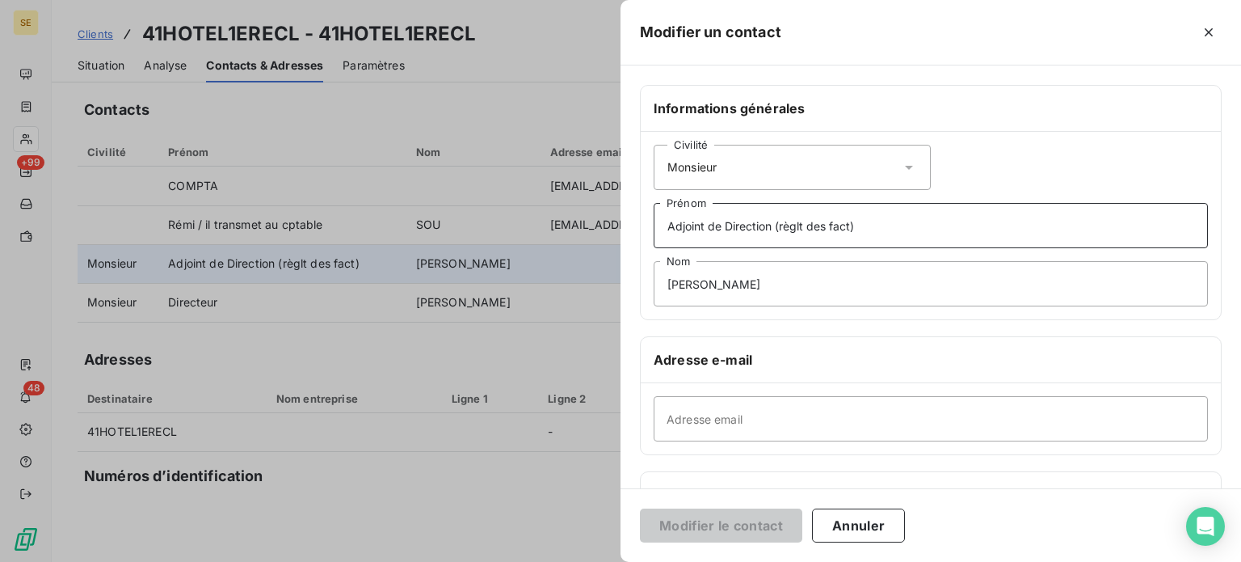
click at [667, 225] on input "Adjoint de Direction (règlt des fact)" at bounding box center [931, 225] width 554 height 45
type input "Saidou / Adjoint de Direction (règlt des fact)"
click at [776, 287] on input "[PERSON_NAME]" at bounding box center [931, 283] width 554 height 45
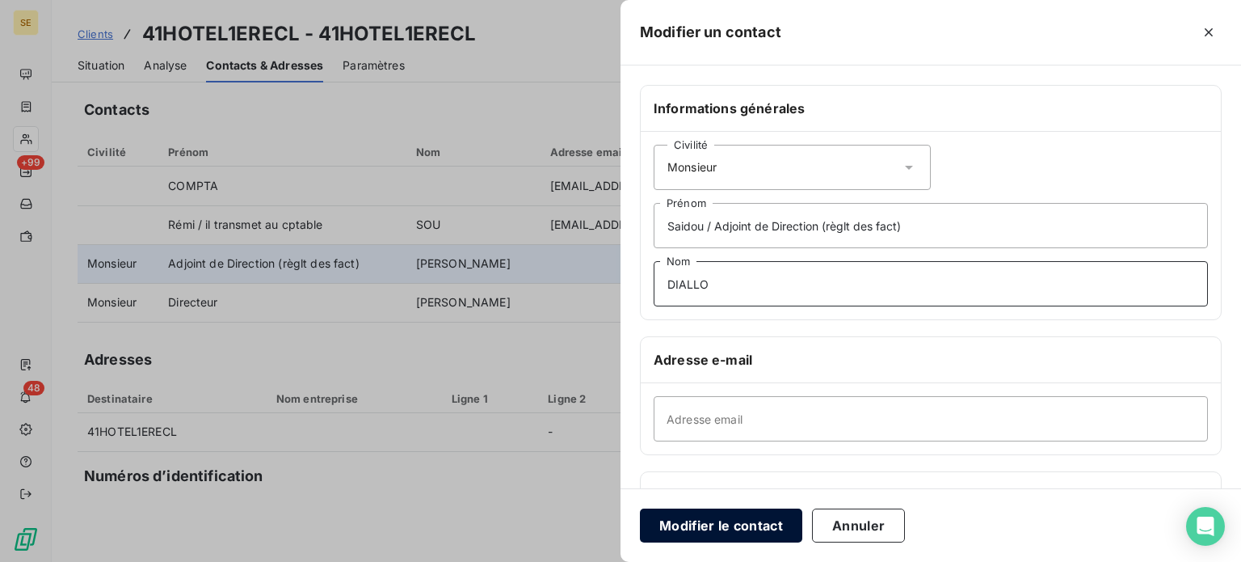
type input "DIALLO"
click at [707, 528] on button "Modifier le contact" at bounding box center [721, 525] width 162 height 34
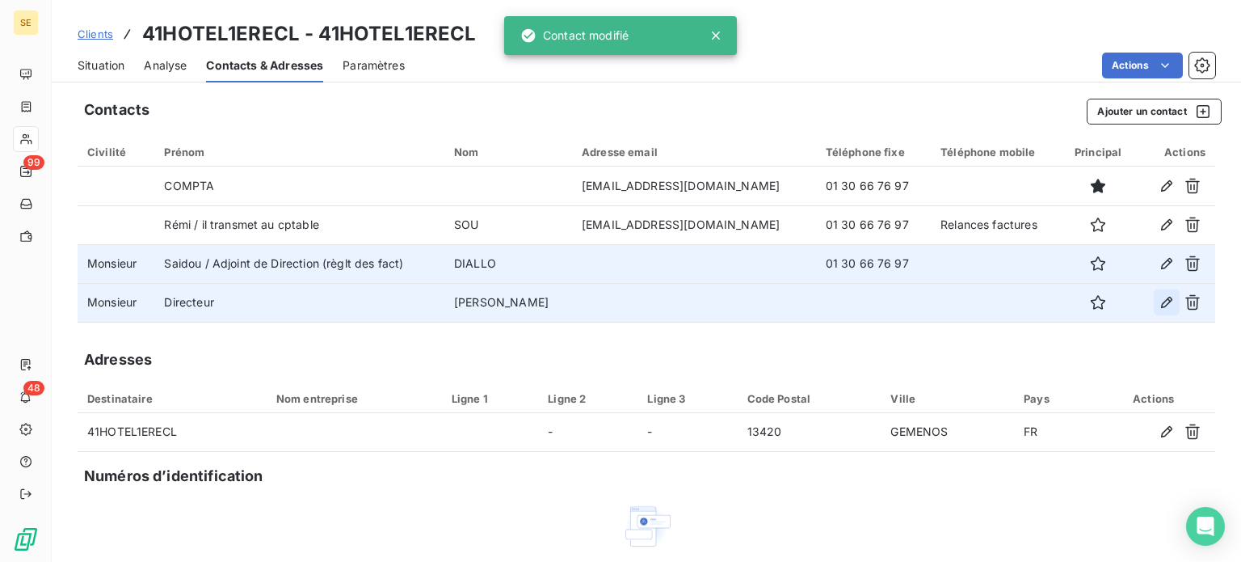
click at [1161, 303] on icon "button" at bounding box center [1166, 302] width 11 height 11
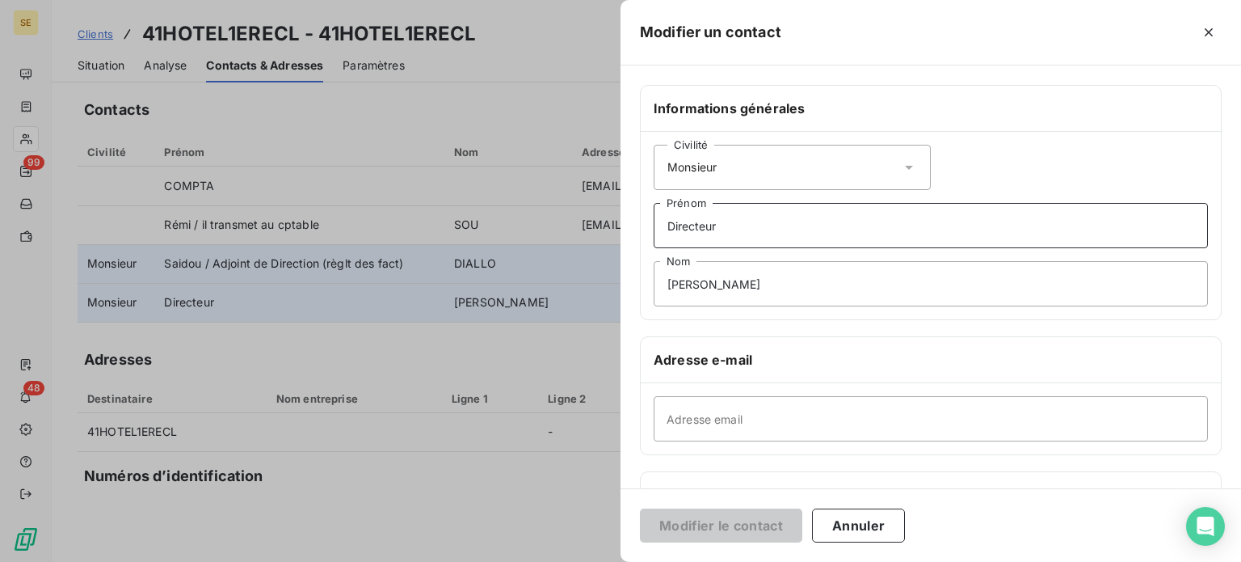
click at [669, 227] on input "Directeur" at bounding box center [931, 225] width 554 height 45
type input "Mady / Directeur"
click at [770, 278] on input "[PERSON_NAME]" at bounding box center [931, 283] width 554 height 45
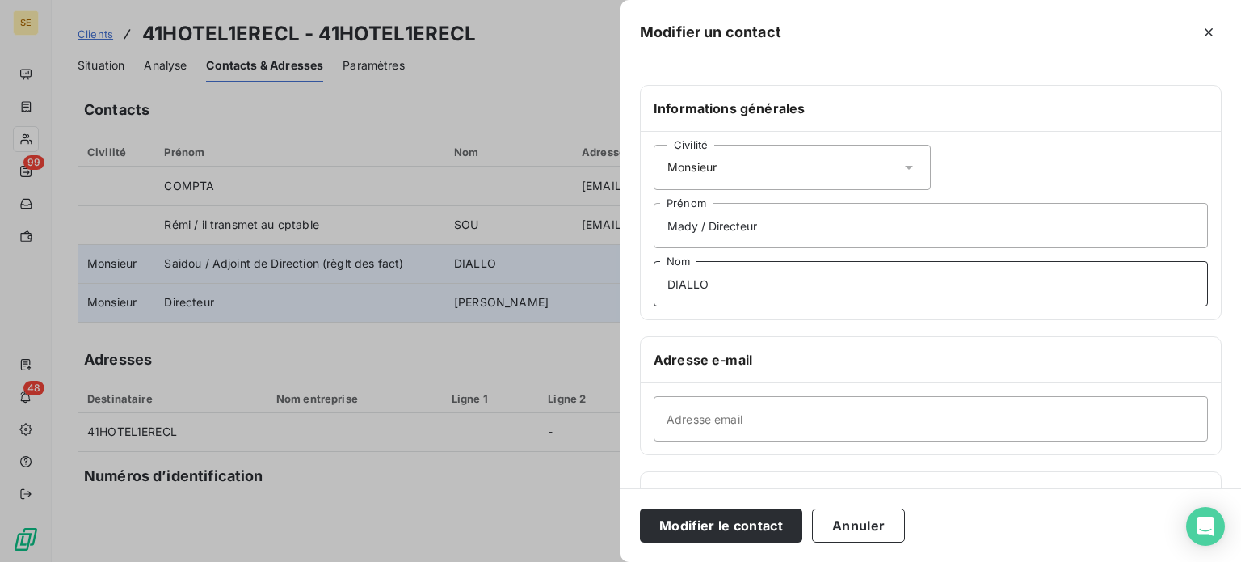
type input "DIALLO"
click at [640, 508] on button "Modifier le contact" at bounding box center [721, 525] width 162 height 34
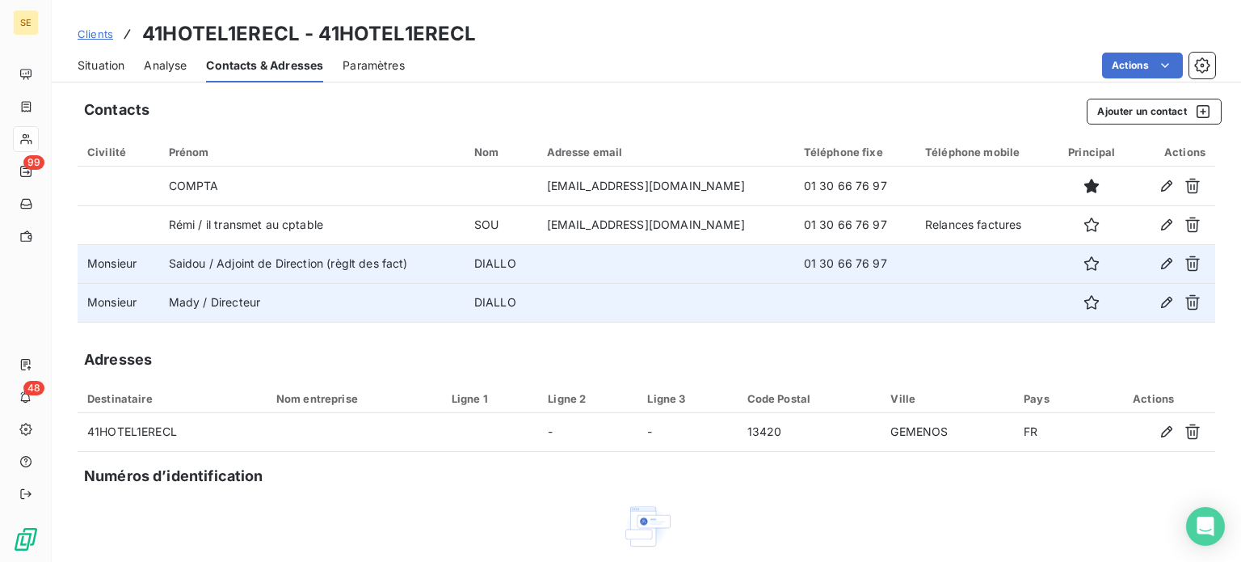
click at [103, 64] on span "Situation" at bounding box center [101, 65] width 47 height 16
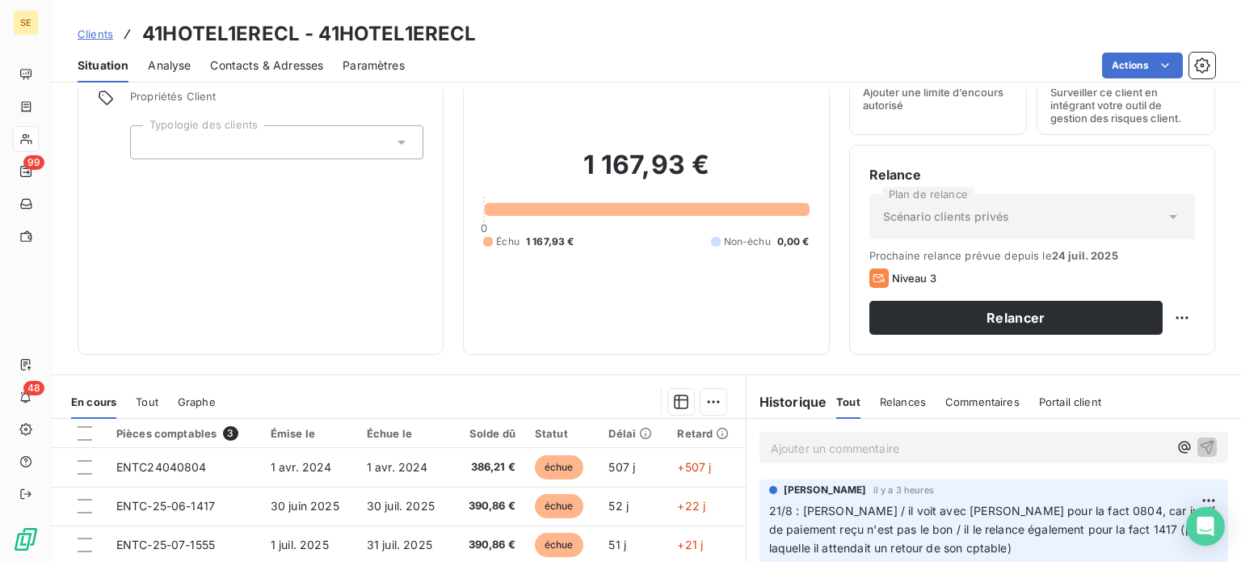
scroll to position [162, 0]
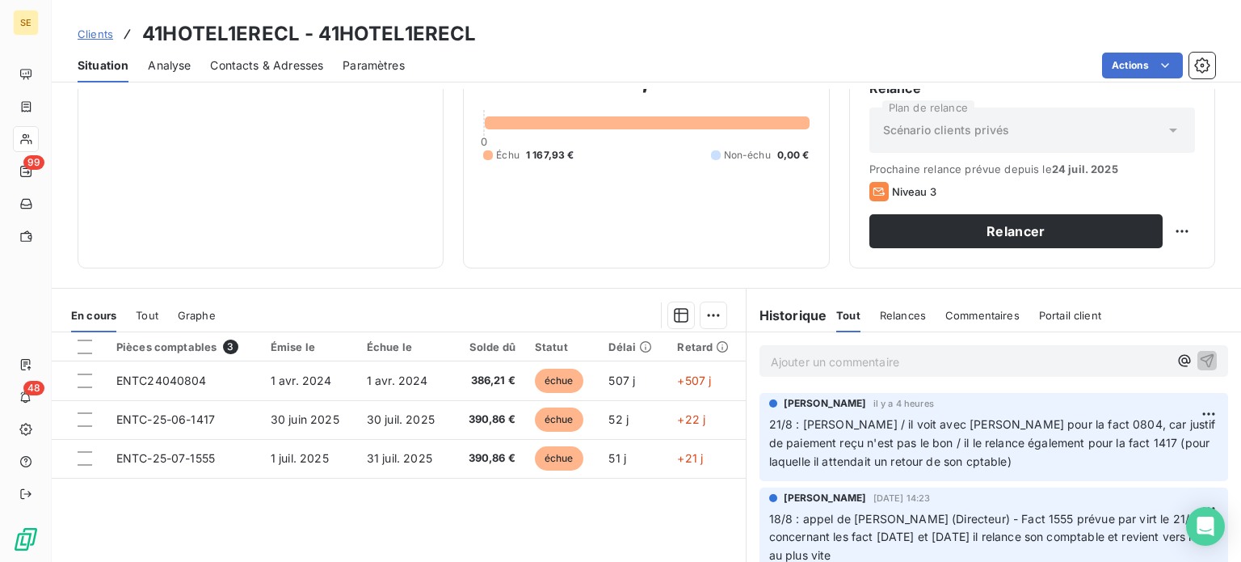
click at [498, 516] on div "Pièces comptables 3 Émise le Échue le Solde dû Statut Délai Retard ENTC24040804…" at bounding box center [399, 487] width 694 height 311
click at [863, 364] on p "Ajouter un commentaire ﻿" at bounding box center [970, 361] width 398 height 20
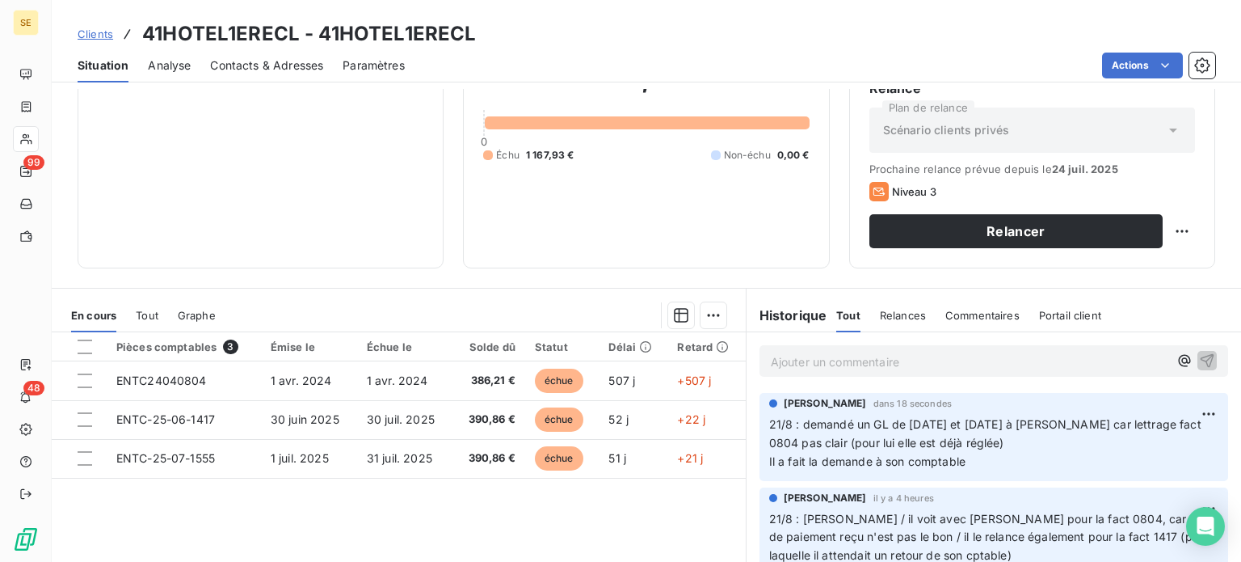
click at [152, 309] on span "Tout" at bounding box center [147, 315] width 23 height 13
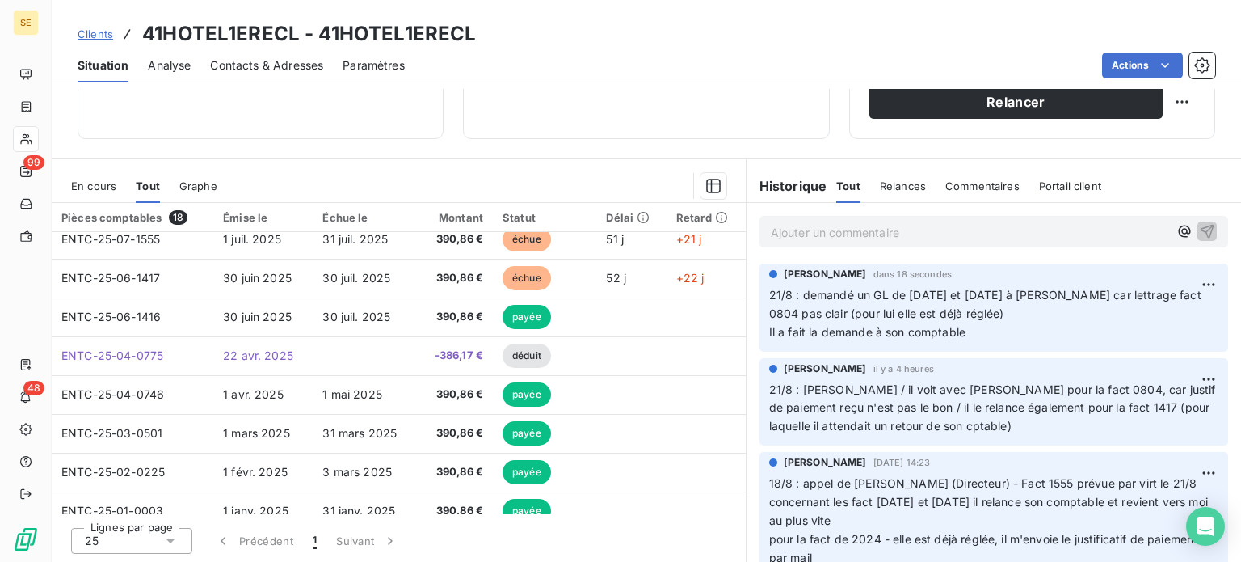
scroll to position [0, 0]
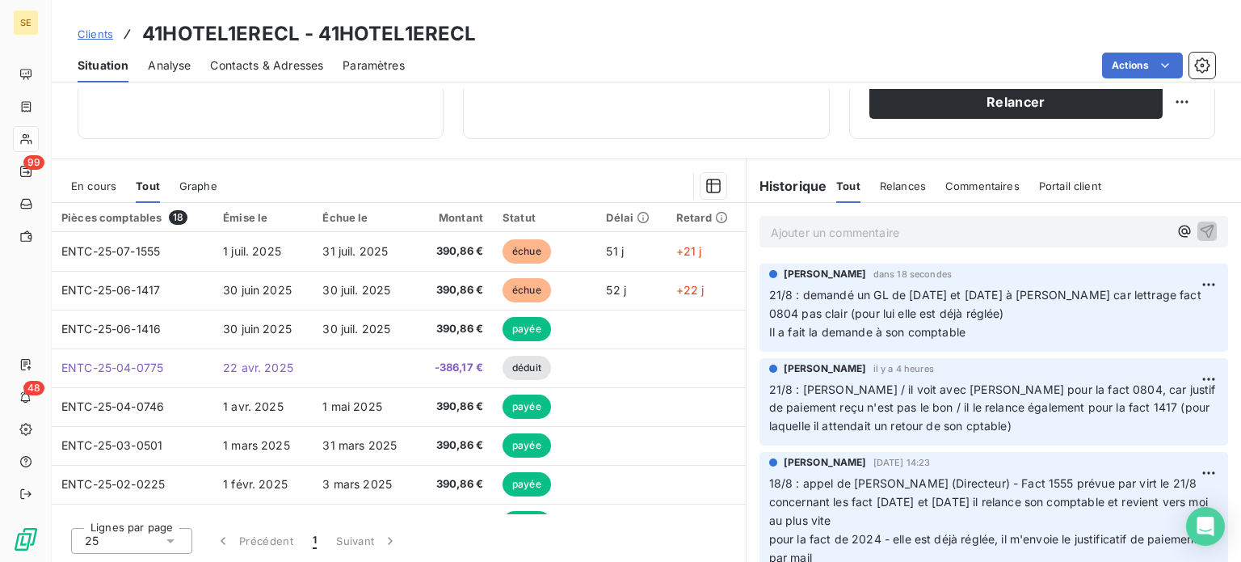
click at [100, 36] on span "Clients" at bounding box center [96, 33] width 36 height 13
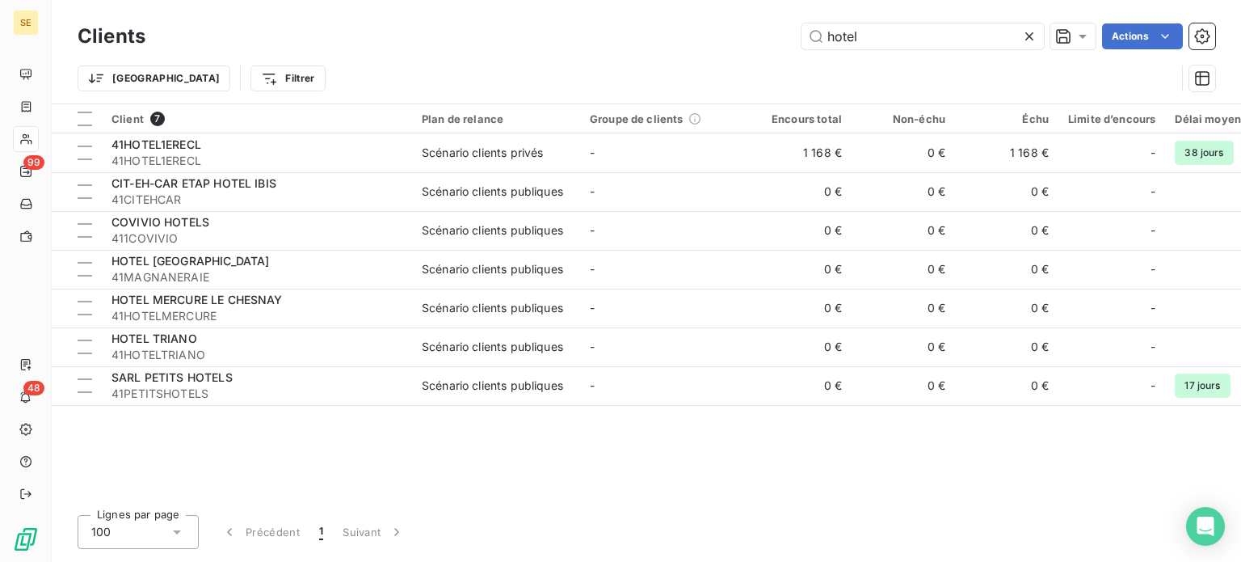
drag, startPoint x: 903, startPoint y: 32, endPoint x: 618, endPoint y: 30, distance: 285.2
click at [618, 30] on div "hotel Actions" at bounding box center [690, 36] width 1050 height 26
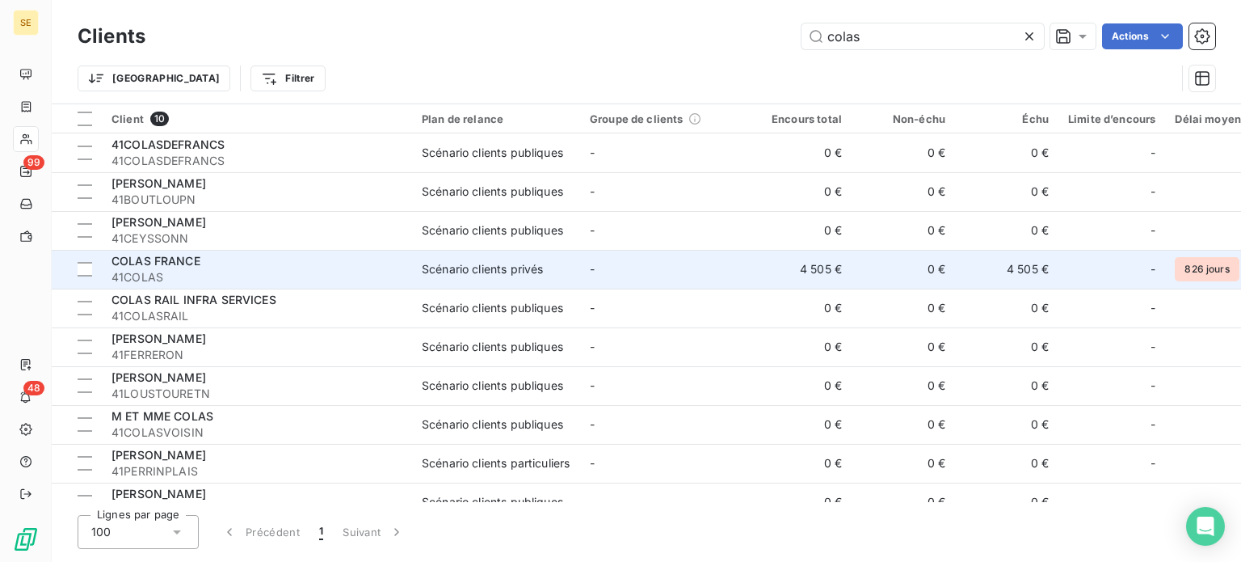
type input "colas"
click at [414, 272] on td "Scénario clients privés" at bounding box center [496, 269] width 168 height 39
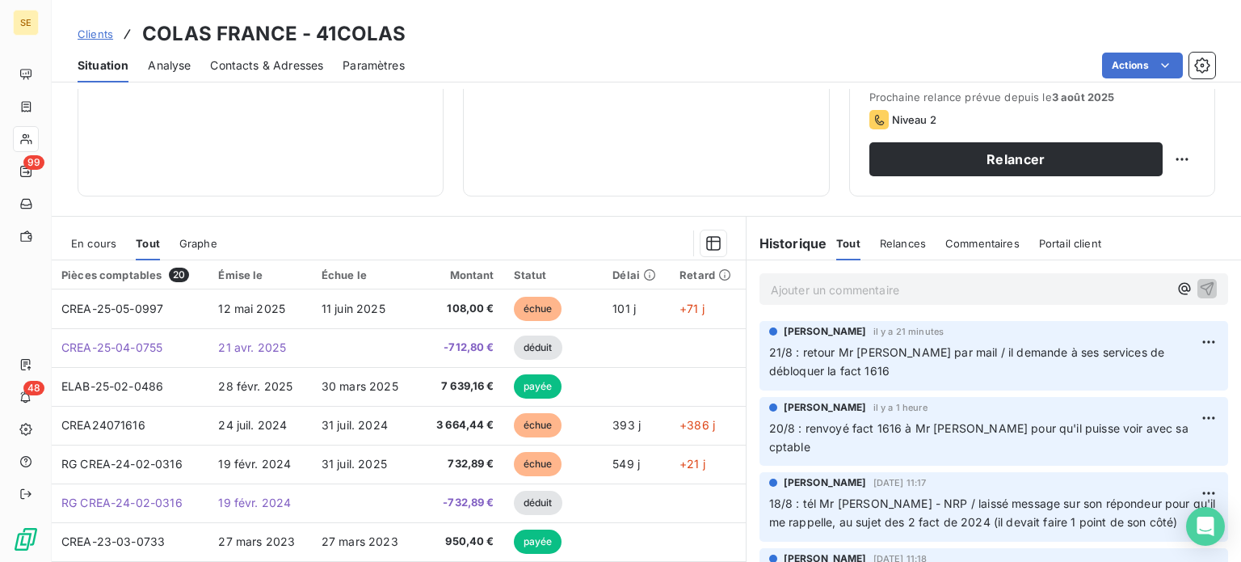
scroll to position [291, 0]
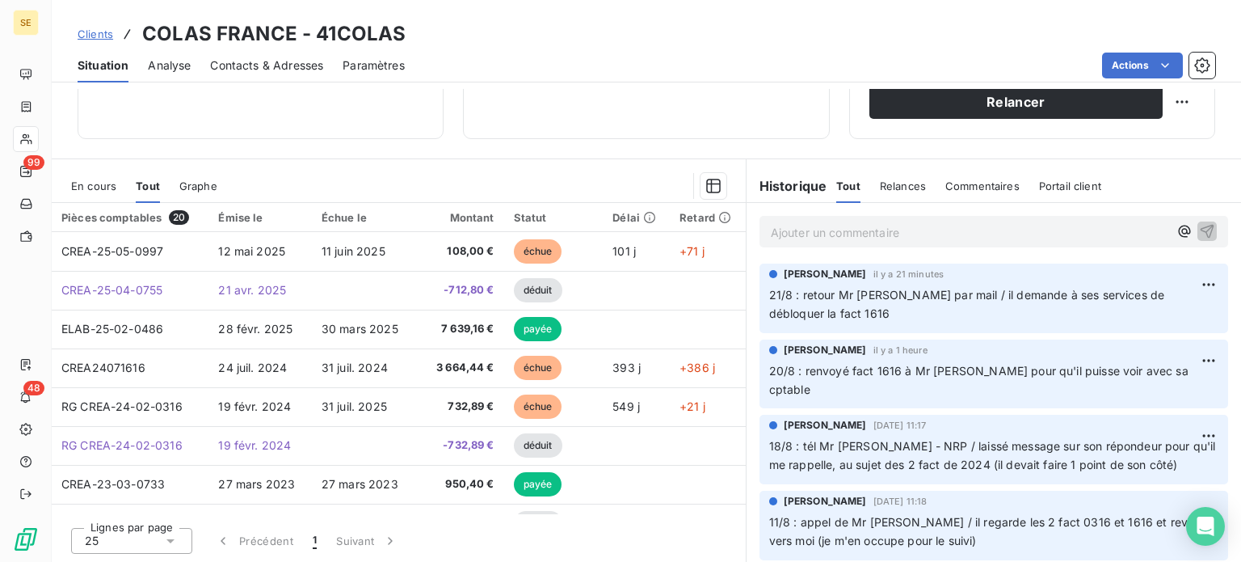
click at [100, 187] on span "En cours" at bounding box center [93, 185] width 45 height 13
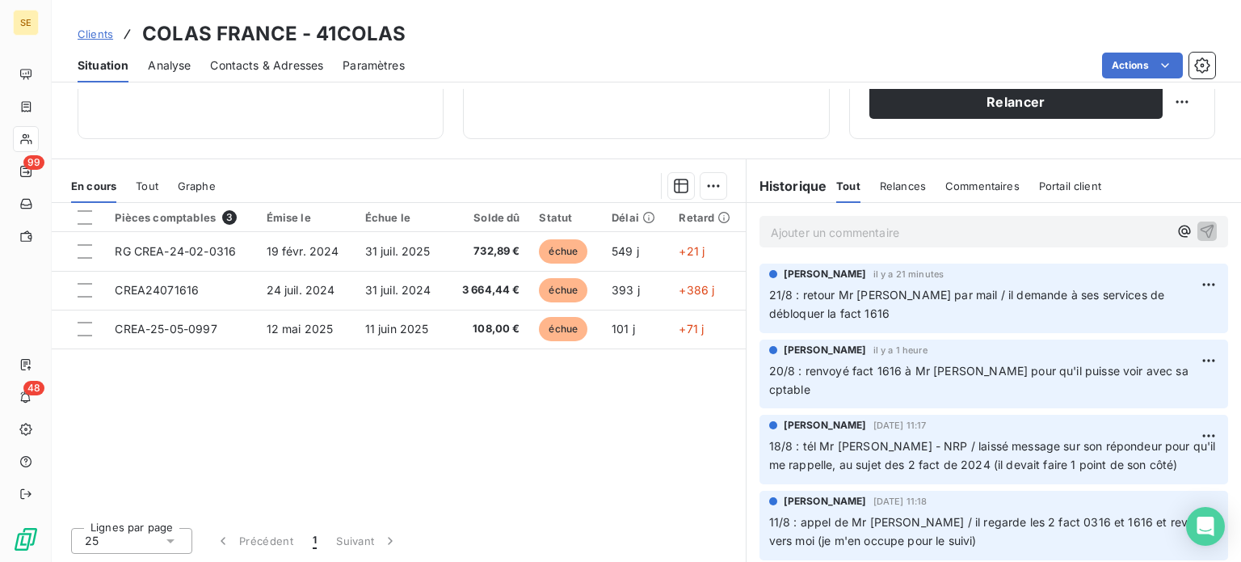
click at [96, 32] on span "Clients" at bounding box center [96, 33] width 36 height 13
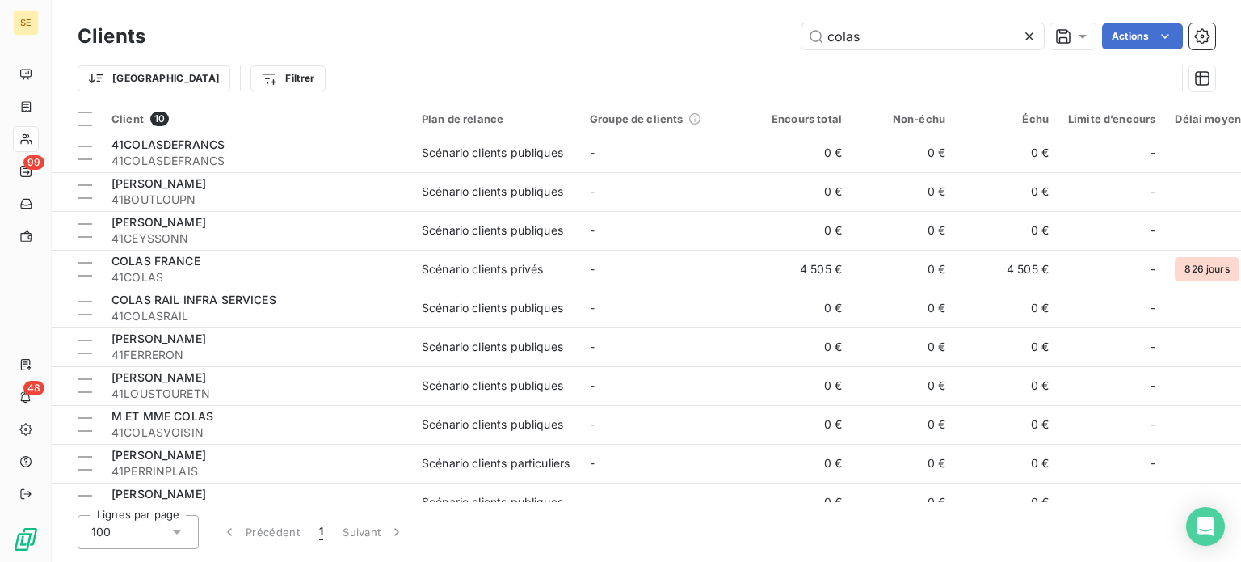
drag, startPoint x: 878, startPoint y: 33, endPoint x: 650, endPoint y: 35, distance: 227.9
click at [651, 34] on div "colas Actions" at bounding box center [690, 36] width 1050 height 26
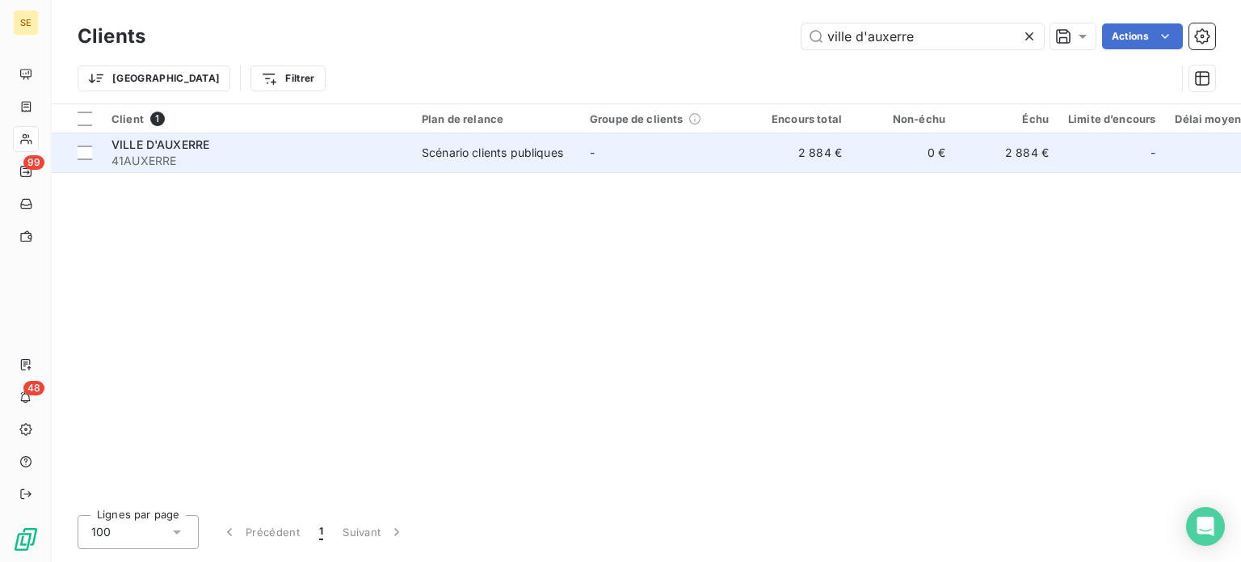
type input "ville d'auxerre"
click at [358, 144] on div "VILLE D'AUXERRE" at bounding box center [257, 145] width 291 height 16
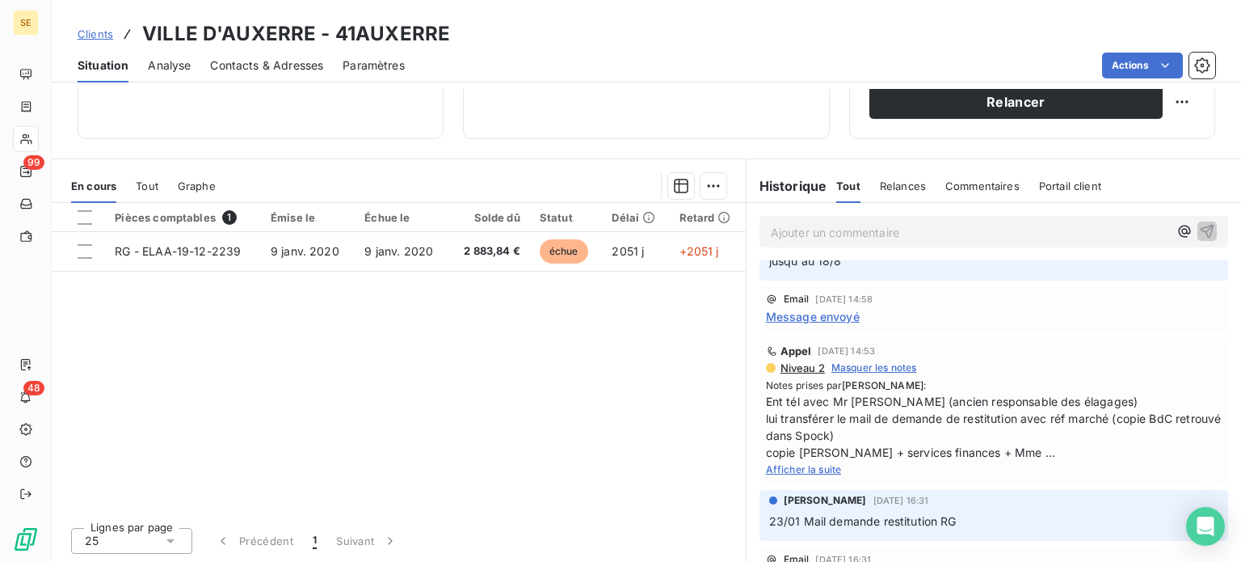
scroll to position [81, 0]
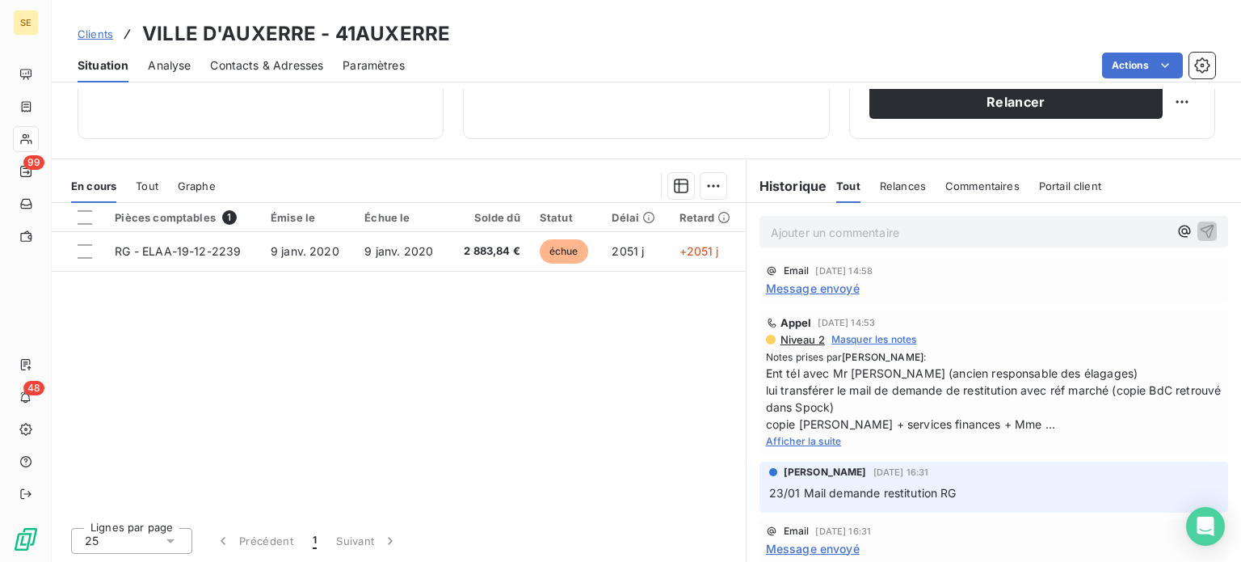
click at [800, 436] on span "Afficher la suite" at bounding box center [804, 441] width 76 height 12
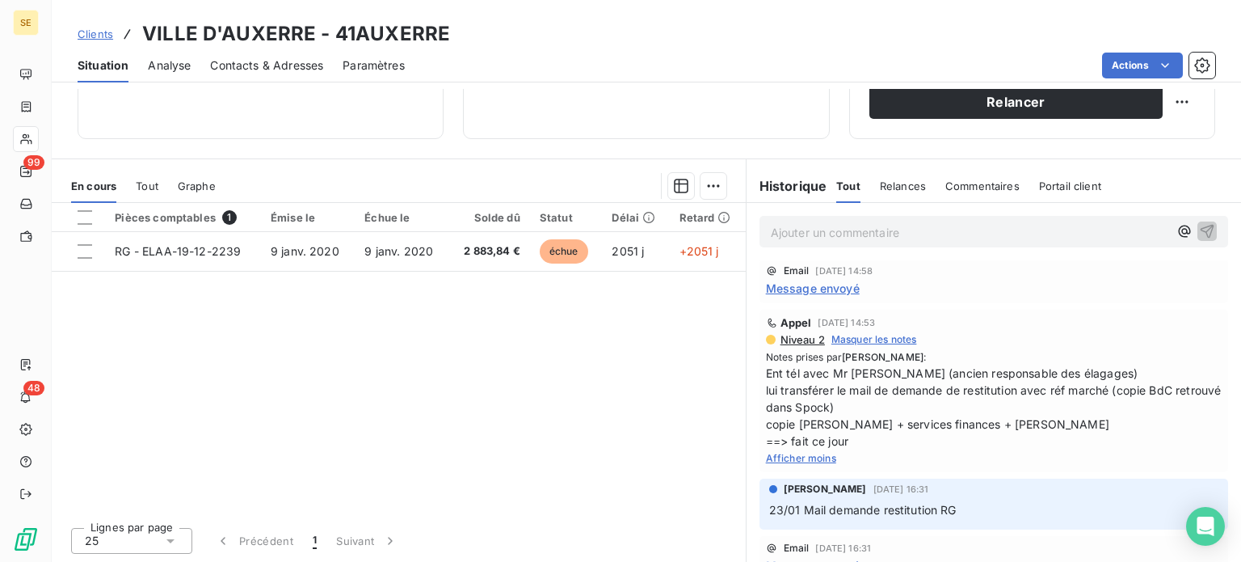
click at [794, 338] on span "Niveau 2" at bounding box center [802, 339] width 46 height 13
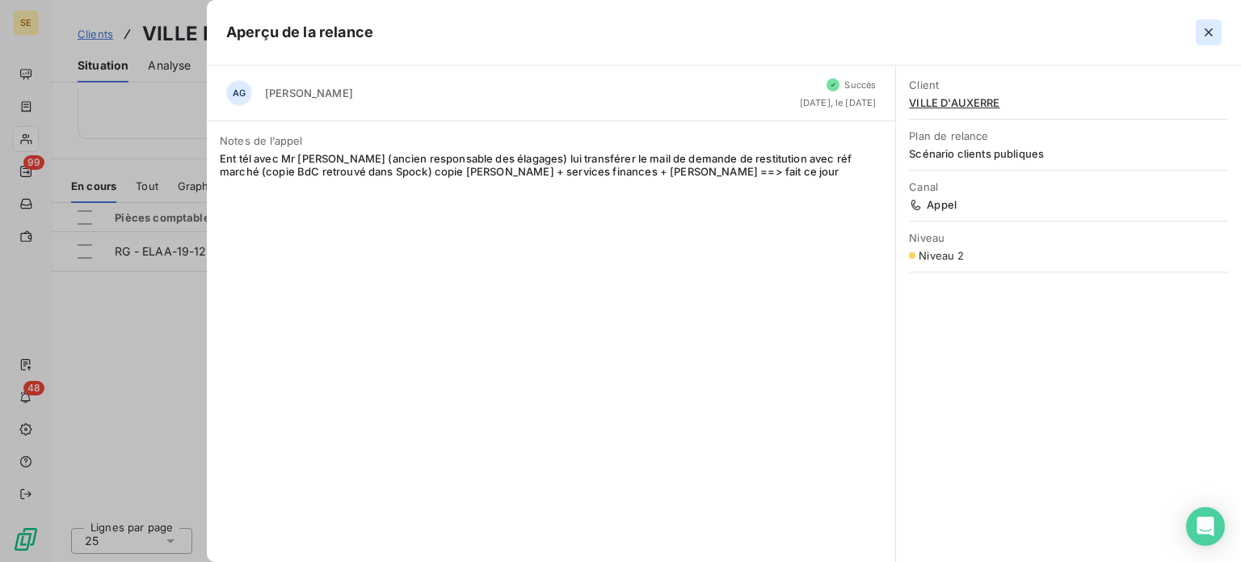
click at [1215, 32] on icon "button" at bounding box center [1209, 32] width 16 height 16
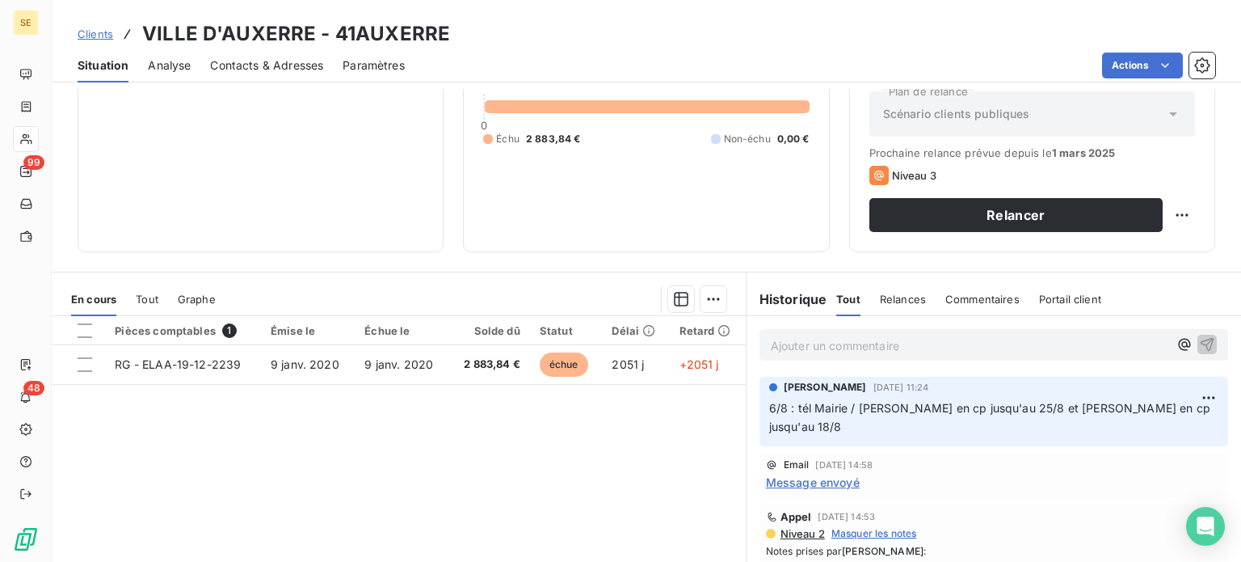
scroll to position [291, 0]
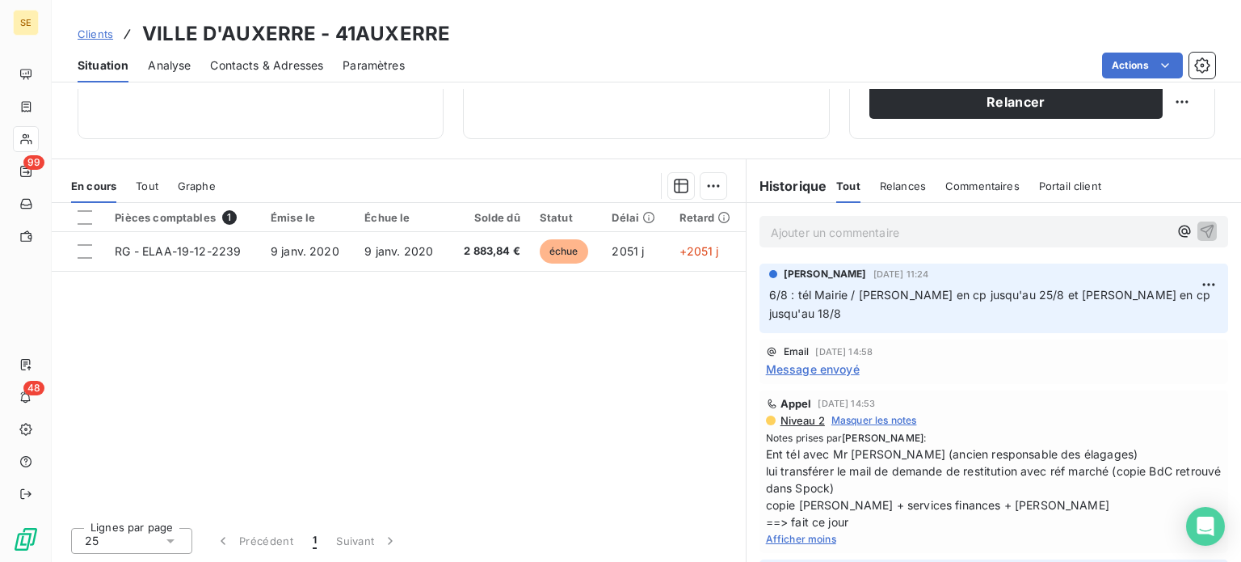
click at [772, 237] on p "Ajouter un commentaire ﻿" at bounding box center [970, 232] width 398 height 20
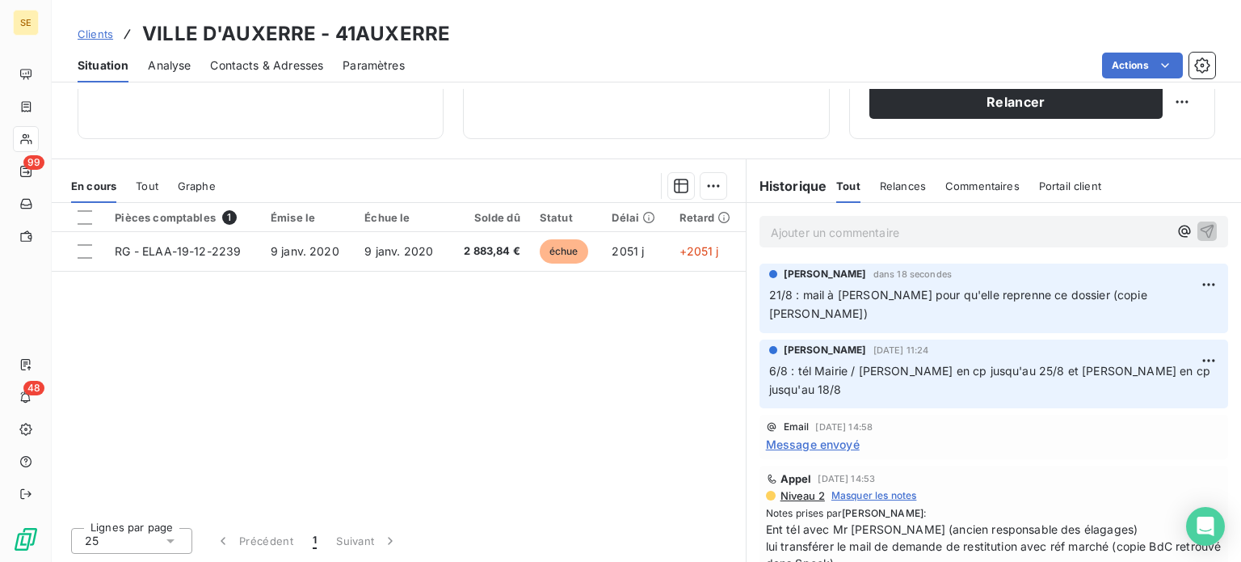
click at [779, 436] on span "Message envoyé" at bounding box center [813, 444] width 94 height 17
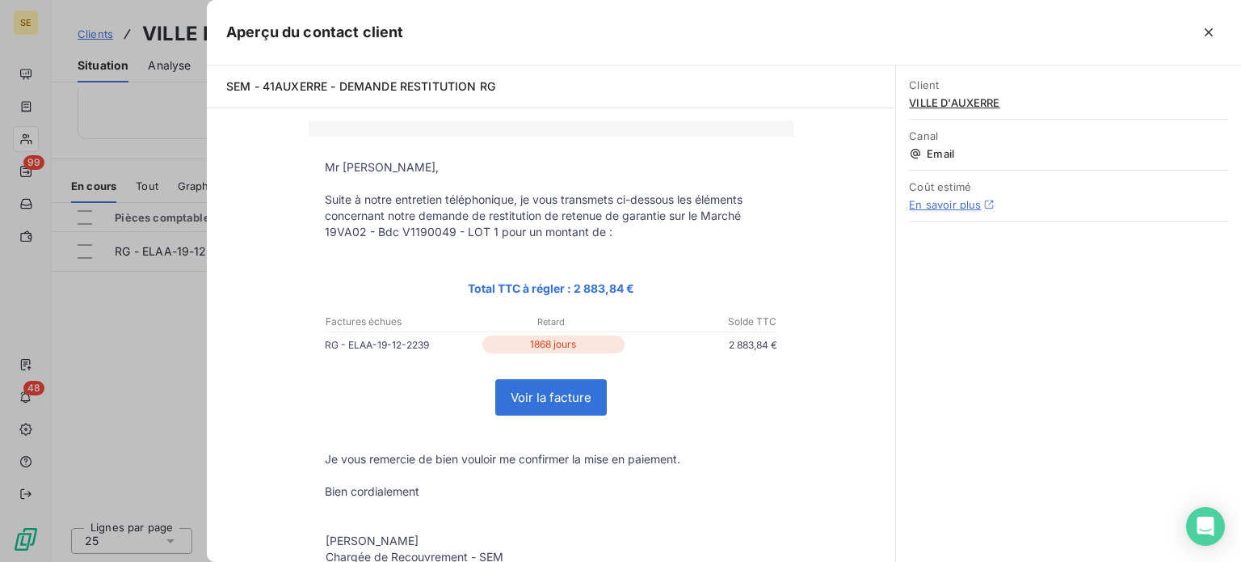
scroll to position [0, 0]
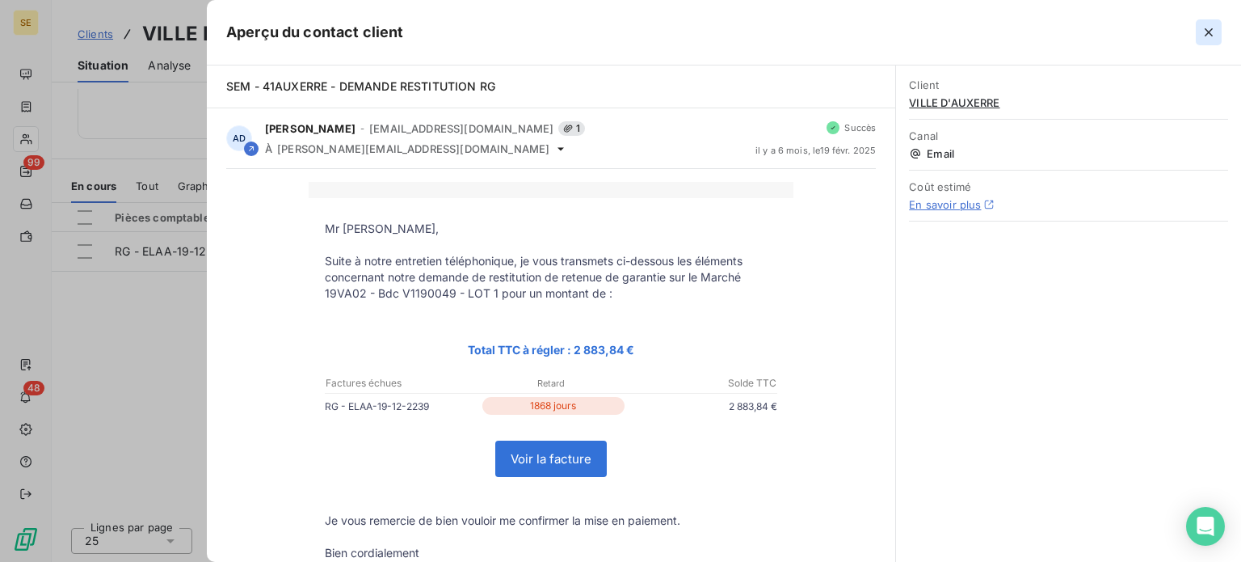
click at [1201, 33] on icon "button" at bounding box center [1209, 32] width 16 height 16
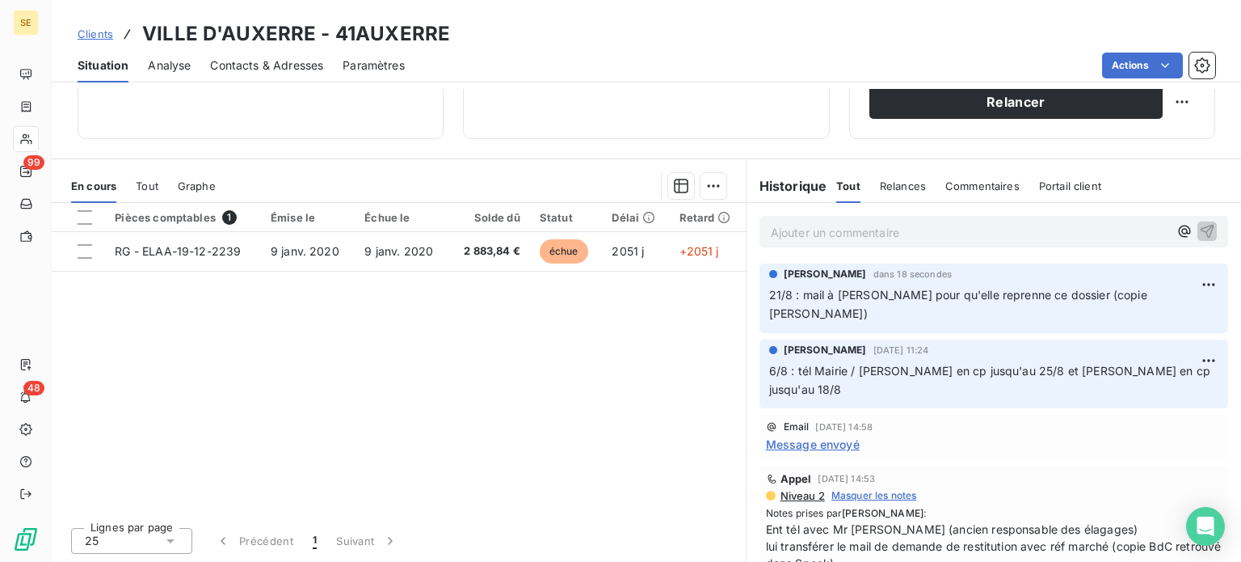
click at [78, 36] on span "Clients" at bounding box center [96, 33] width 36 height 13
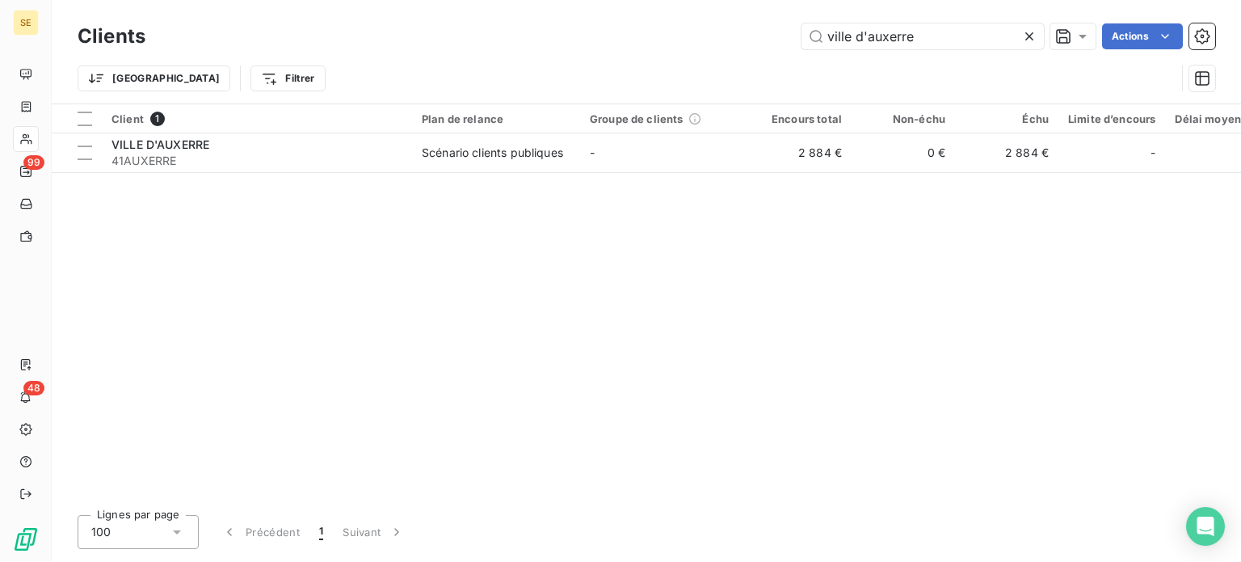
drag, startPoint x: 924, startPoint y: 38, endPoint x: 643, endPoint y: 32, distance: 281.2
click at [644, 32] on div "ville d'auxerre Actions" at bounding box center [690, 36] width 1050 height 26
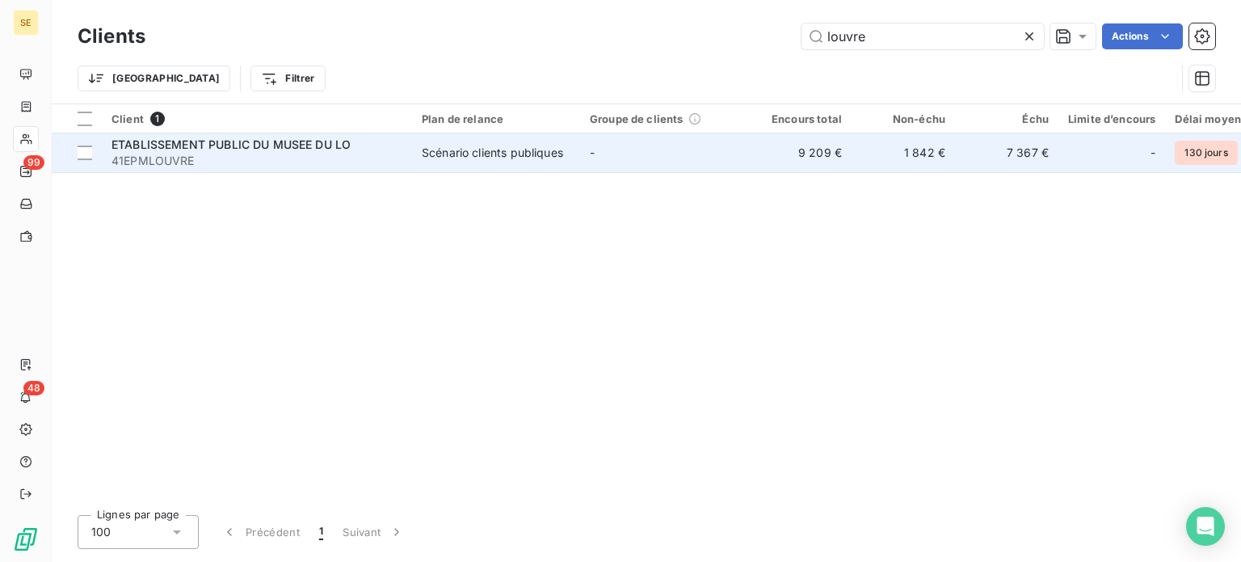
type input "louvre"
click at [365, 158] on span "41EPMLOUVRE" at bounding box center [257, 161] width 291 height 16
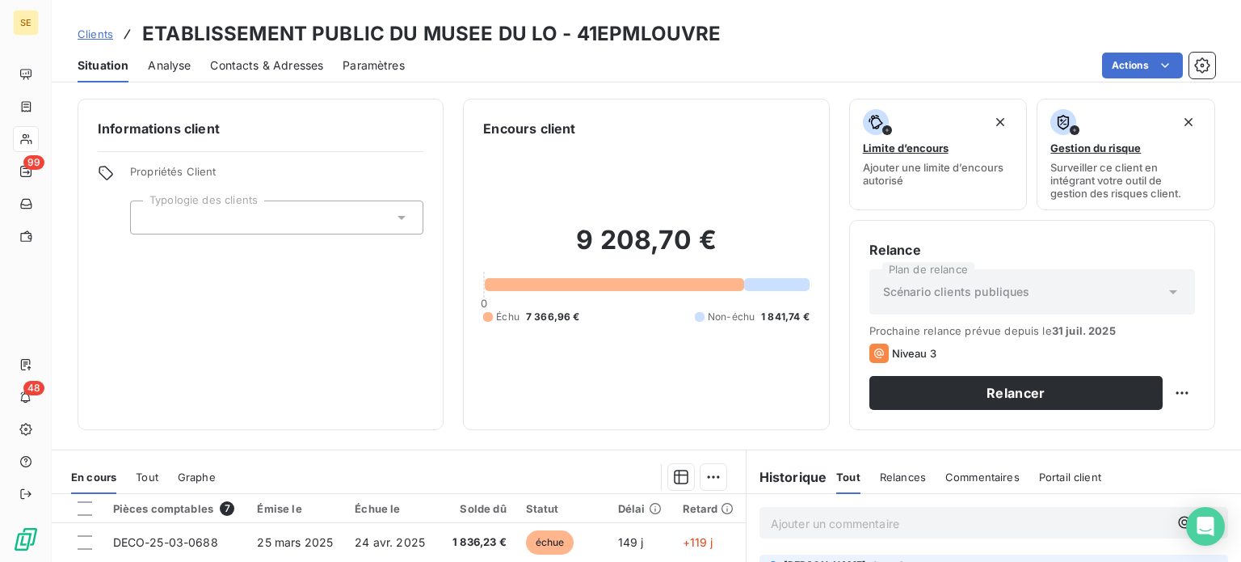
click at [91, 27] on link "Clients" at bounding box center [96, 34] width 36 height 16
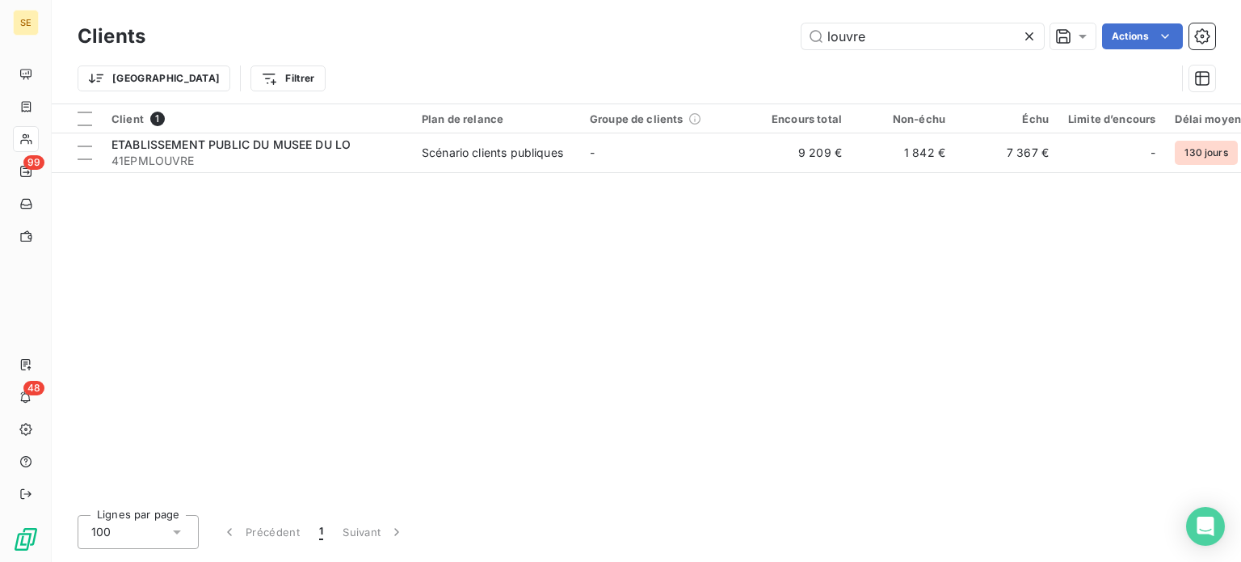
drag, startPoint x: 911, startPoint y: 44, endPoint x: 759, endPoint y: 48, distance: 152.7
click at [759, 48] on div "louvre Actions" at bounding box center [690, 36] width 1050 height 26
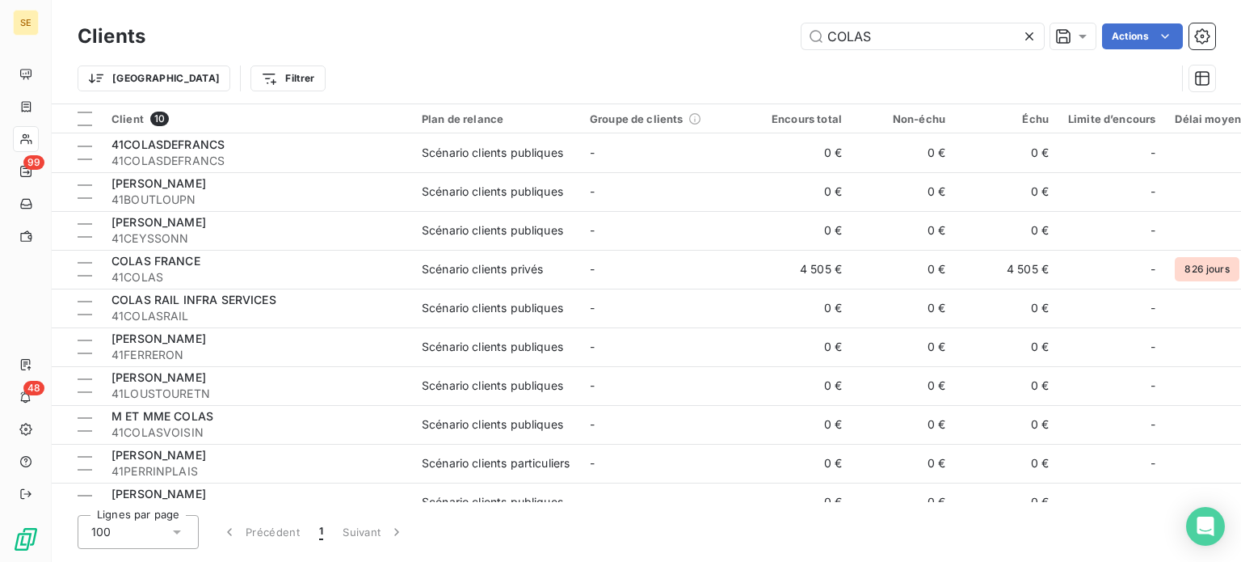
type input "COLAS"
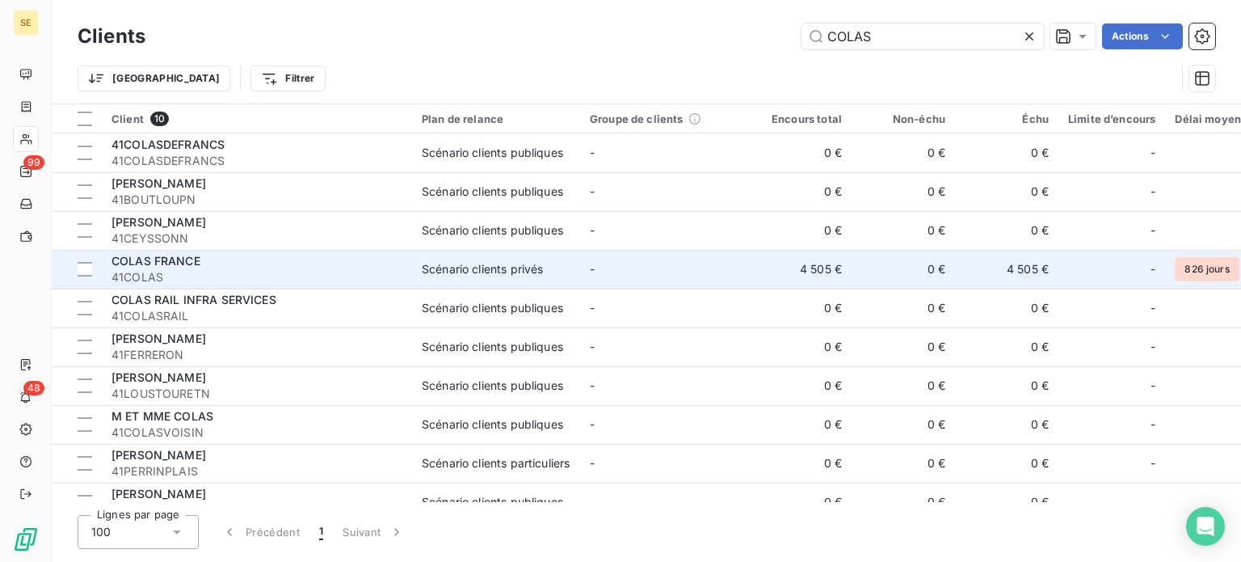
click at [750, 271] on td "4 505 €" at bounding box center [799, 269] width 103 height 39
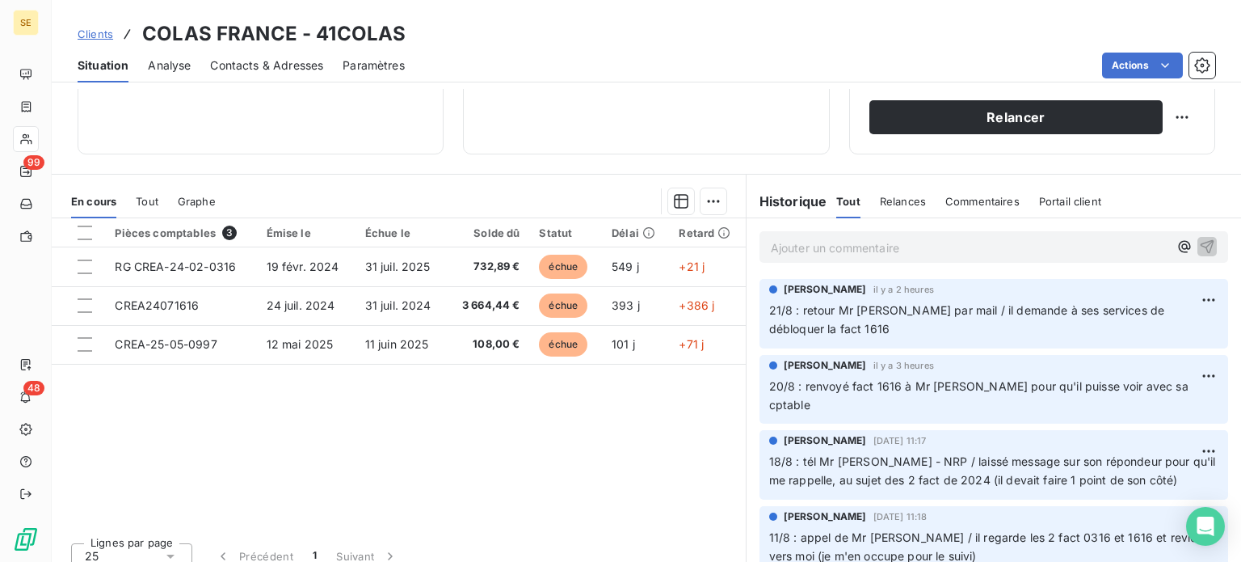
scroll to position [291, 0]
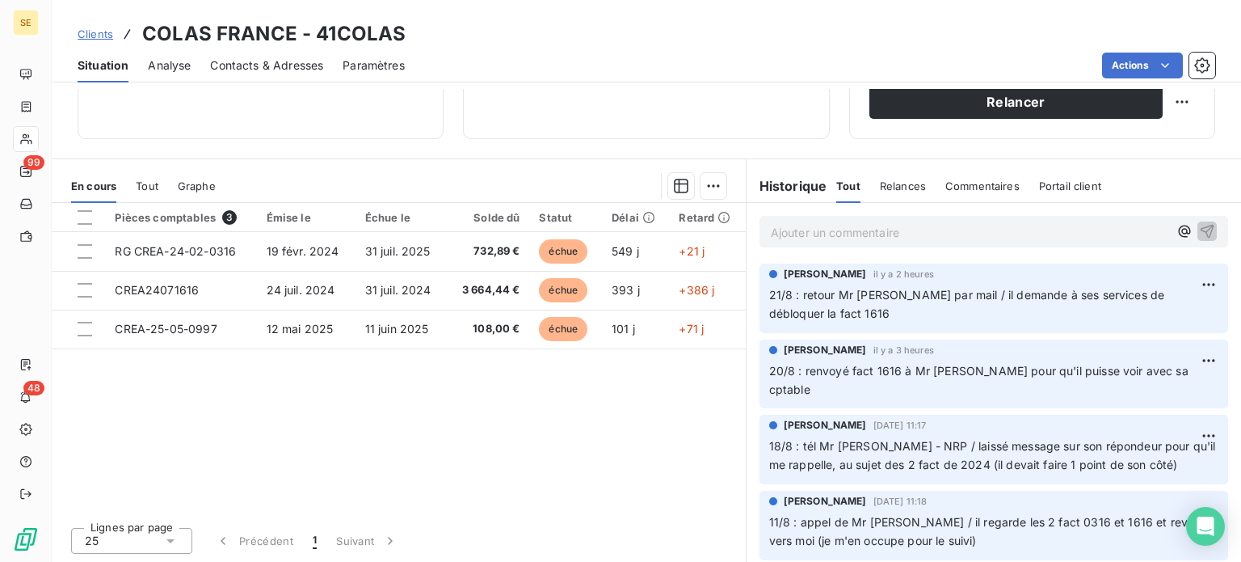
click at [149, 179] on span "Tout" at bounding box center [147, 185] width 23 height 13
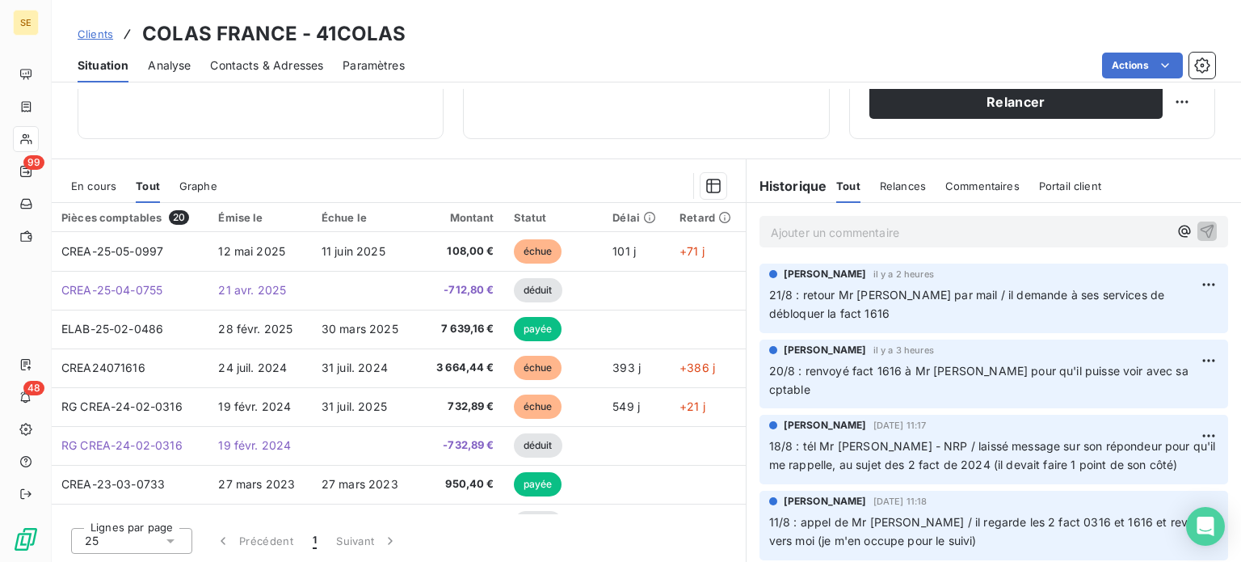
click at [89, 33] on span "Clients" at bounding box center [96, 33] width 36 height 13
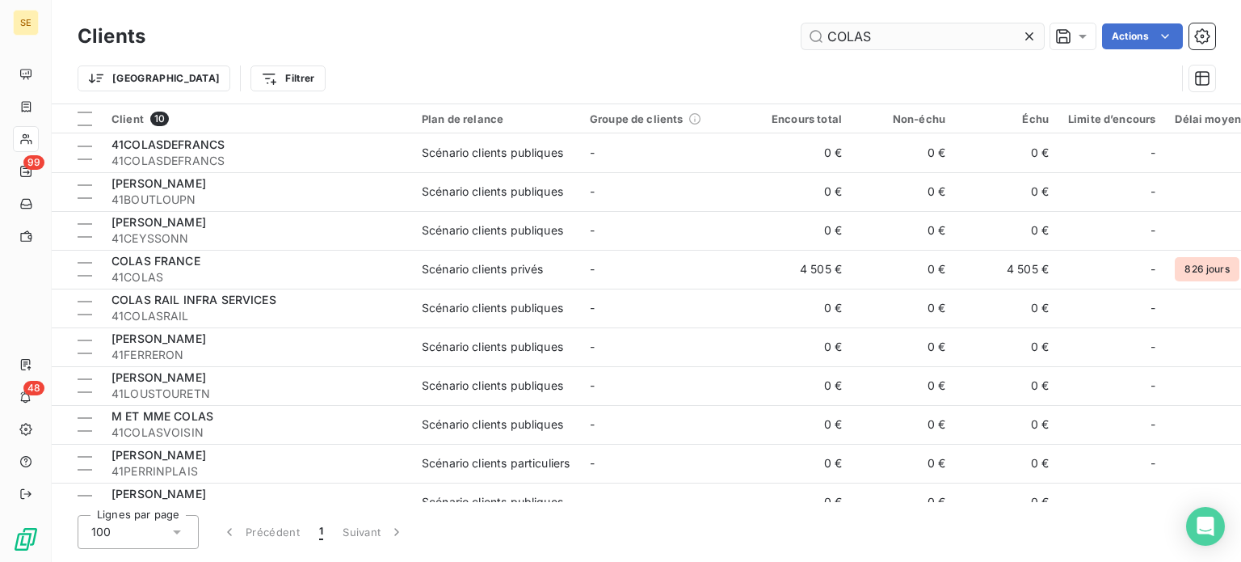
drag, startPoint x: 907, startPoint y: 32, endPoint x: 829, endPoint y: 28, distance: 77.6
click at [829, 28] on input "COLAS" at bounding box center [923, 36] width 242 height 26
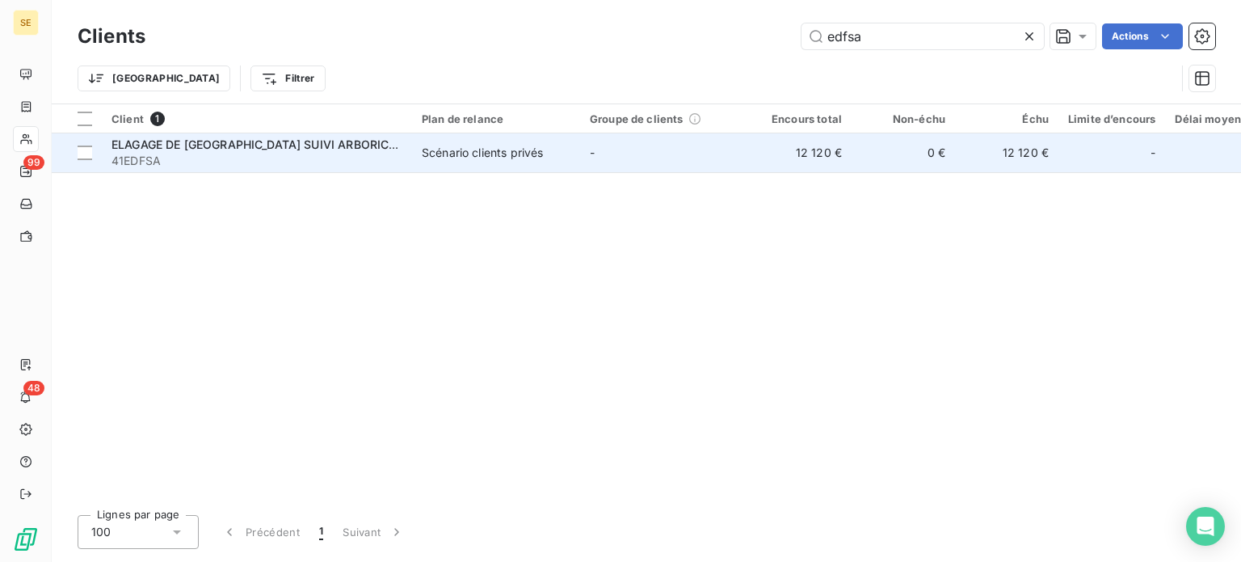
type input "edfsa"
click at [575, 156] on td "Scénario clients privés" at bounding box center [496, 152] width 168 height 39
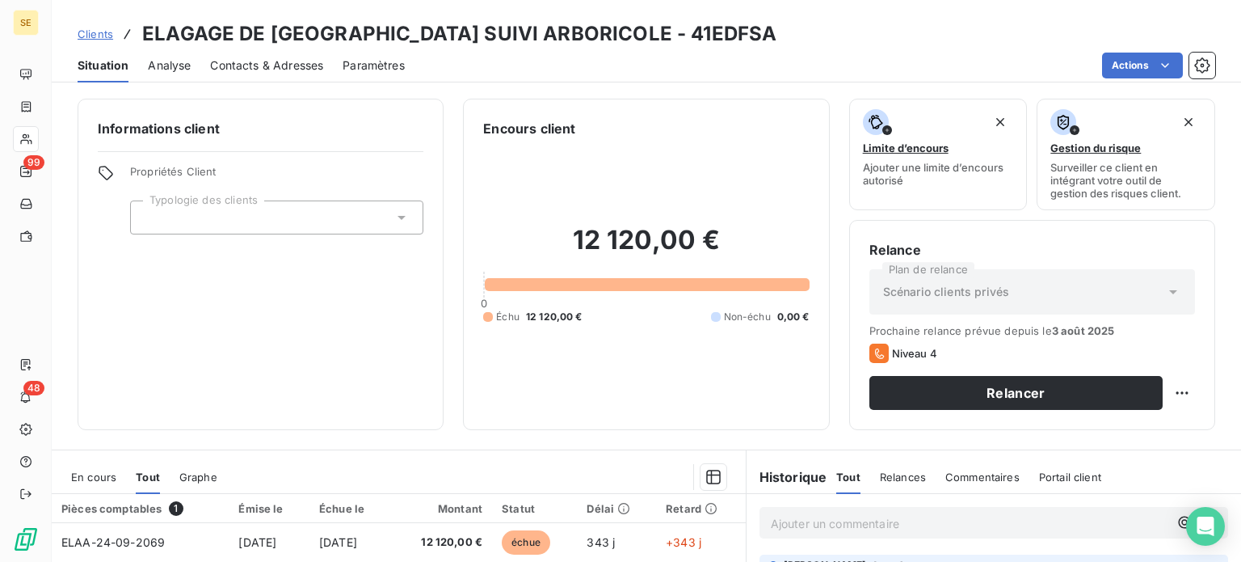
click at [88, 38] on span "Clients" at bounding box center [96, 33] width 36 height 13
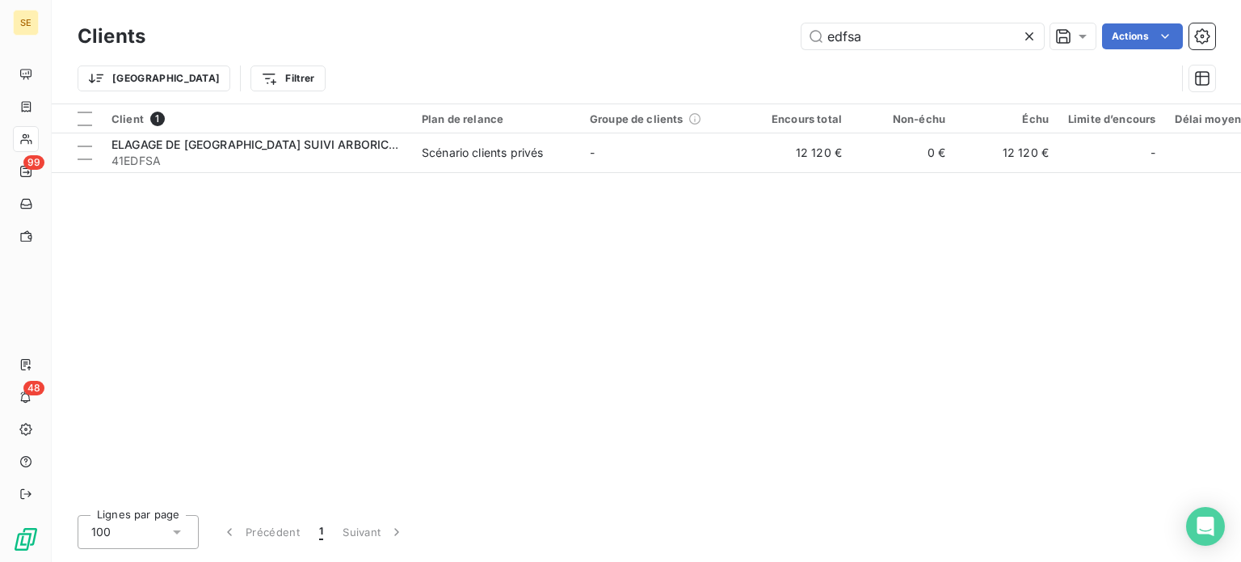
drag, startPoint x: 881, startPoint y: 38, endPoint x: 737, endPoint y: 36, distance: 143.8
click at [737, 36] on div "edfsa Actions" at bounding box center [690, 36] width 1050 height 26
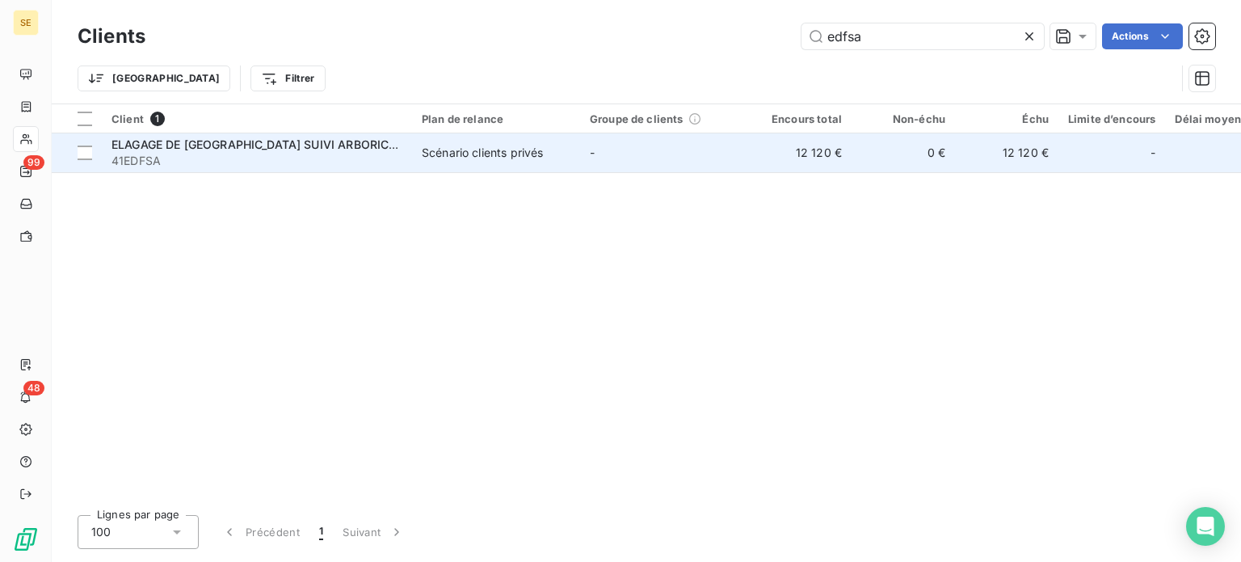
click at [385, 151] on div "ELAGAGE DE [GEOGRAPHIC_DATA] SUIVI ARBORICOLE" at bounding box center [257, 145] width 291 height 16
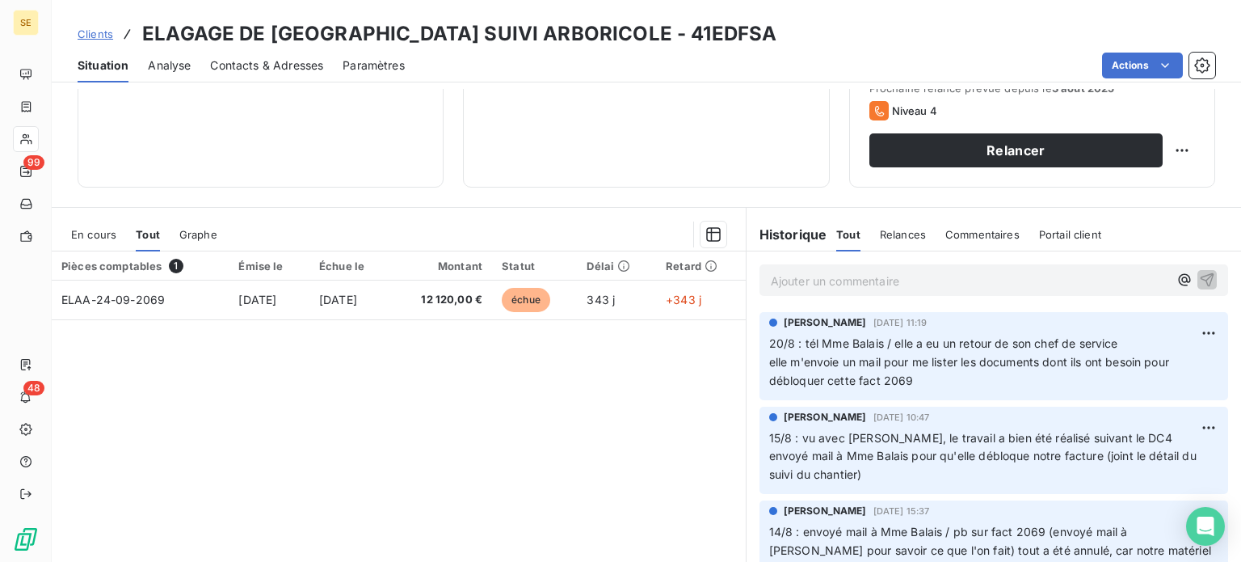
scroll to position [291, 0]
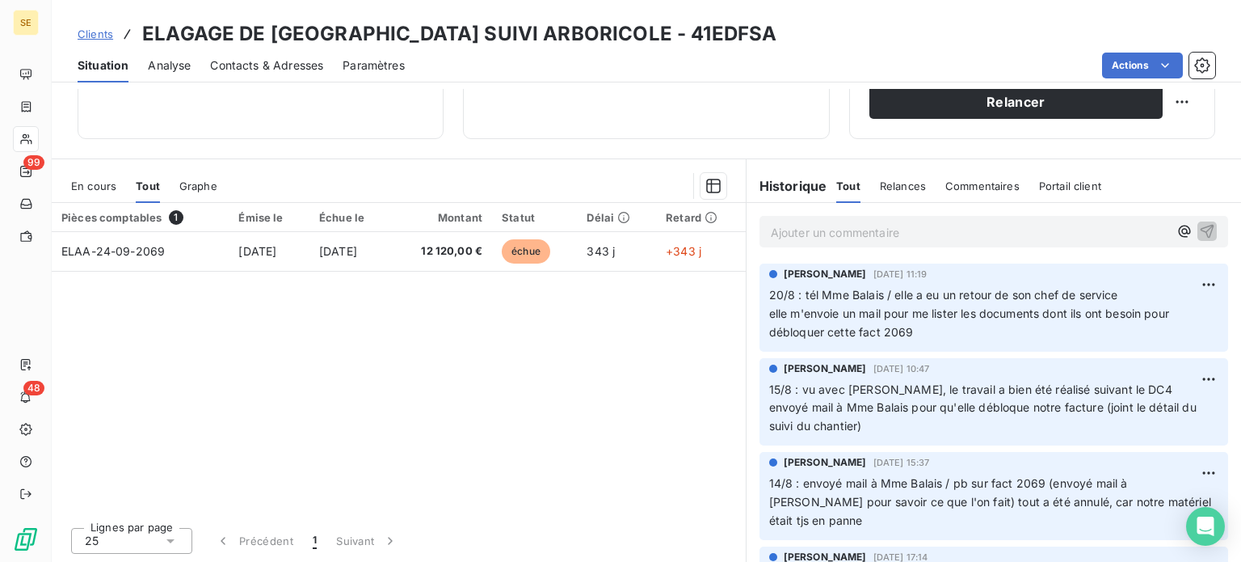
click at [806, 225] on p "Ajouter un commentaire ﻿" at bounding box center [970, 232] width 398 height 20
click at [95, 38] on span "Clients" at bounding box center [96, 33] width 36 height 13
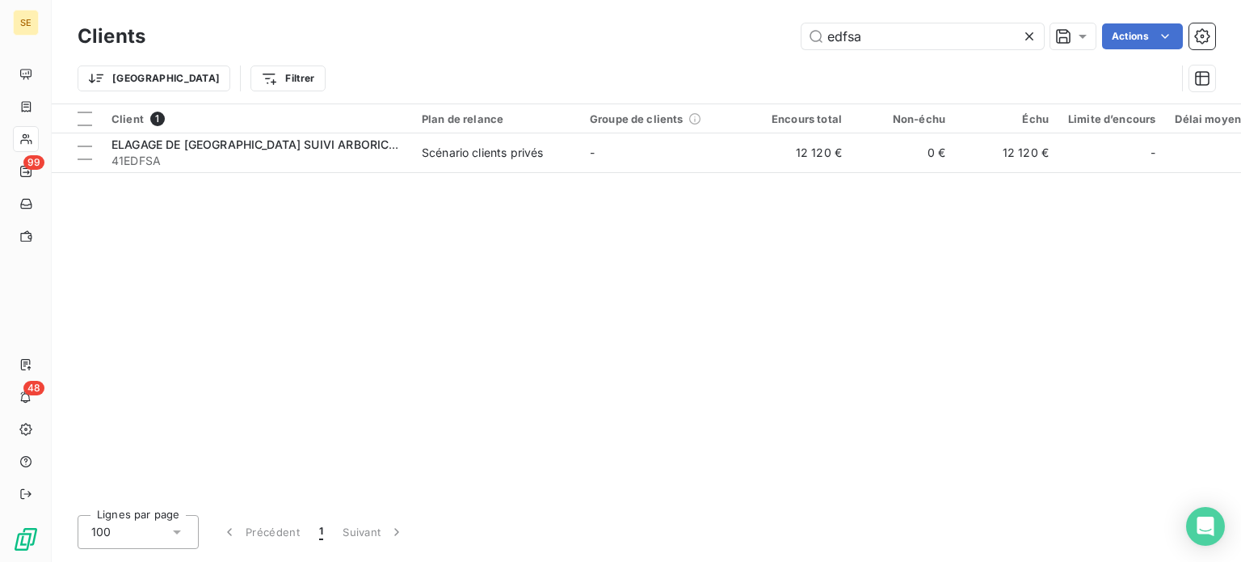
drag, startPoint x: 915, startPoint y: 38, endPoint x: 631, endPoint y: 39, distance: 284.4
click at [636, 41] on div "edfsa Actions" at bounding box center [690, 36] width 1050 height 26
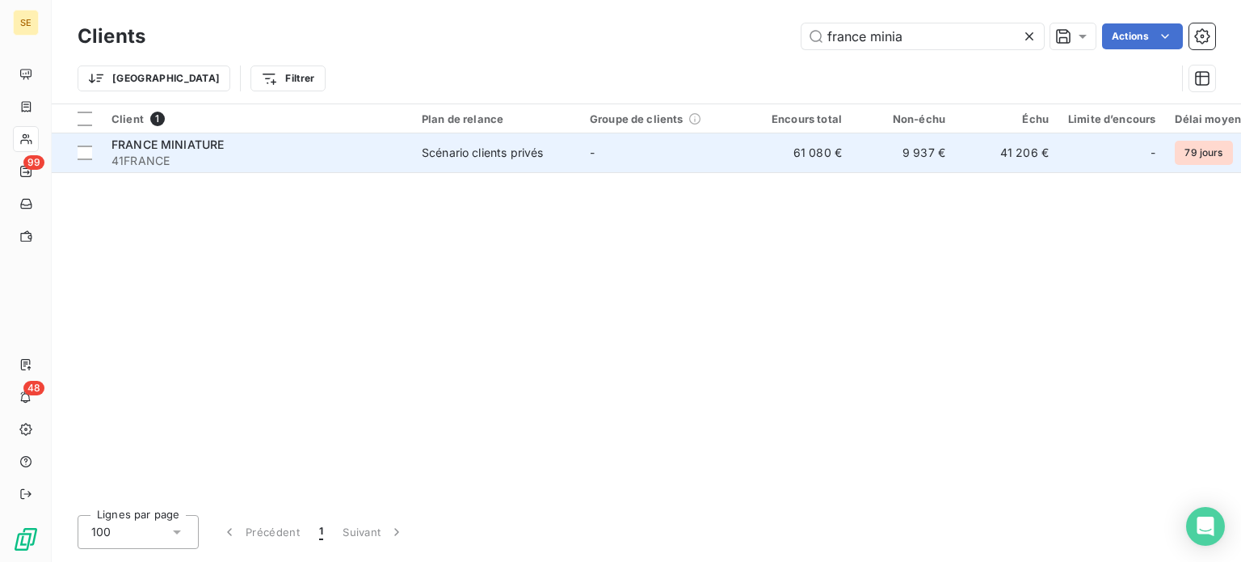
type input "france minia"
click at [217, 155] on span "41FRANCE" at bounding box center [257, 161] width 291 height 16
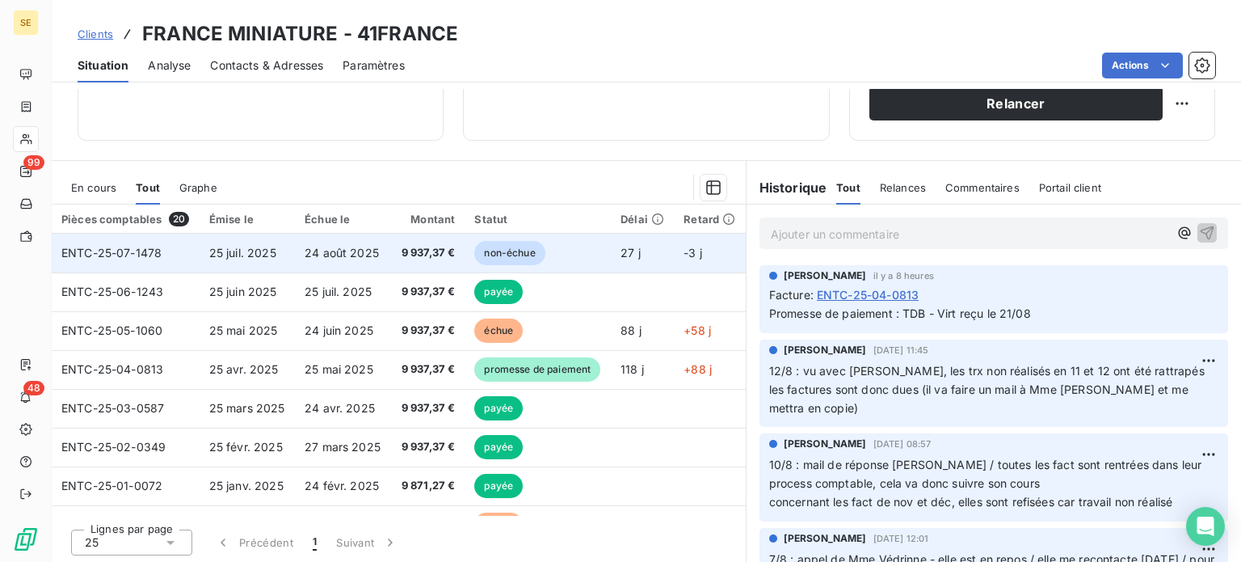
scroll to position [291, 0]
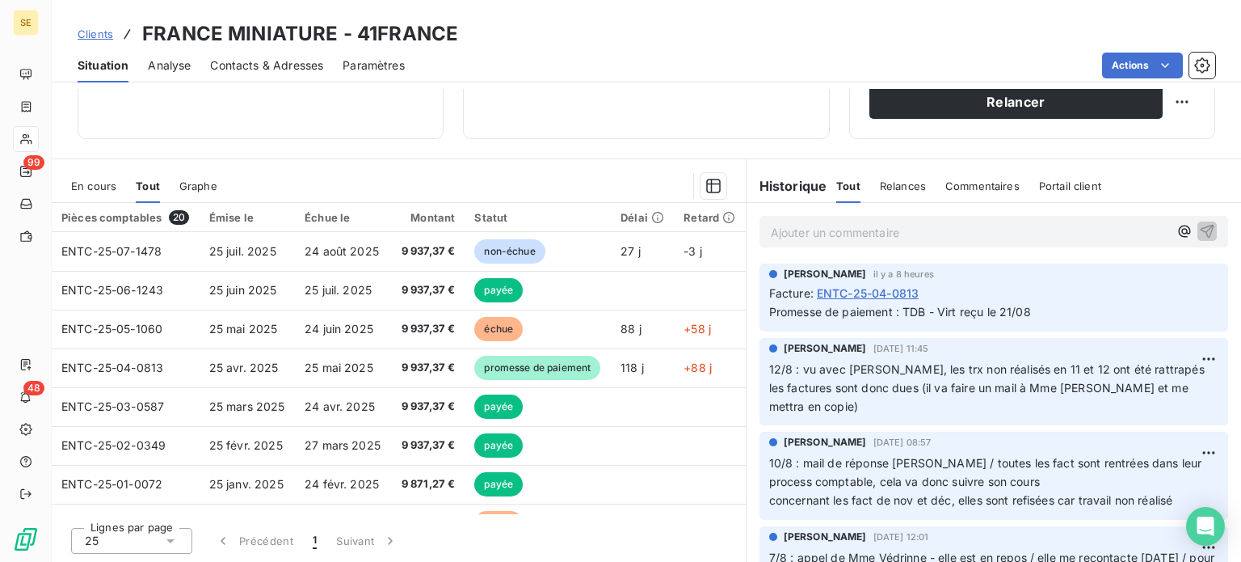
click at [276, 66] on span "Contacts & Adresses" at bounding box center [266, 65] width 113 height 16
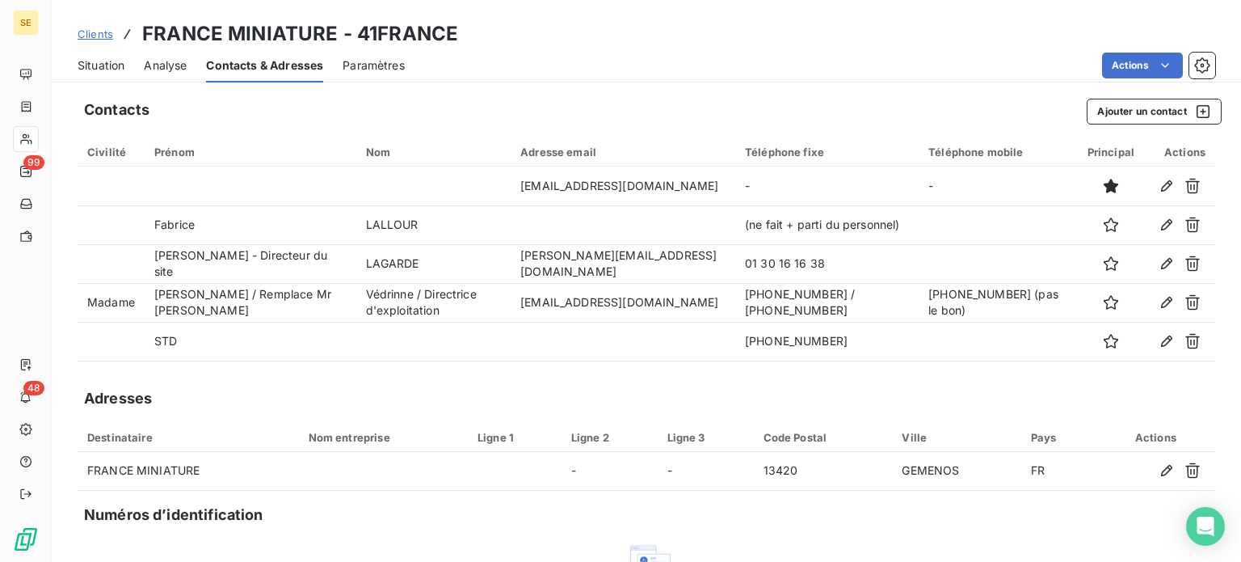
click at [268, 67] on span "Contacts & Adresses" at bounding box center [264, 65] width 117 height 16
click at [109, 64] on span "Situation" at bounding box center [101, 65] width 47 height 16
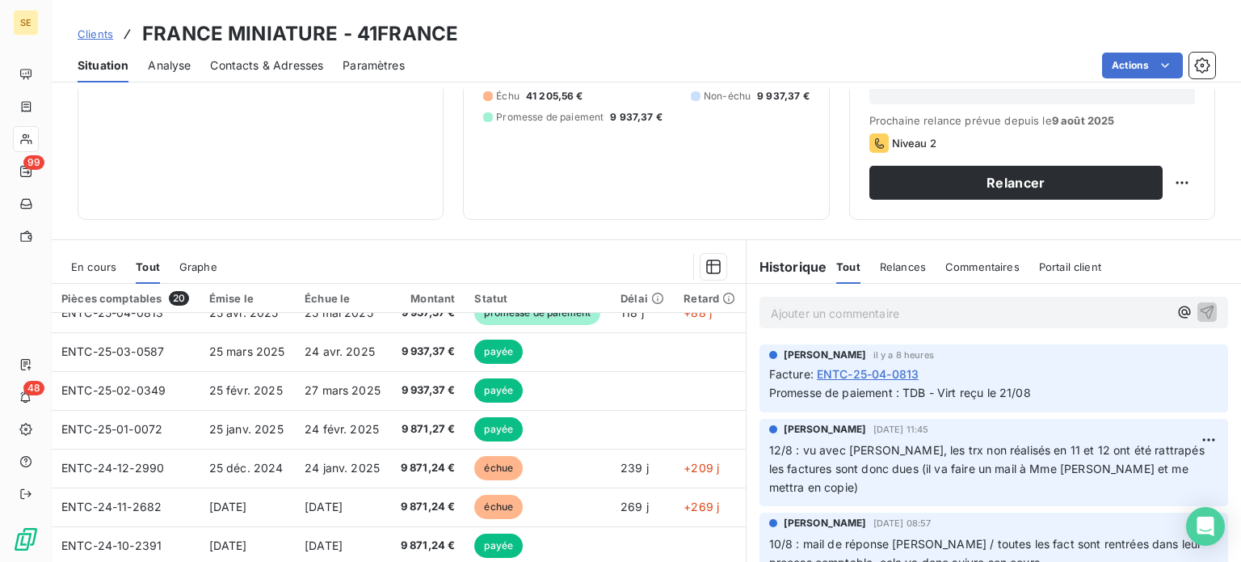
scroll to position [162, 0]
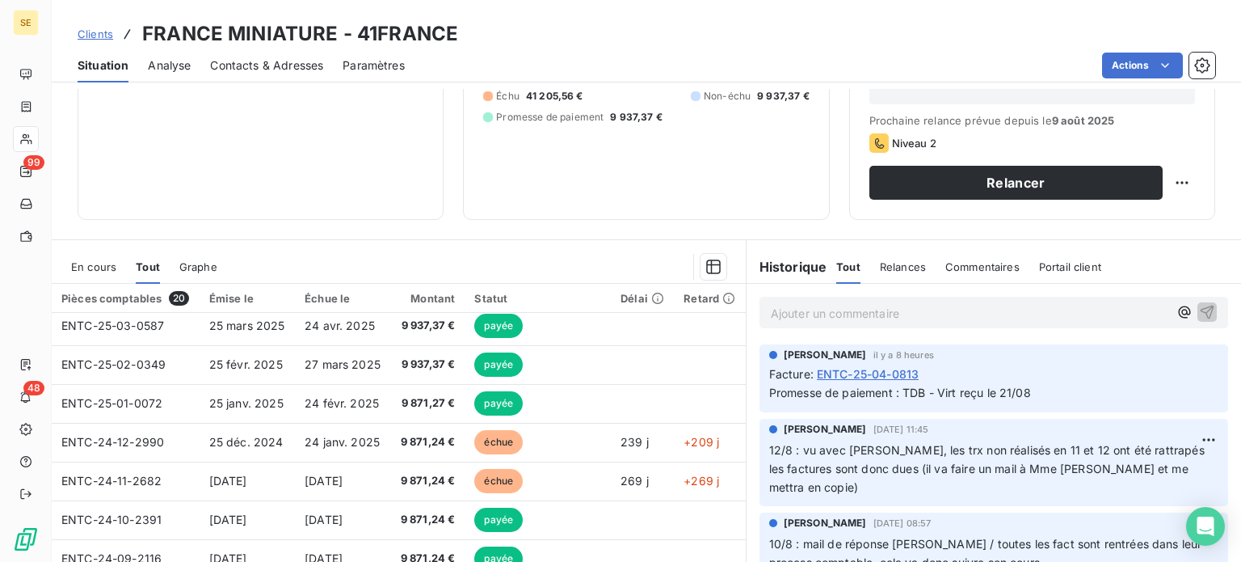
click at [248, 70] on span "Contacts & Adresses" at bounding box center [266, 65] width 113 height 16
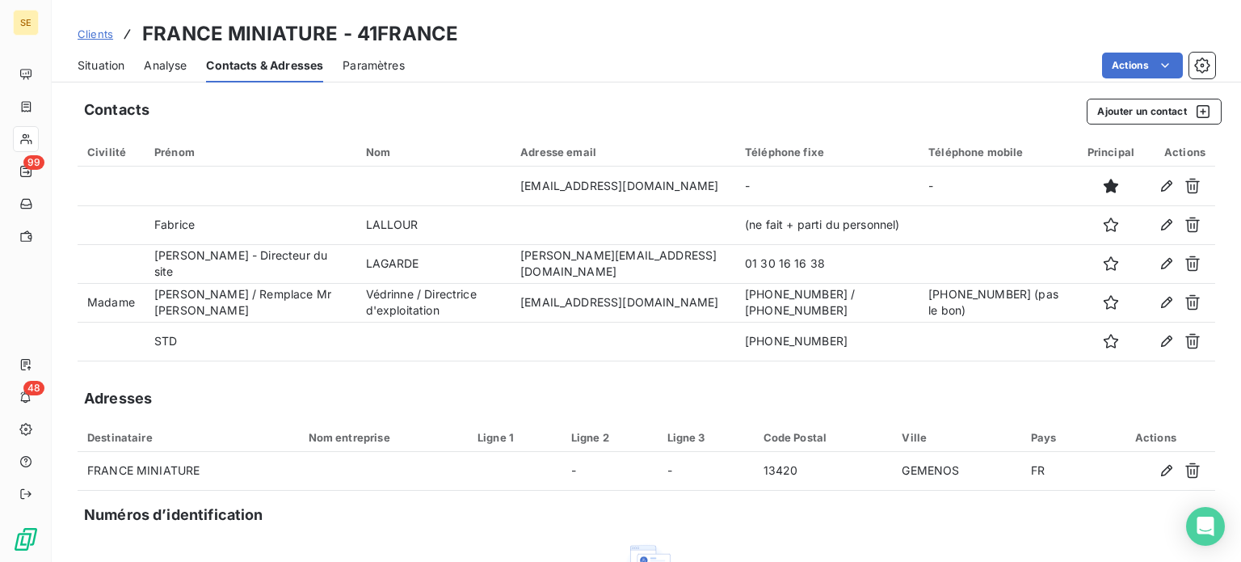
click at [70, 61] on div "Situation Analyse Contacts & Adresses Paramètres Actions" at bounding box center [646, 65] width 1189 height 34
click at [93, 65] on span "Situation" at bounding box center [101, 65] width 47 height 16
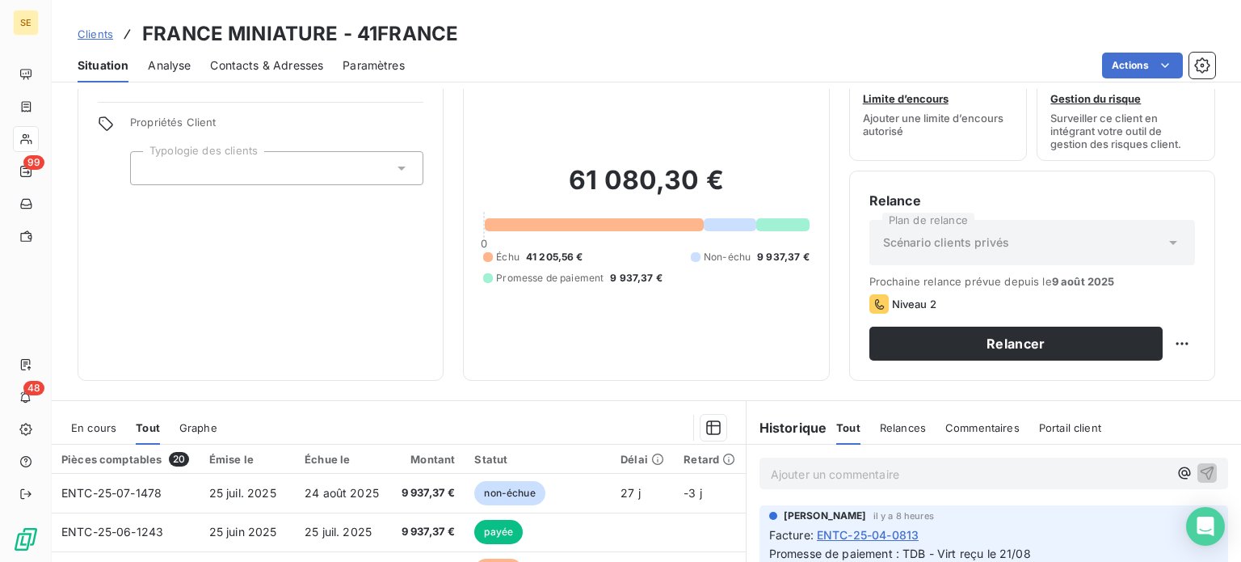
scroll to position [291, 0]
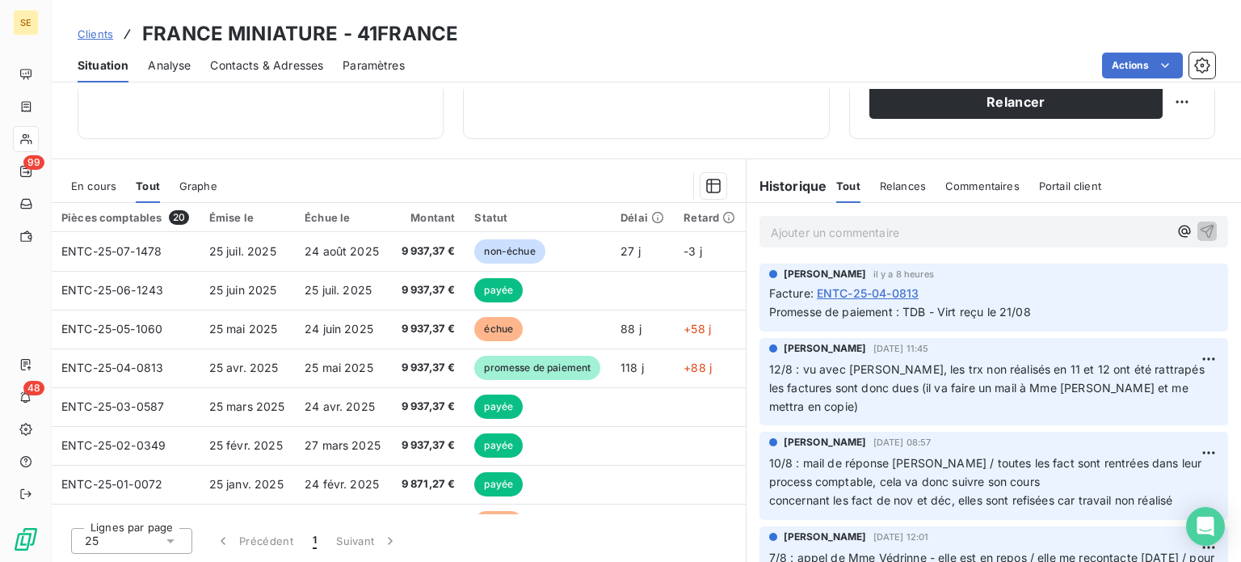
click at [865, 234] on p "Ajouter un commentaire ﻿" at bounding box center [970, 232] width 398 height 20
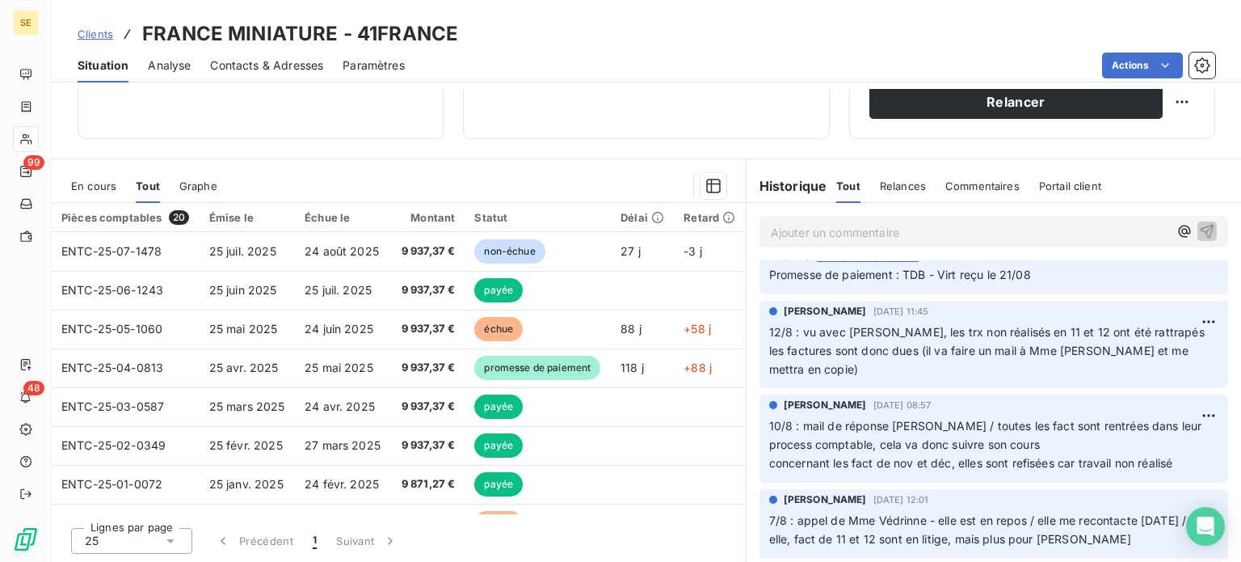
scroll to position [0, 0]
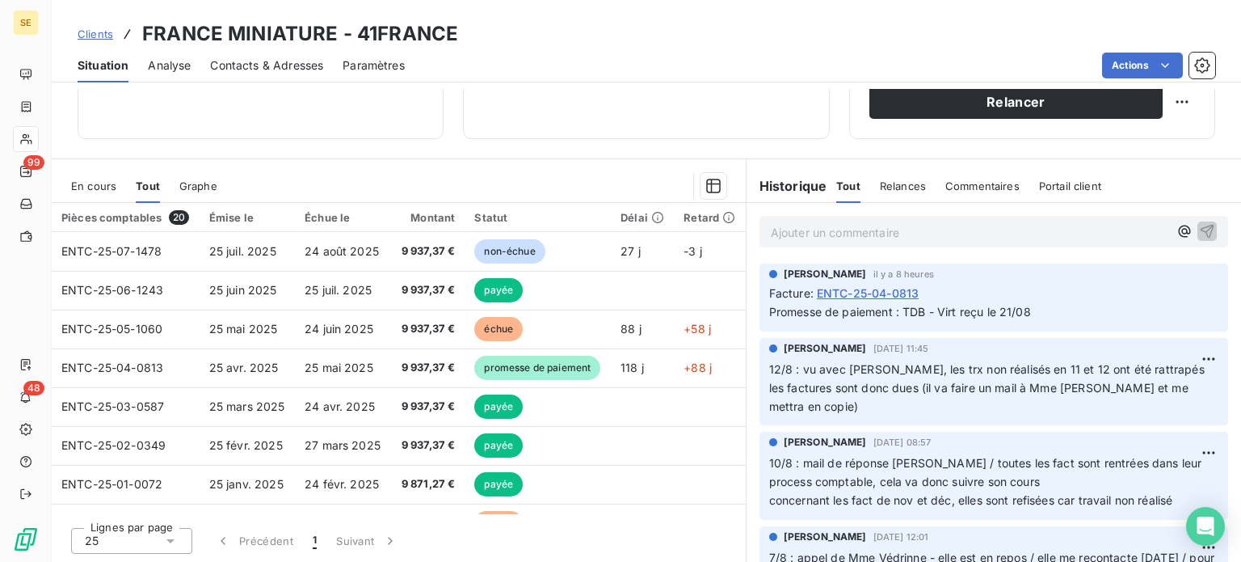
click at [830, 245] on div "Ajouter un commentaire ﻿" at bounding box center [994, 232] width 469 height 32
click at [842, 229] on p "Ajouter un commentaire ﻿" at bounding box center [970, 232] width 398 height 20
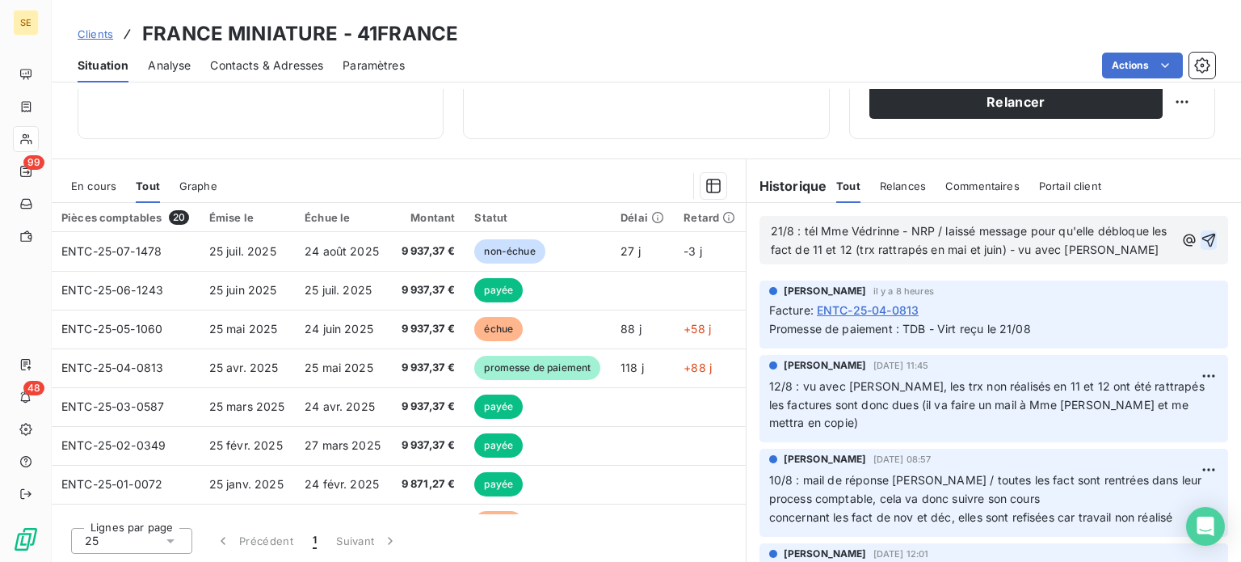
click at [1201, 238] on icon "button" at bounding box center [1209, 240] width 16 height 16
